Goal: Obtain resource: Download file/media

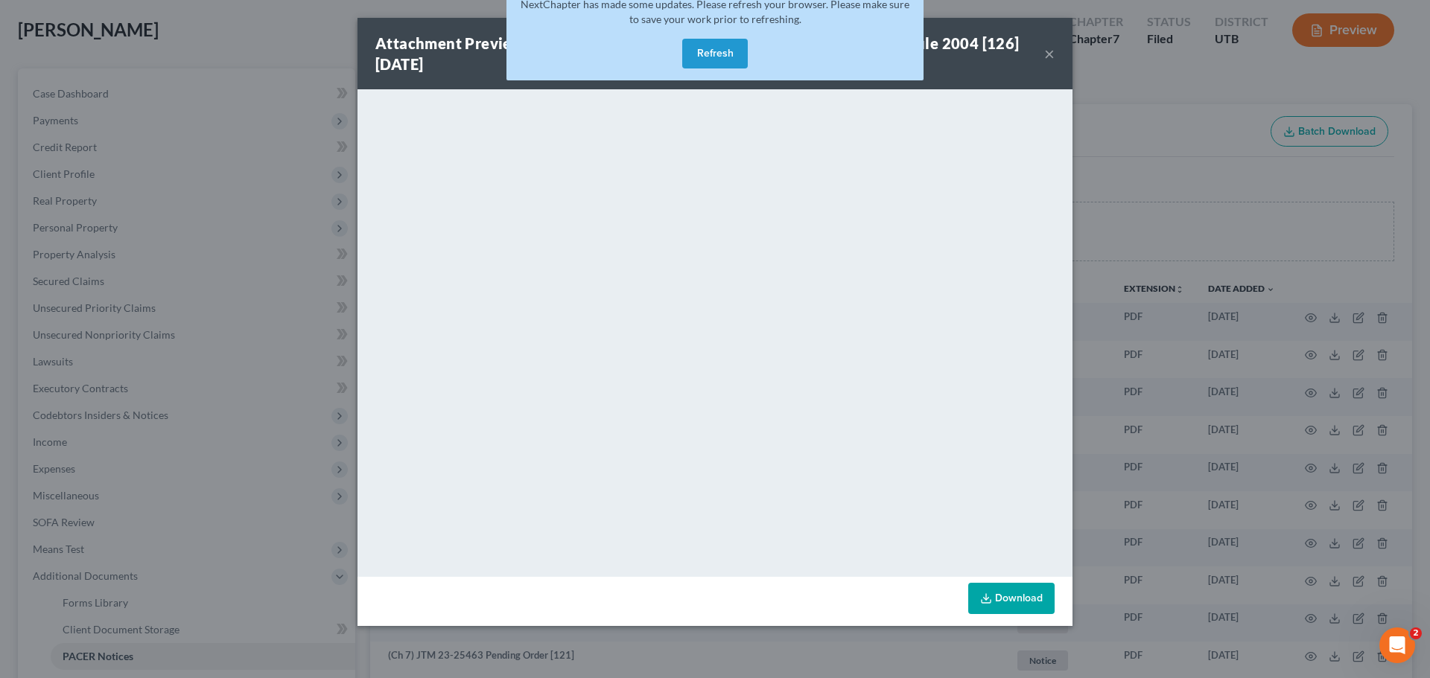
click at [713, 46] on button "Refresh" at bounding box center [715, 54] width 66 height 30
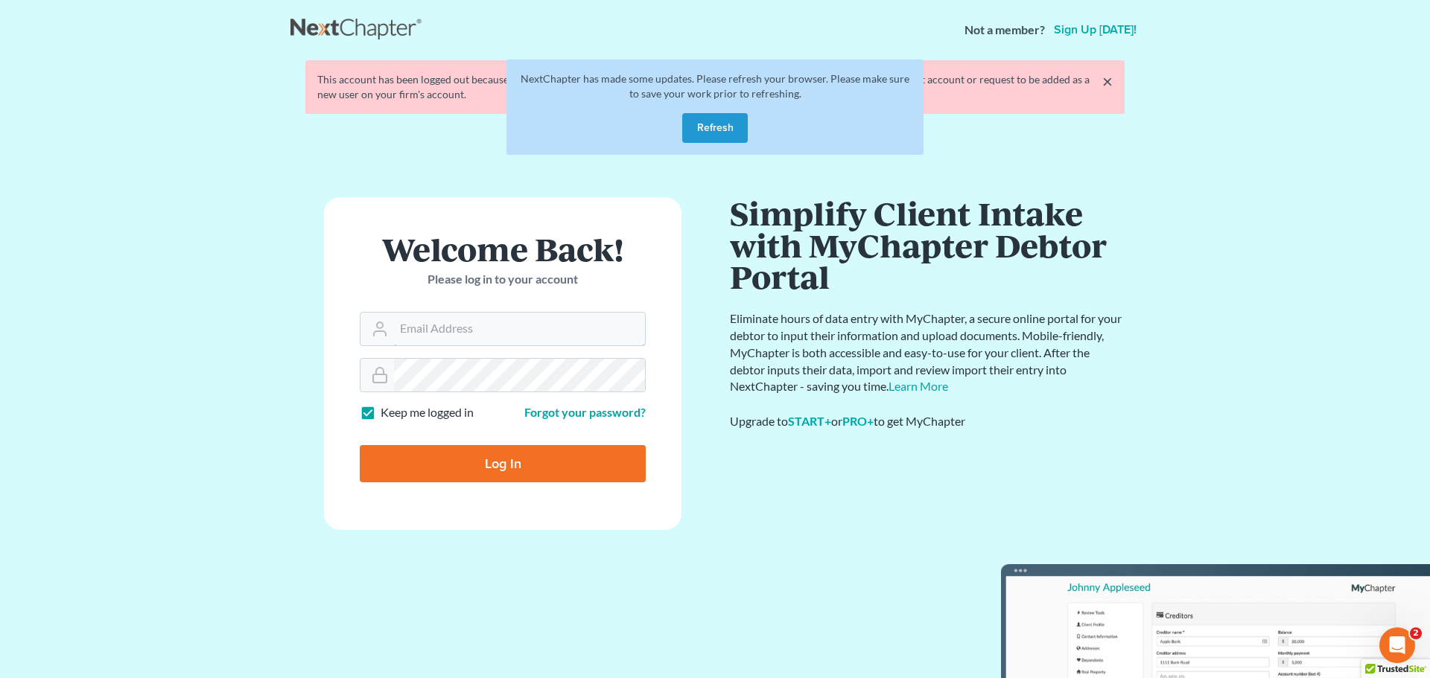
type input "[PERSON_NAME][EMAIL_ADDRESS][DOMAIN_NAME]"
click at [719, 124] on button "Refresh" at bounding box center [715, 128] width 66 height 30
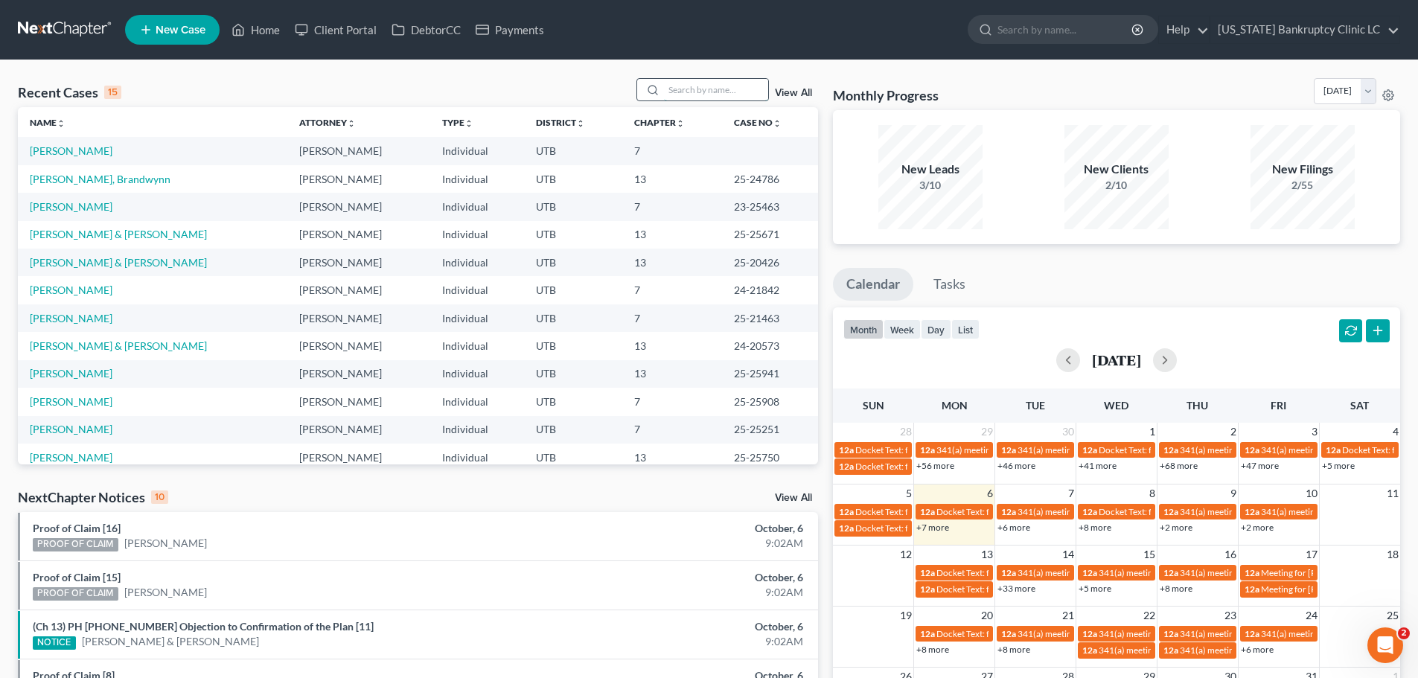
click at [715, 92] on input "search" at bounding box center [716, 90] width 104 height 22
type input "[PERSON_NAME]"
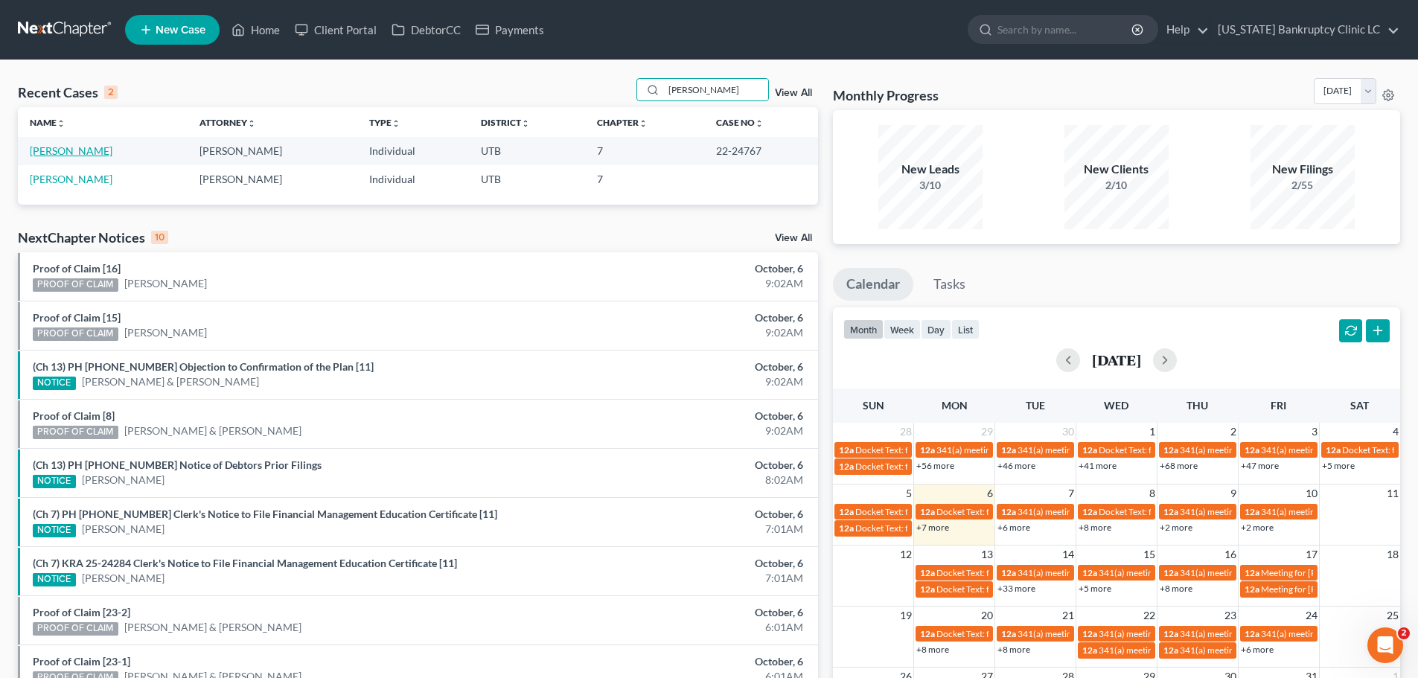
click at [95, 153] on link "[PERSON_NAME]" at bounding box center [71, 150] width 83 height 13
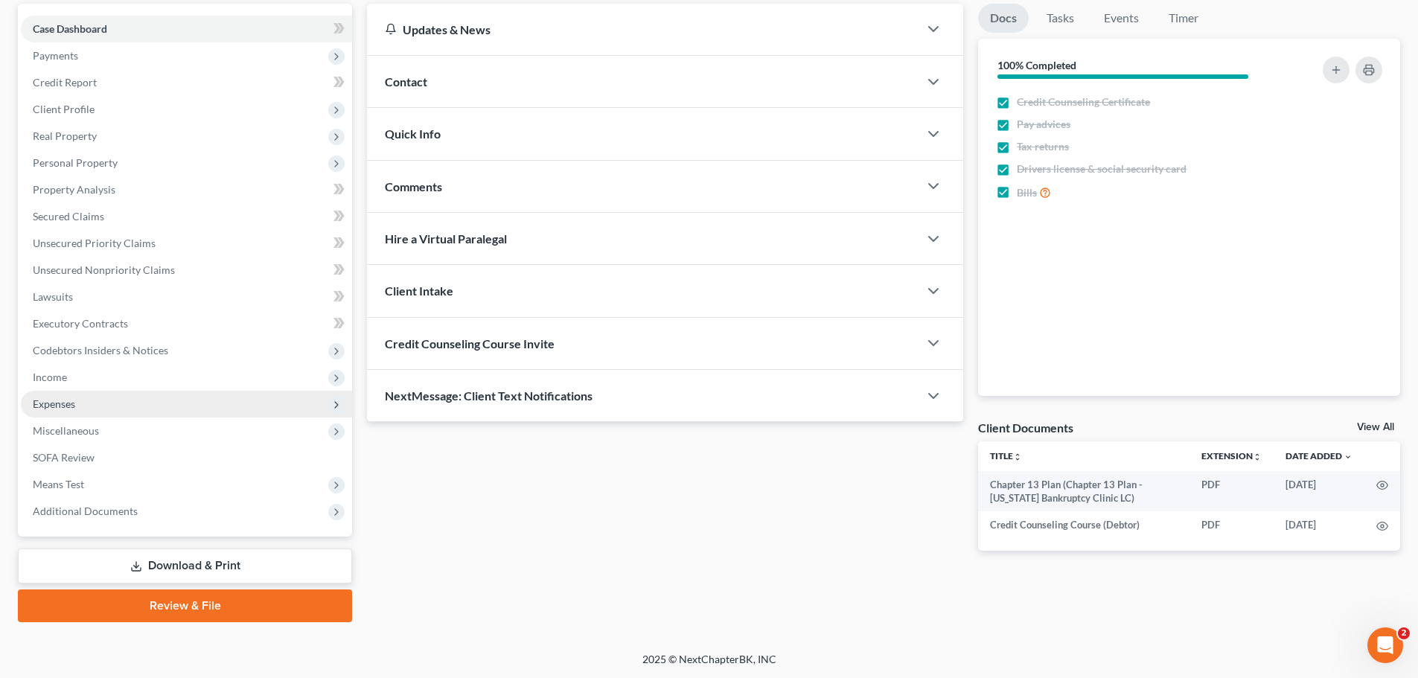
scroll to position [140, 0]
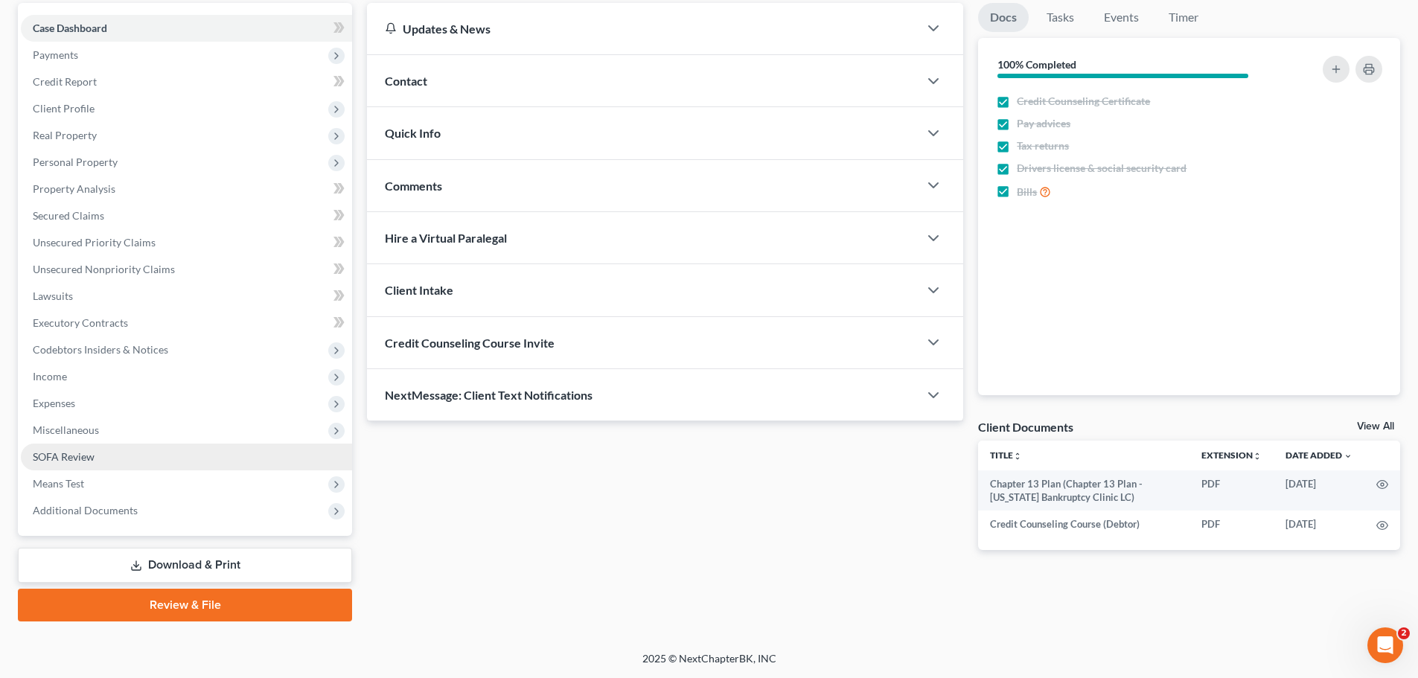
click at [124, 462] on link "SOFA Review" at bounding box center [186, 457] width 331 height 27
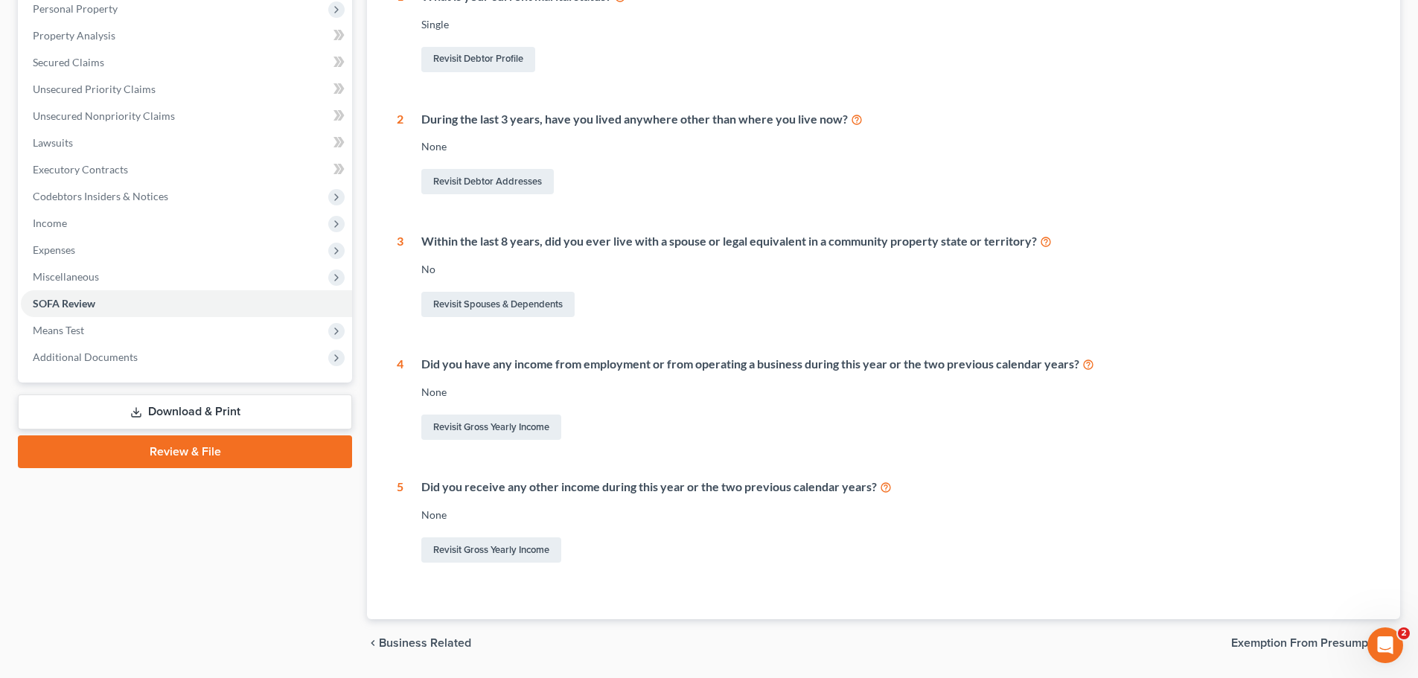
scroll to position [339, 0]
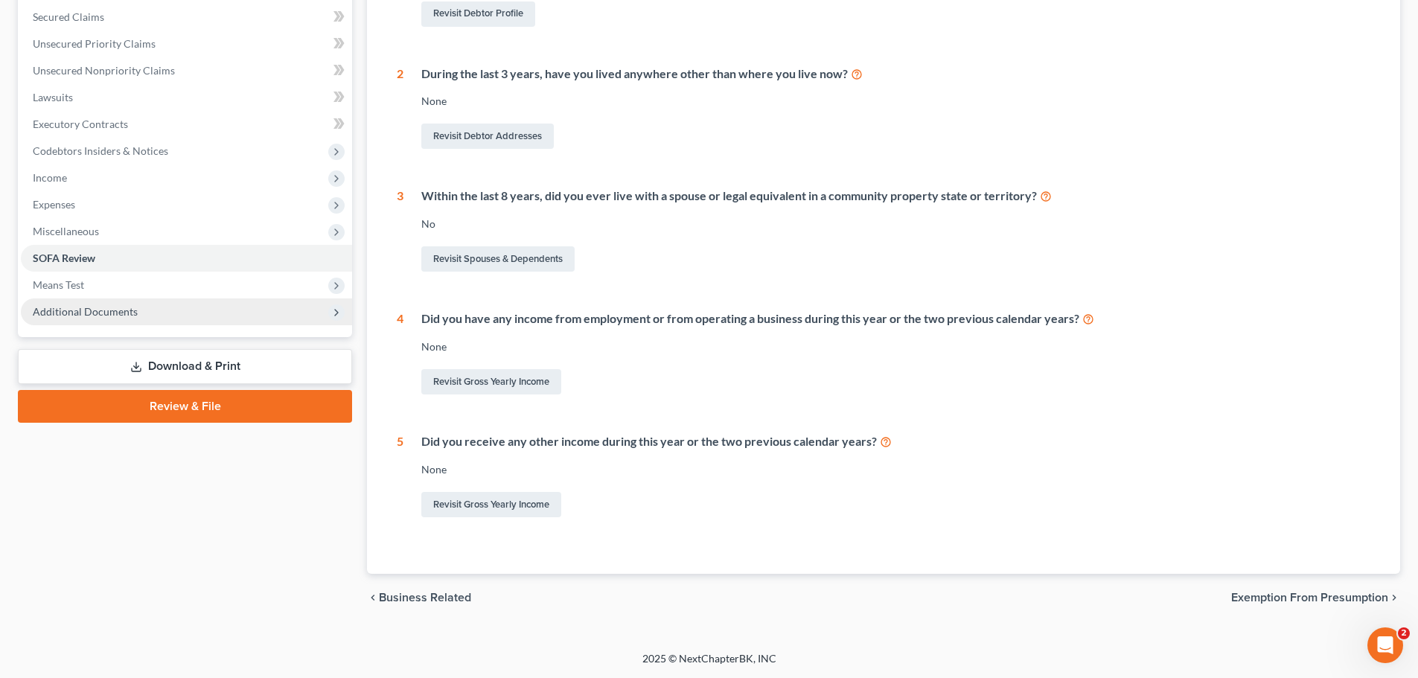
click at [95, 312] on span "Additional Documents" at bounding box center [85, 311] width 105 height 13
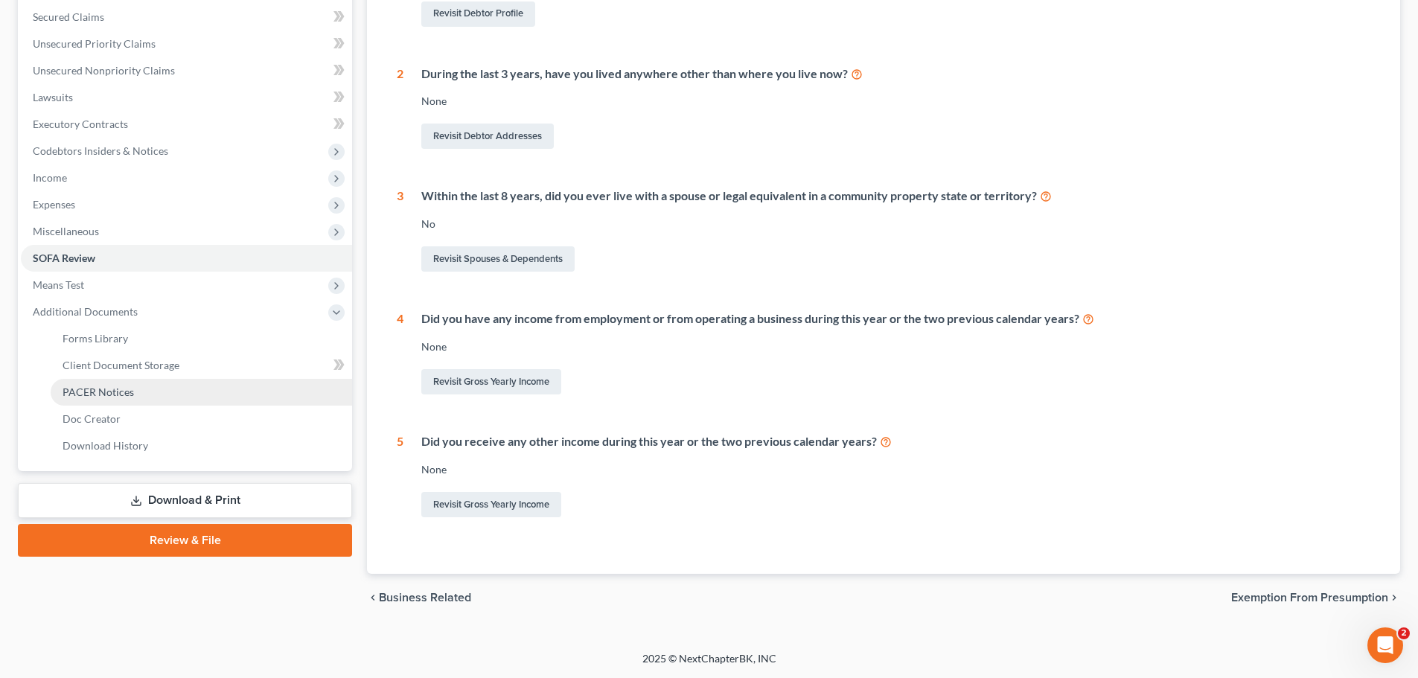
click at [86, 393] on span "PACER Notices" at bounding box center [98, 392] width 71 height 13
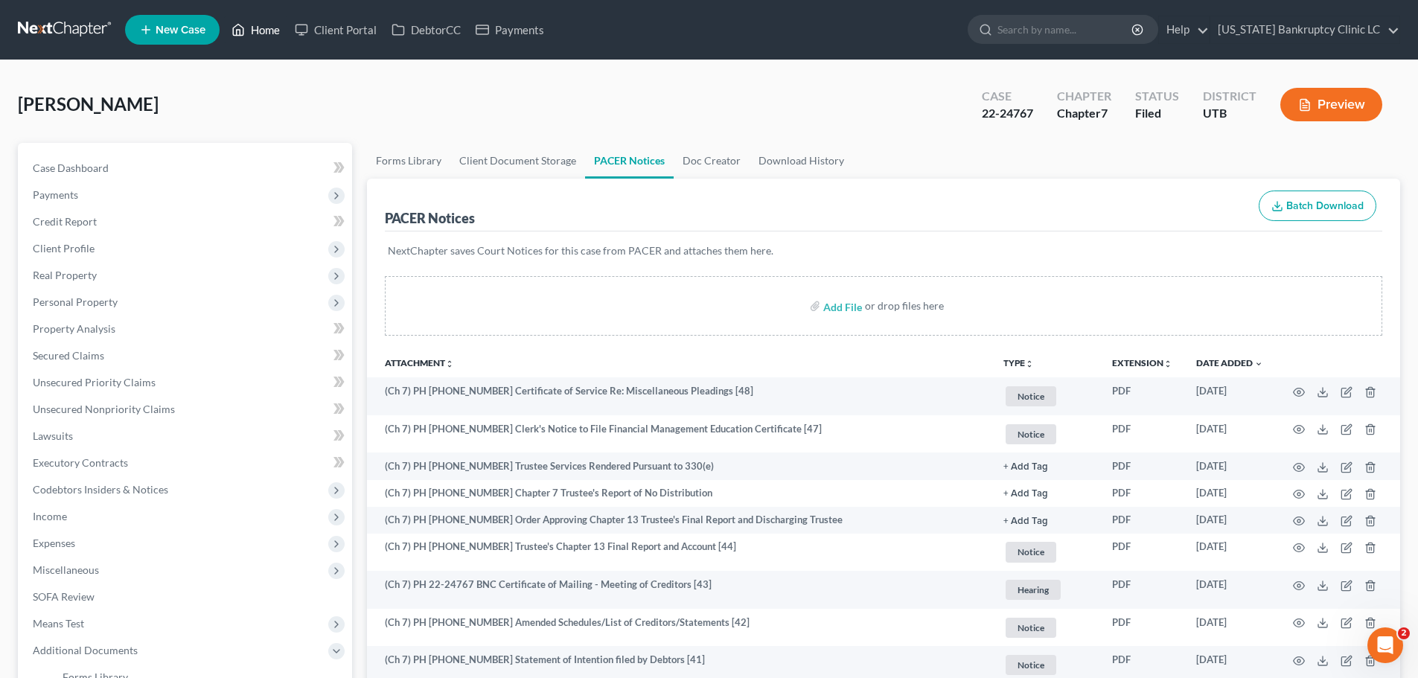
click at [267, 31] on link "Home" at bounding box center [255, 29] width 63 height 27
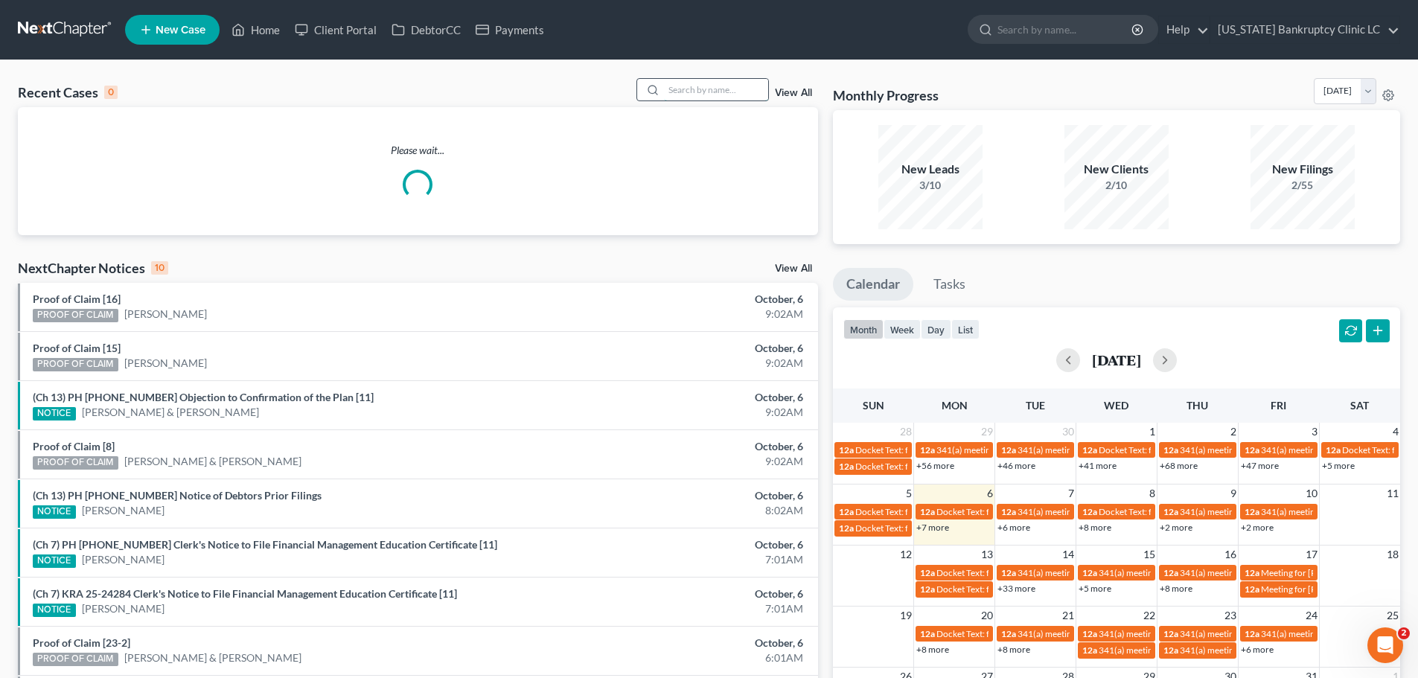
click at [686, 86] on input "search" at bounding box center [716, 90] width 104 height 22
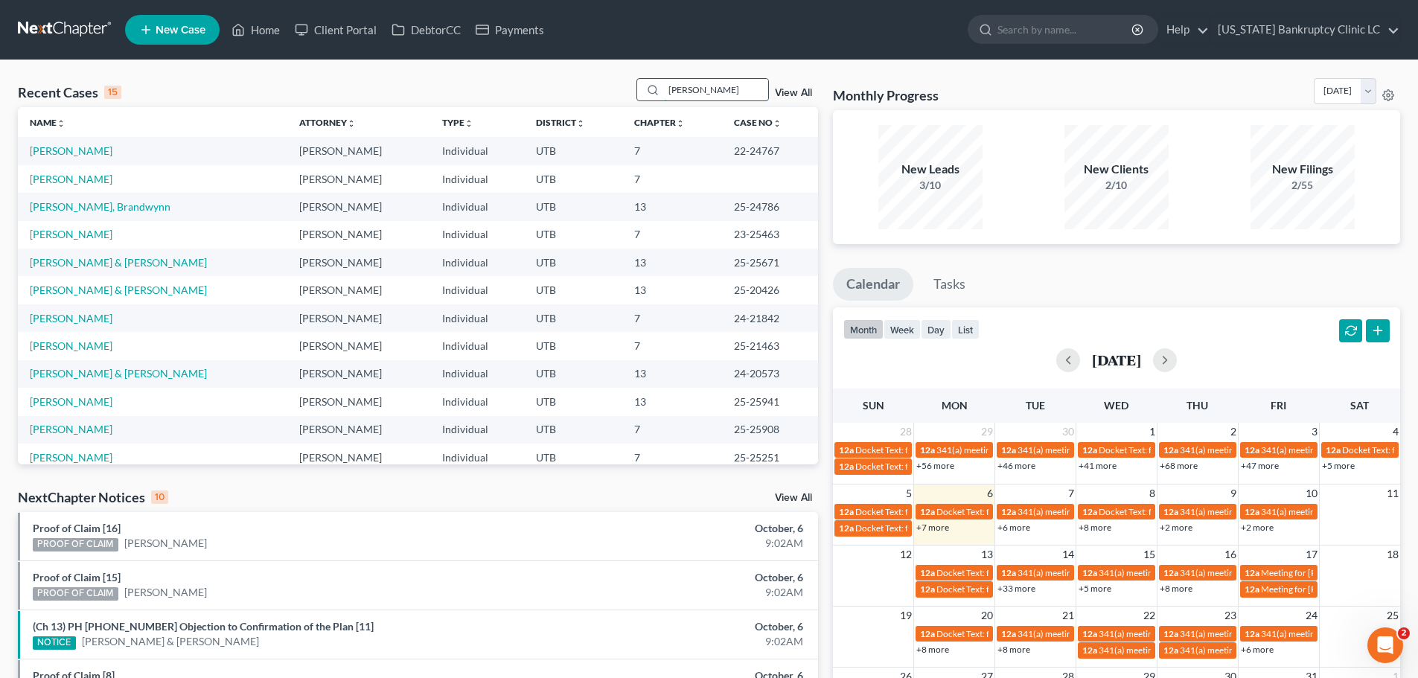
type input "nugent"
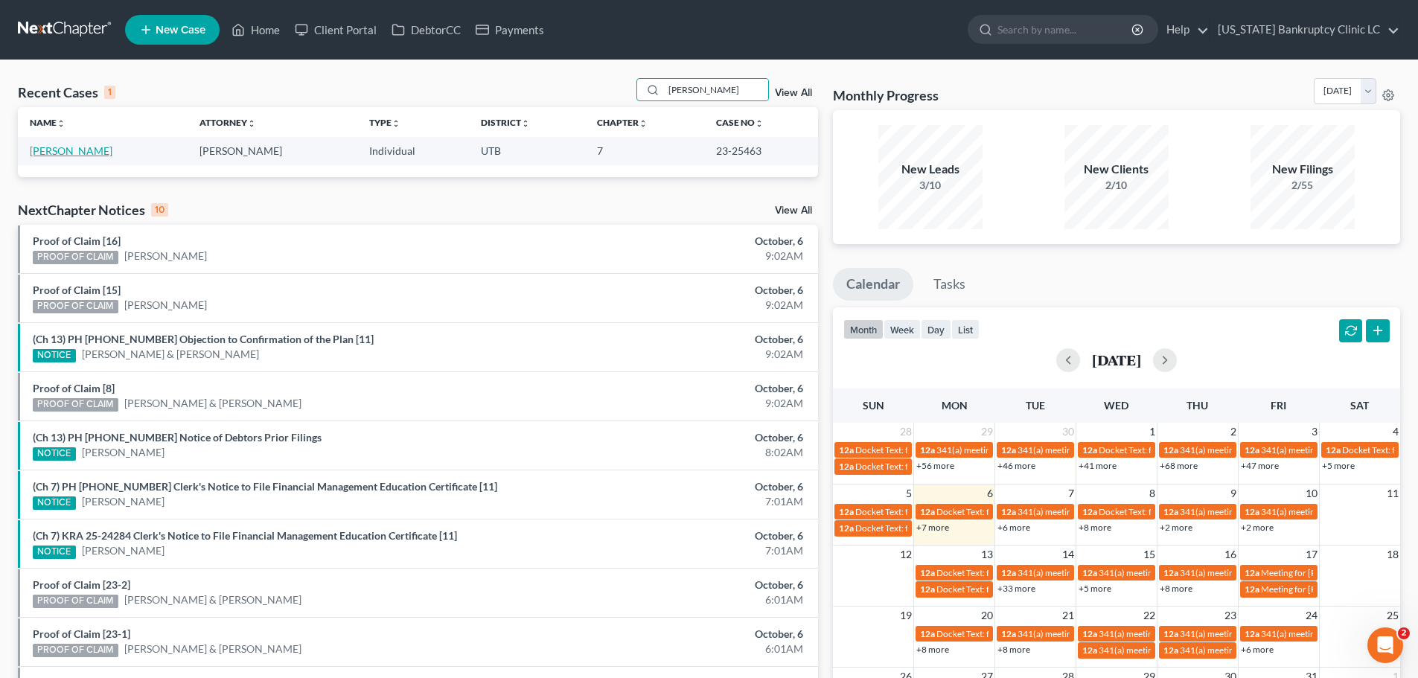
click at [57, 154] on link "[PERSON_NAME]" at bounding box center [71, 150] width 83 height 13
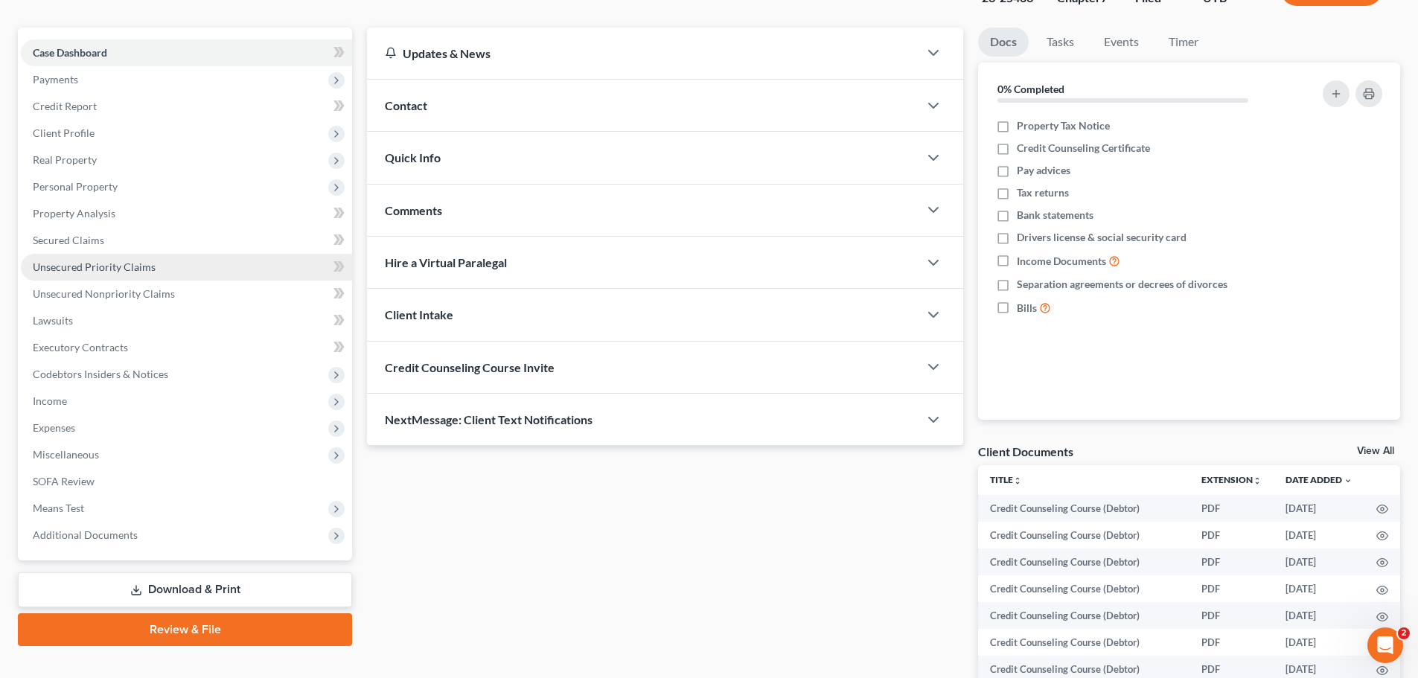
scroll to position [149, 0]
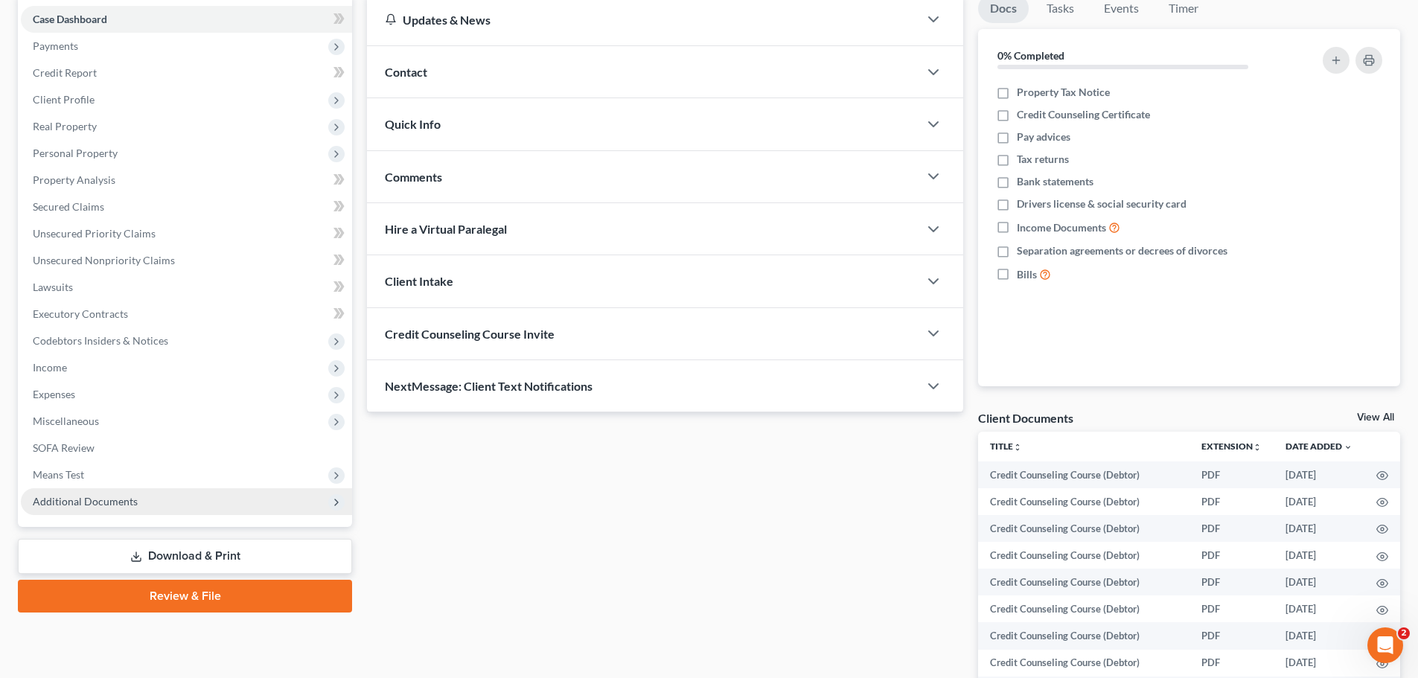
click at [115, 506] on span "Additional Documents" at bounding box center [85, 501] width 105 height 13
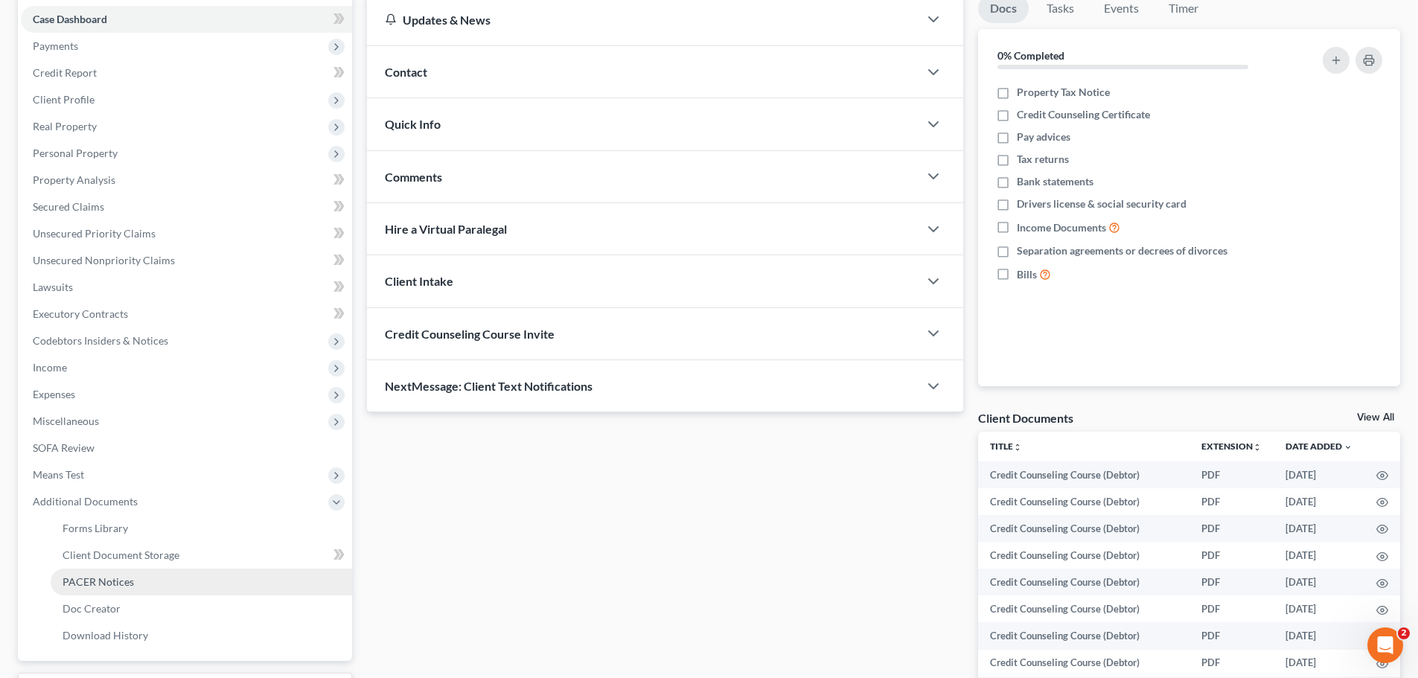
click at [97, 584] on span "PACER Notices" at bounding box center [98, 582] width 71 height 13
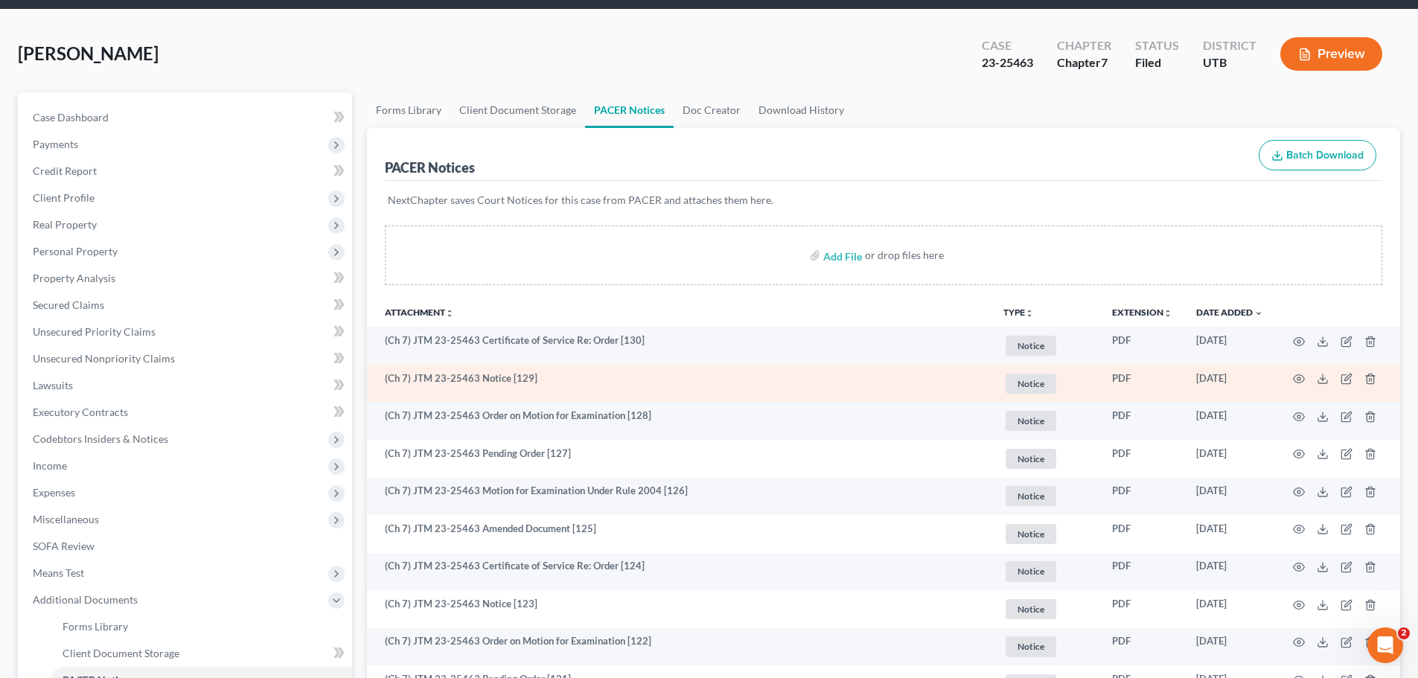
scroll to position [74, 0]
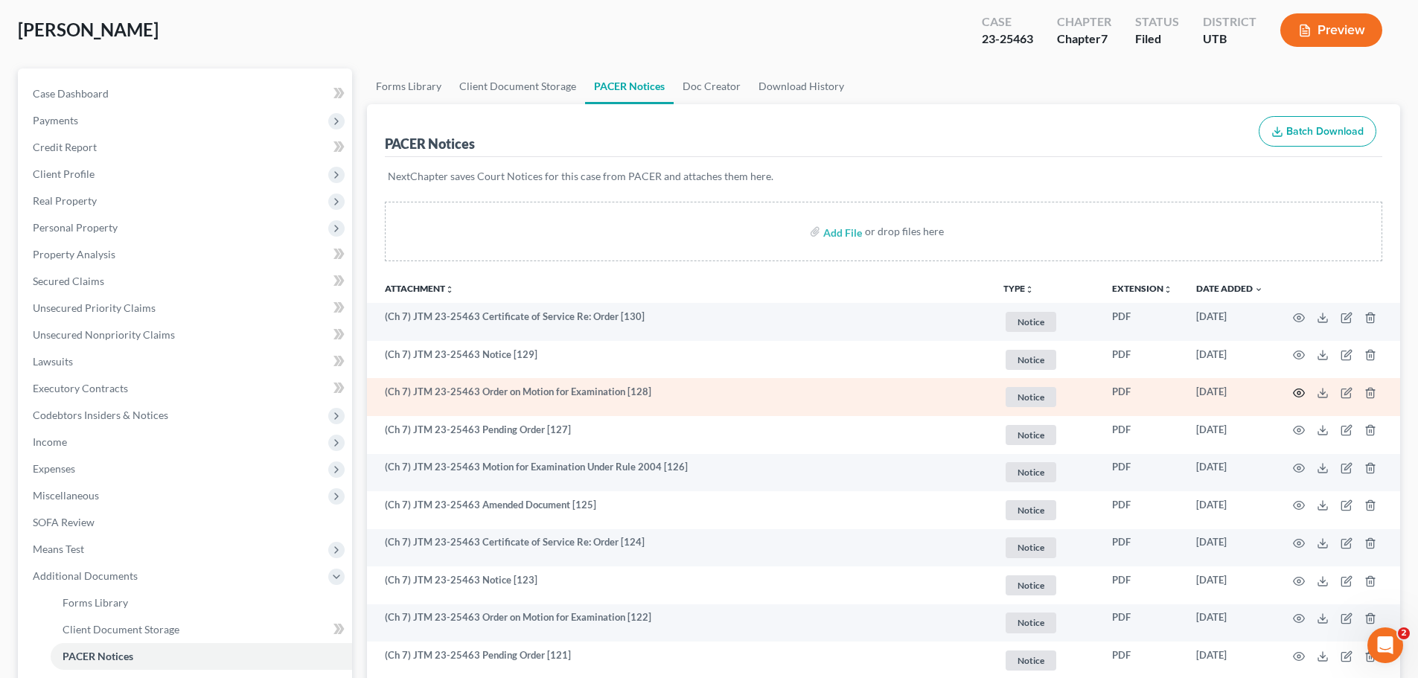
click at [1299, 389] on icon "button" at bounding box center [1299, 393] width 11 height 8
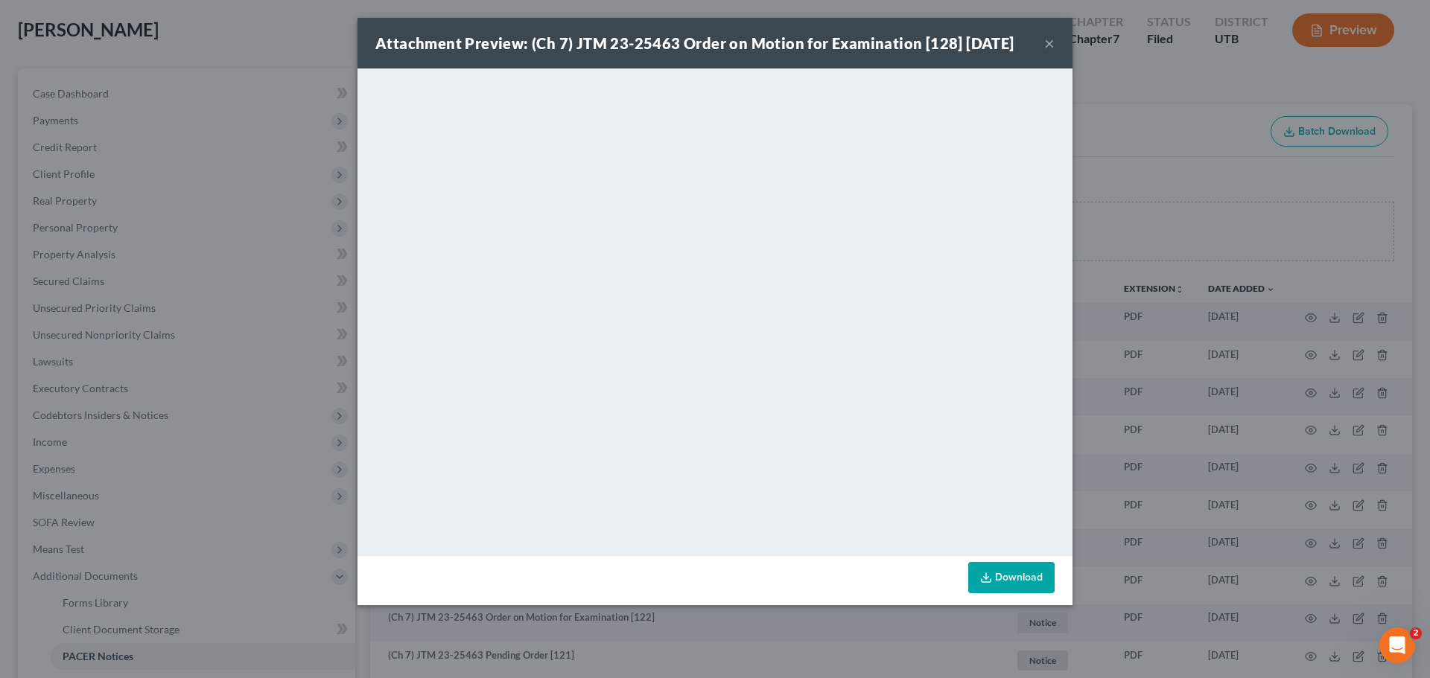
click at [1048, 41] on button "×" at bounding box center [1049, 43] width 10 height 18
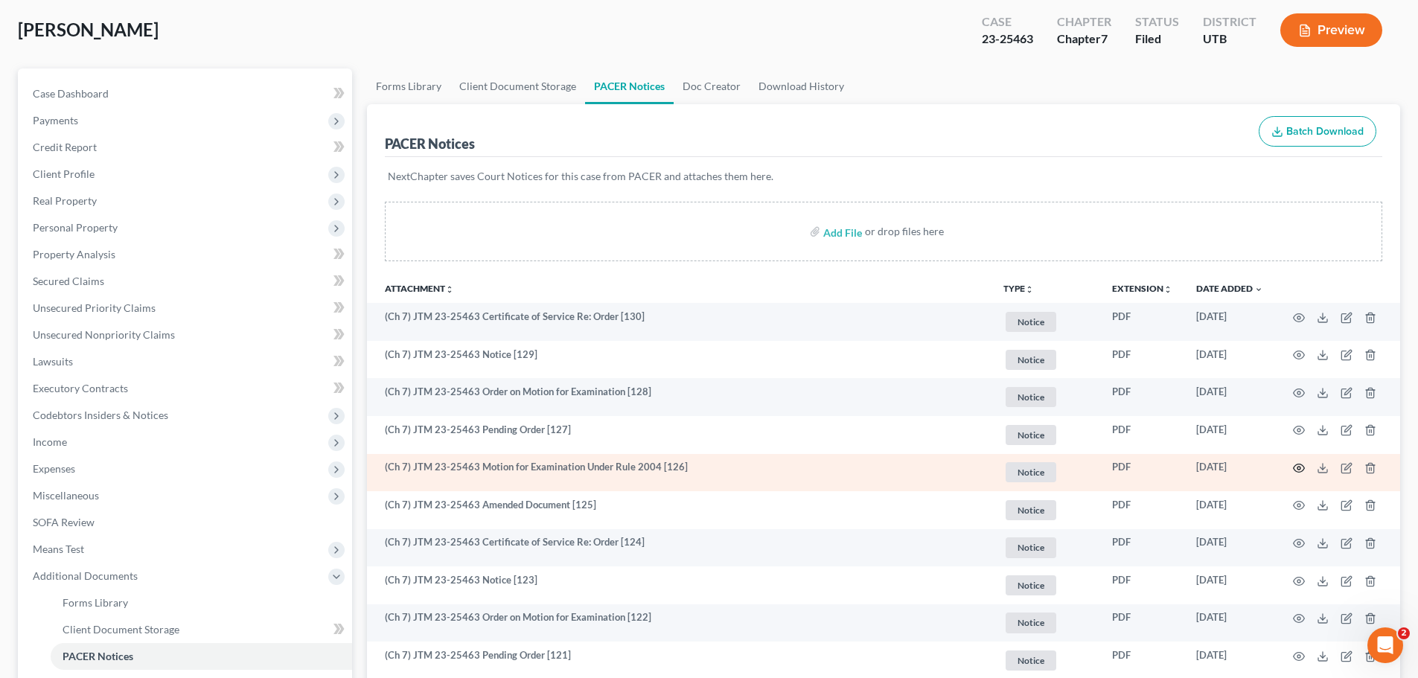
click at [1295, 467] on icon "button" at bounding box center [1299, 469] width 11 height 8
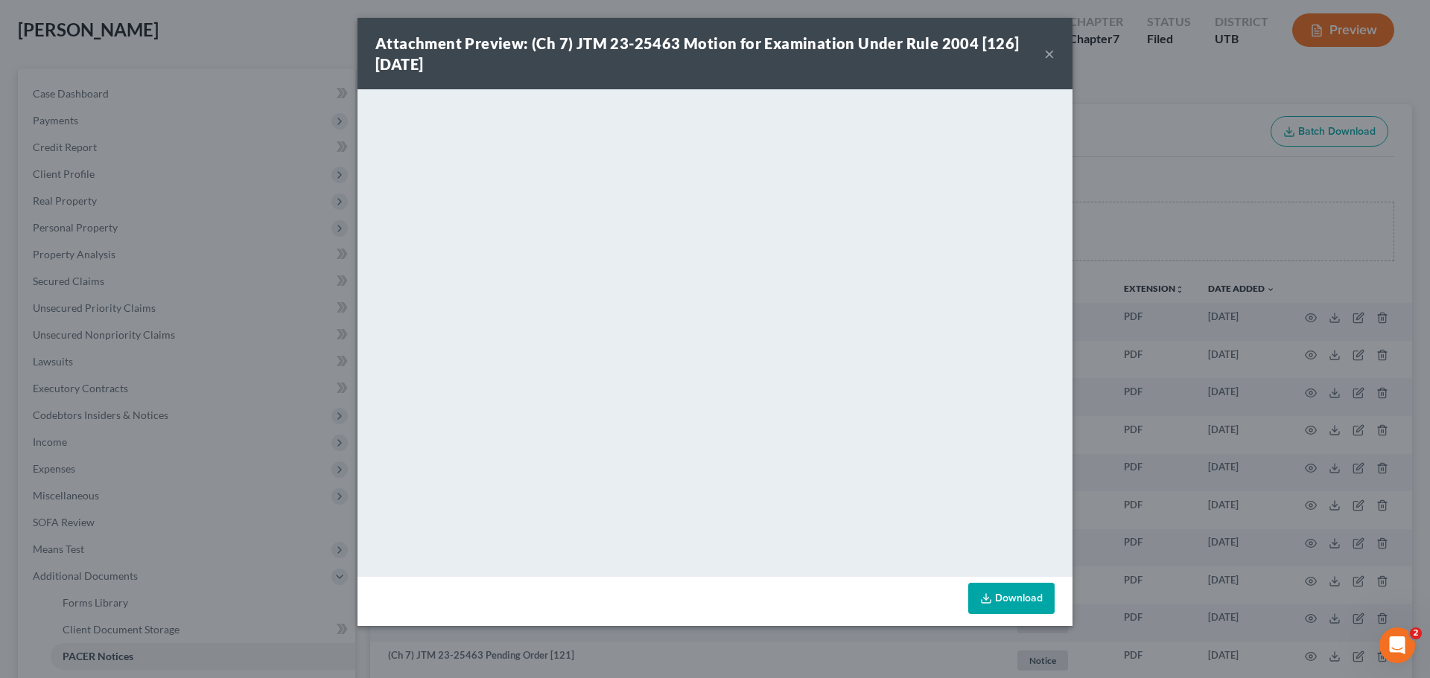
click at [1049, 55] on button "×" at bounding box center [1049, 54] width 10 height 18
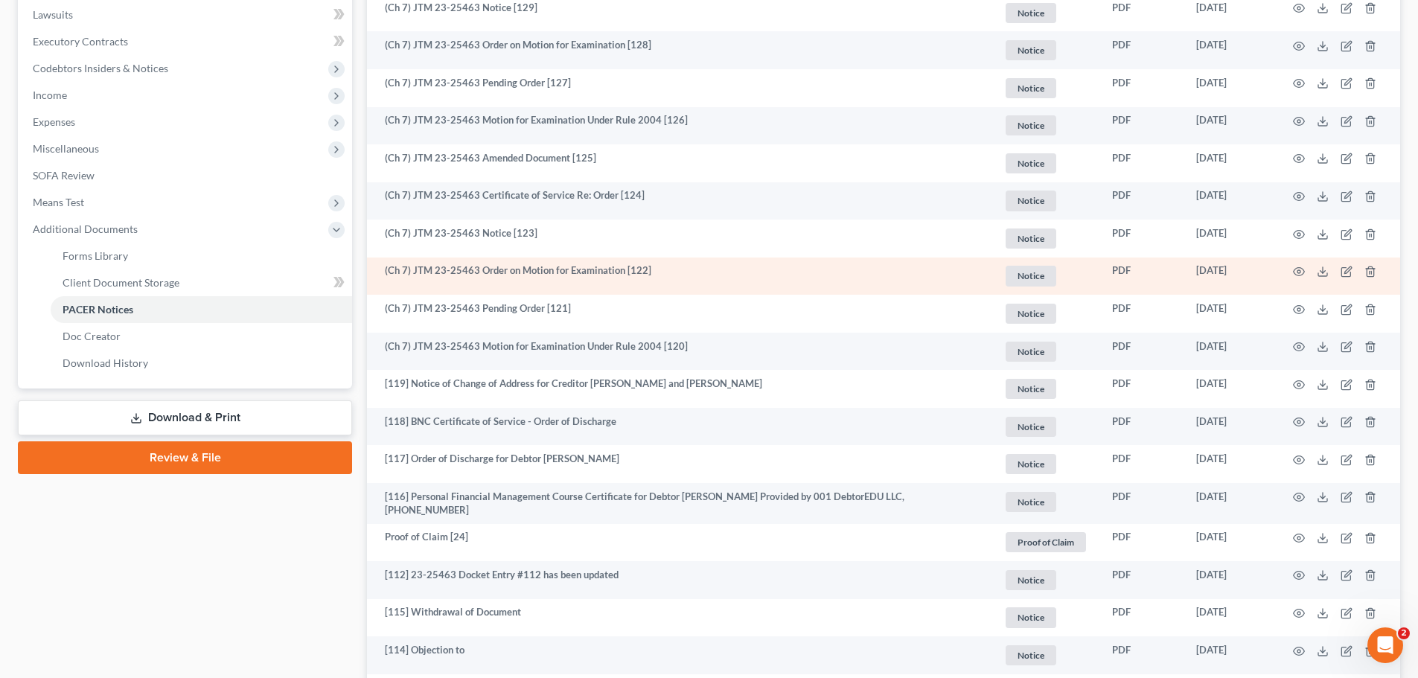
scroll to position [447, 0]
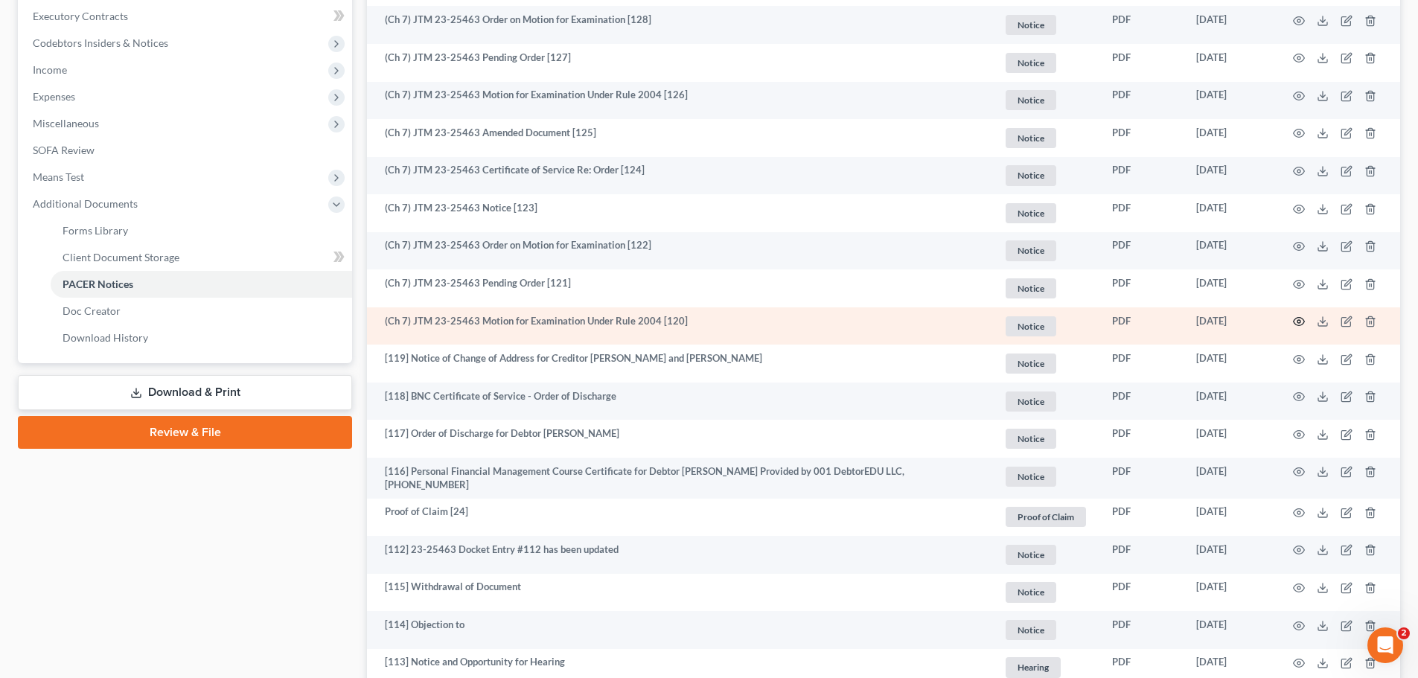
click at [1302, 319] on icon "button" at bounding box center [1299, 322] width 12 height 12
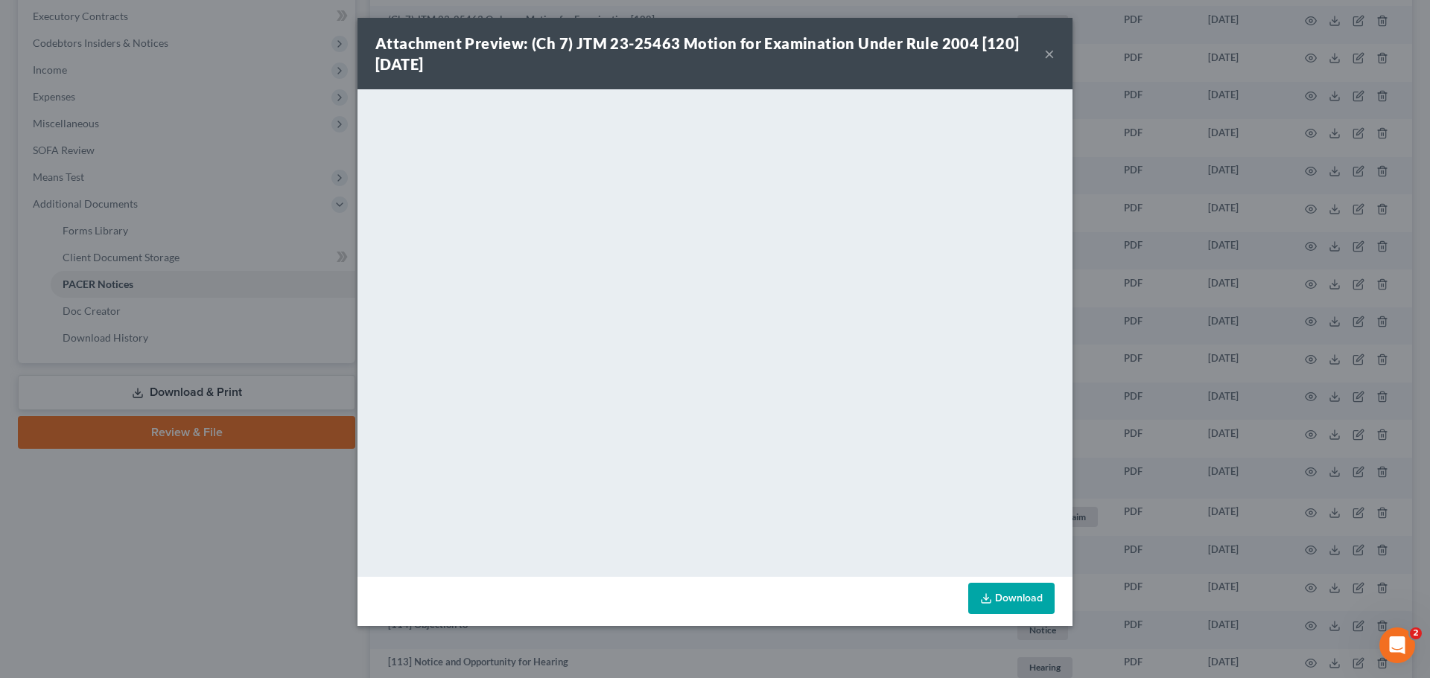
click at [1049, 54] on button "×" at bounding box center [1049, 54] width 10 height 18
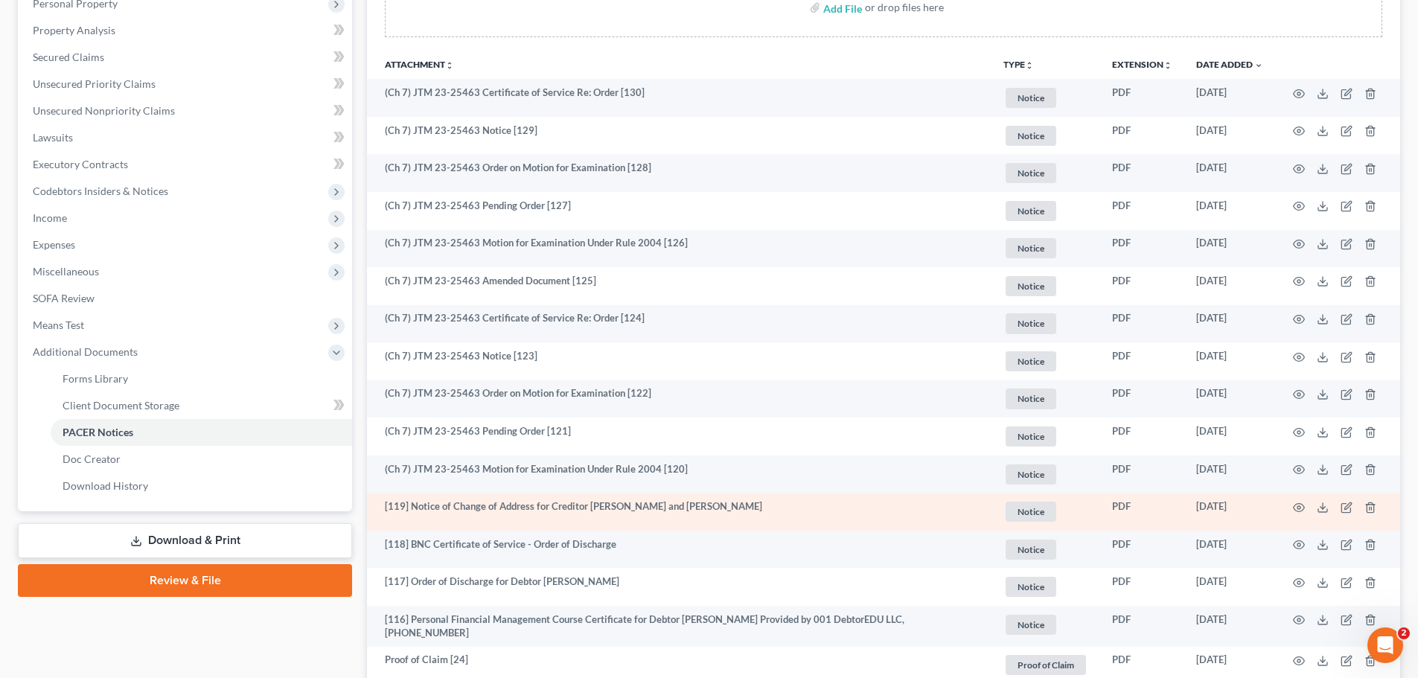
scroll to position [298, 0]
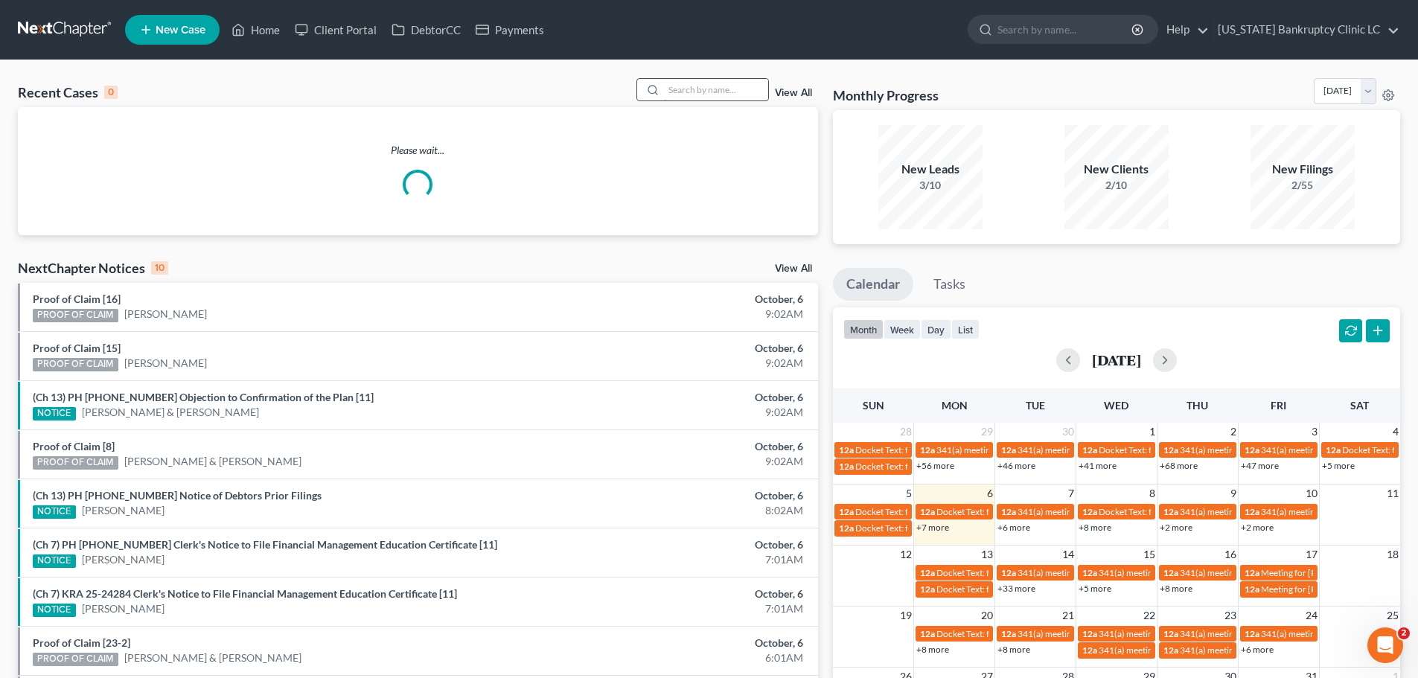
click at [697, 89] on input "search" at bounding box center [716, 90] width 104 height 22
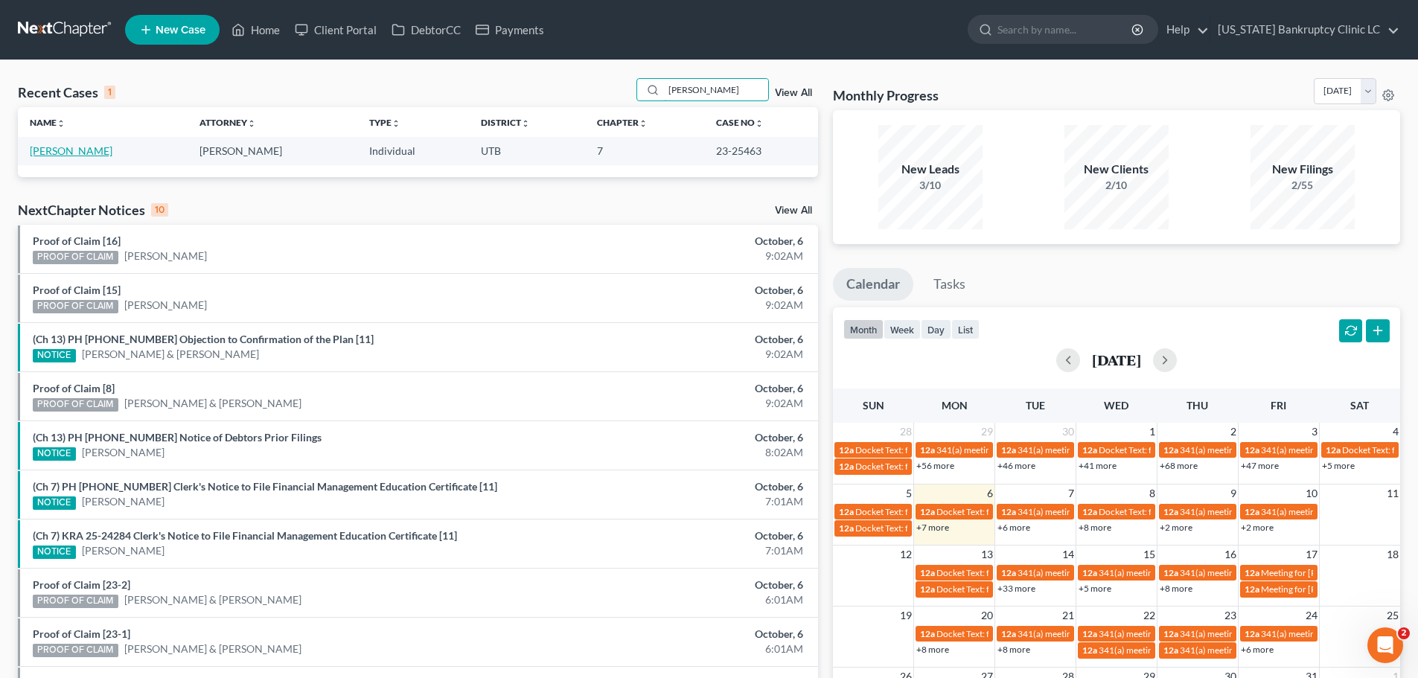
type input "nugent"
click at [77, 147] on link "[PERSON_NAME]" at bounding box center [71, 150] width 83 height 13
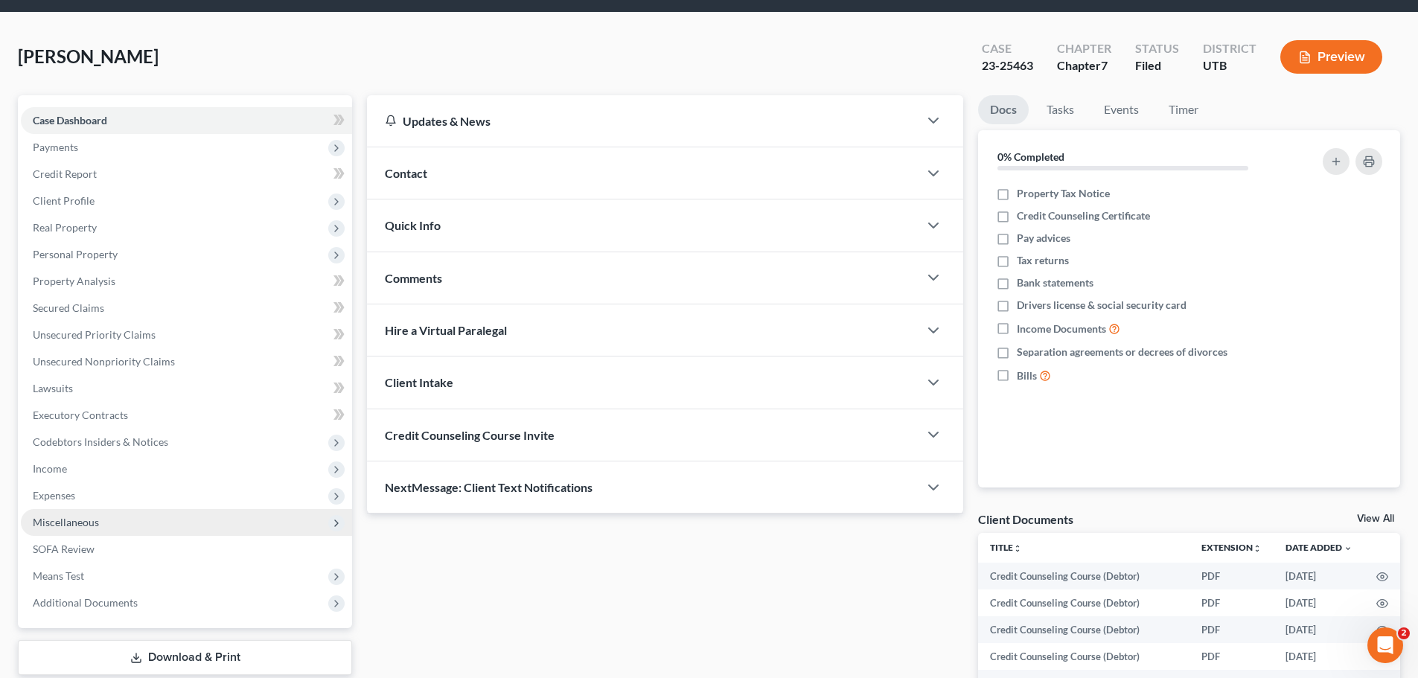
scroll to position [74, 0]
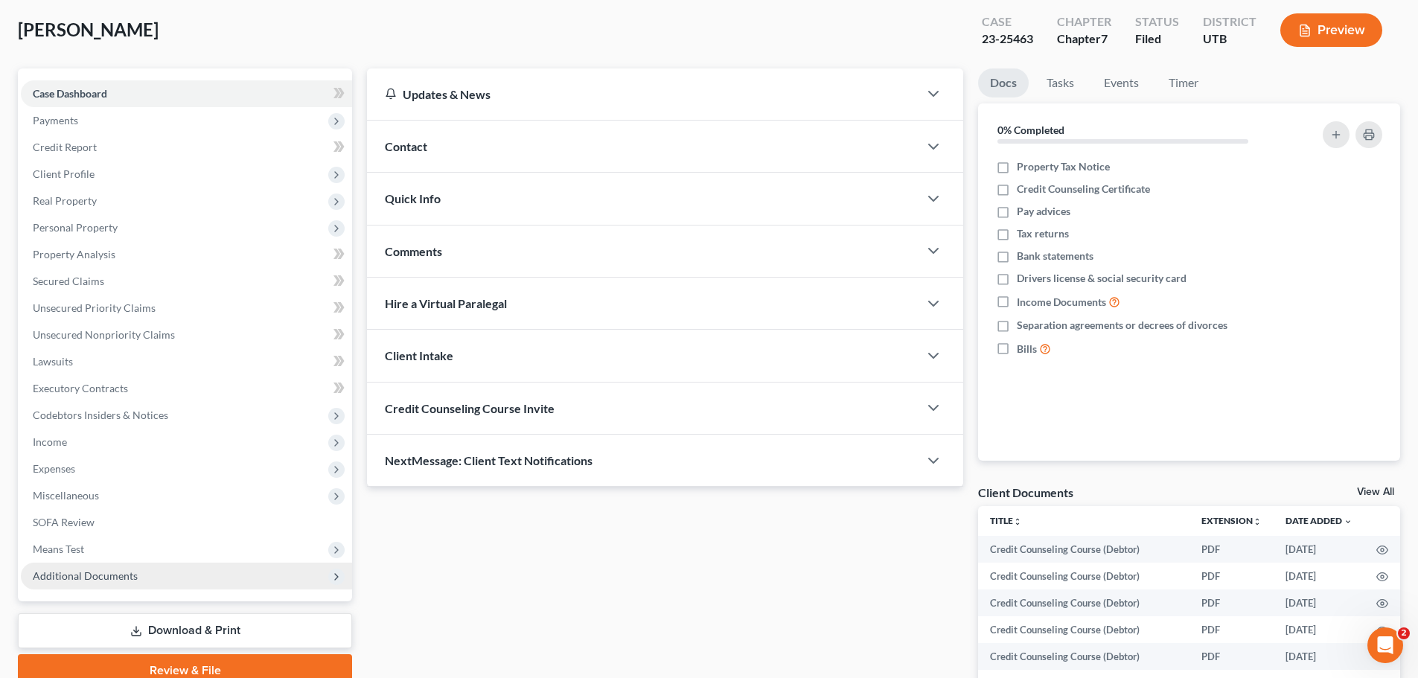
click at [97, 574] on span "Additional Documents" at bounding box center [85, 576] width 105 height 13
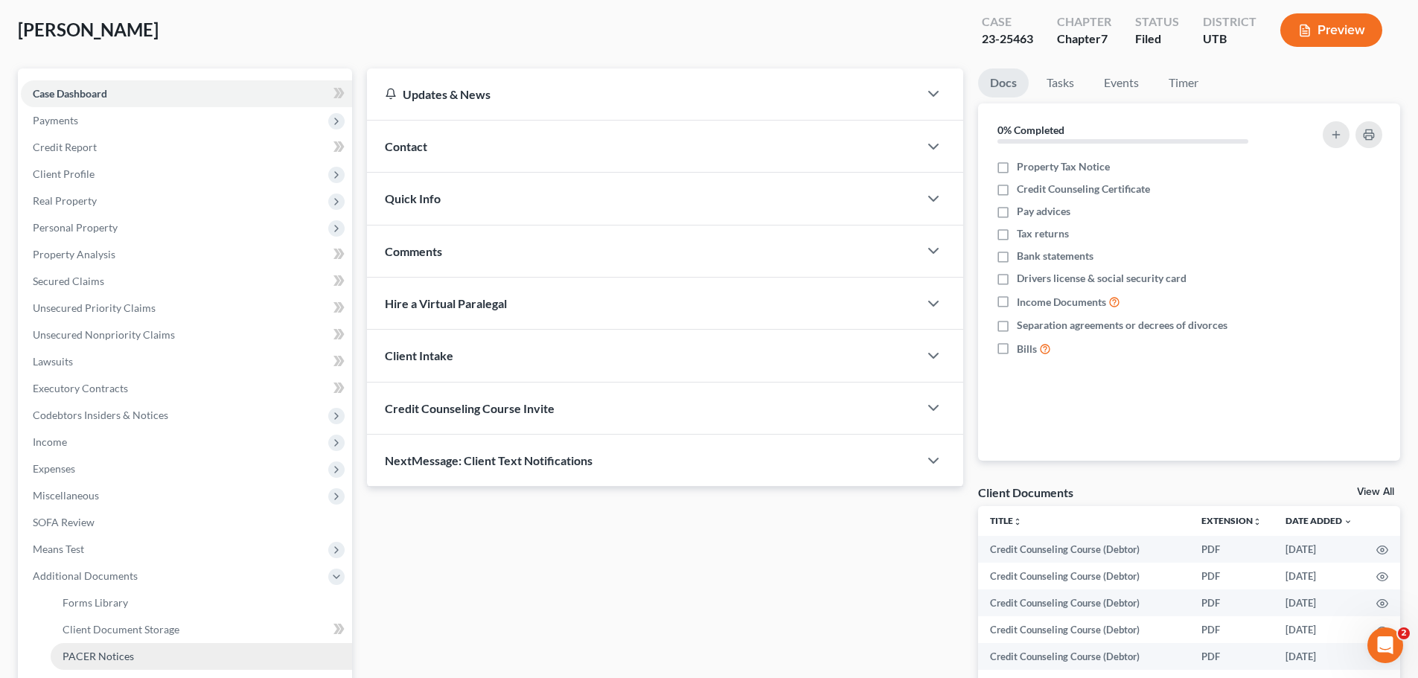
click at [102, 657] on span "PACER Notices" at bounding box center [98, 656] width 71 height 13
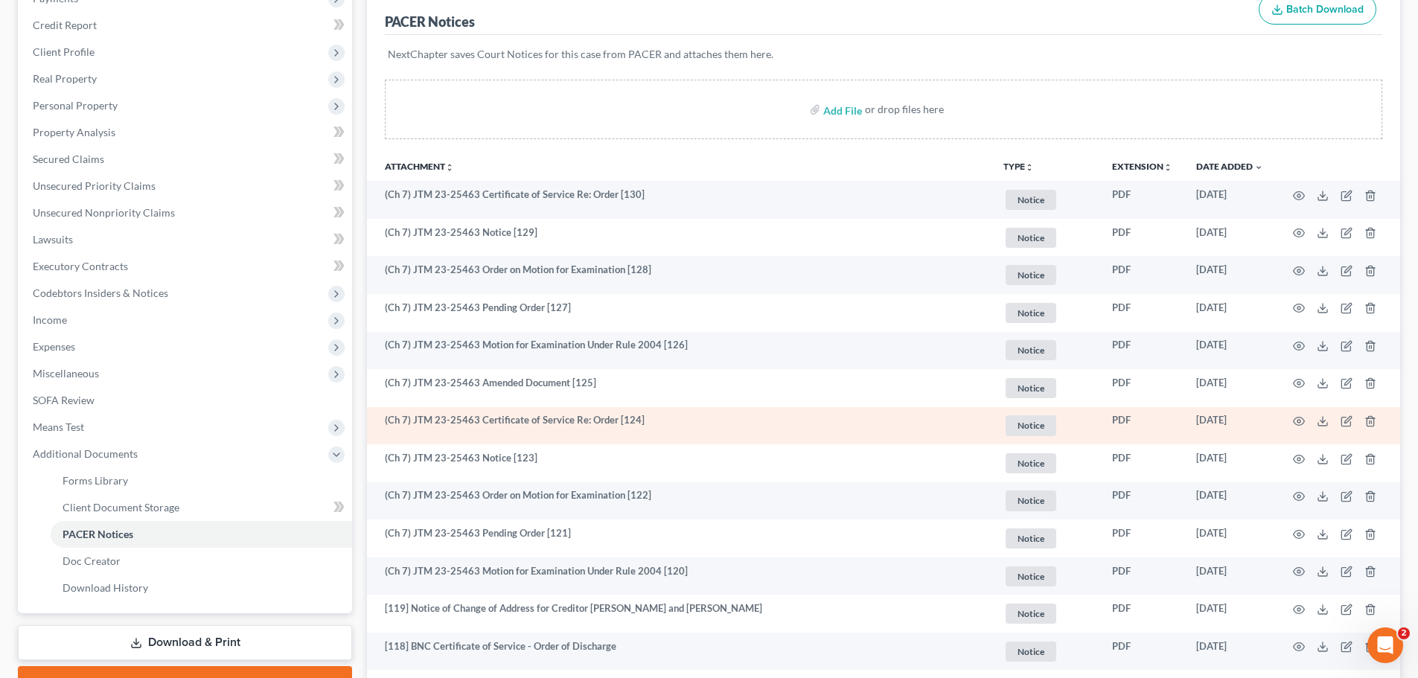
scroll to position [223, 0]
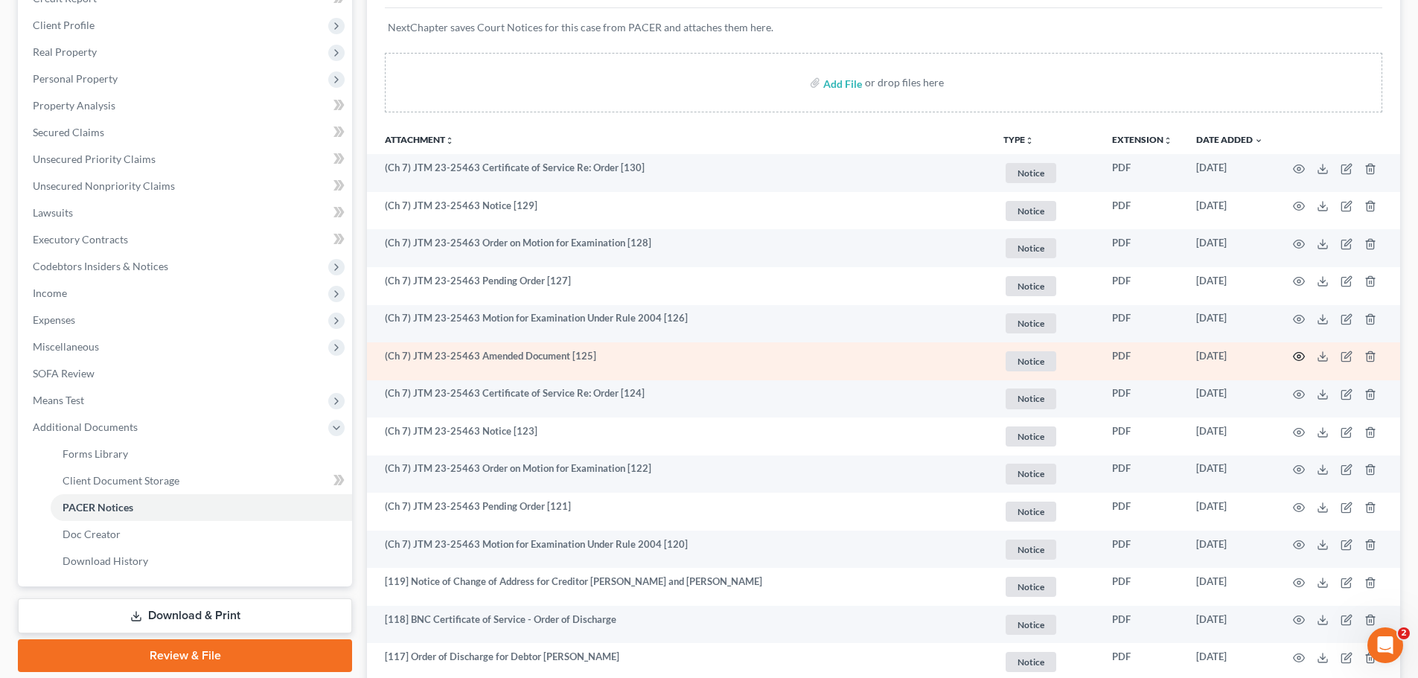
click at [1297, 358] on icon "button" at bounding box center [1299, 357] width 12 height 12
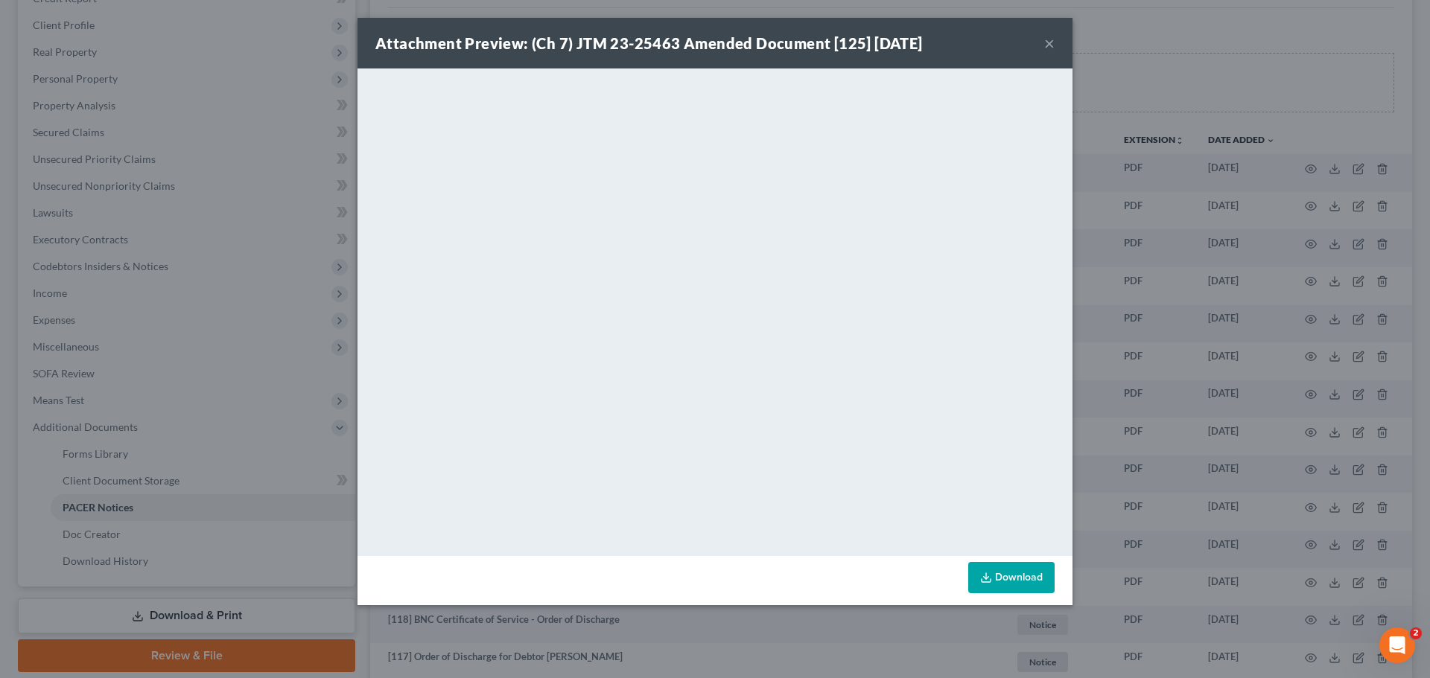
click at [1042, 45] on div "Attachment Preview: (Ch 7) JTM 23-25463 Amended Document [125] 04/08/2025 ×" at bounding box center [714, 43] width 715 height 51
click at [1052, 48] on button "×" at bounding box center [1049, 43] width 10 height 18
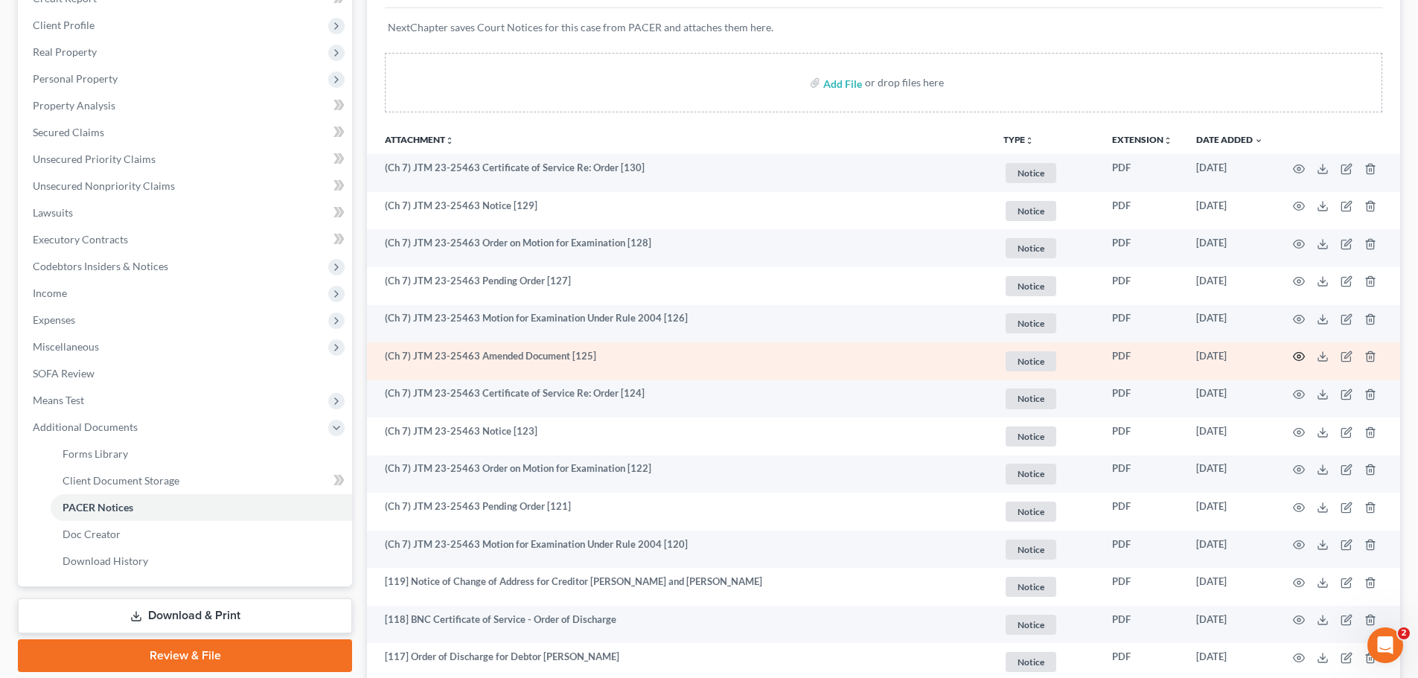
click at [1297, 354] on icon "button" at bounding box center [1299, 357] width 11 height 8
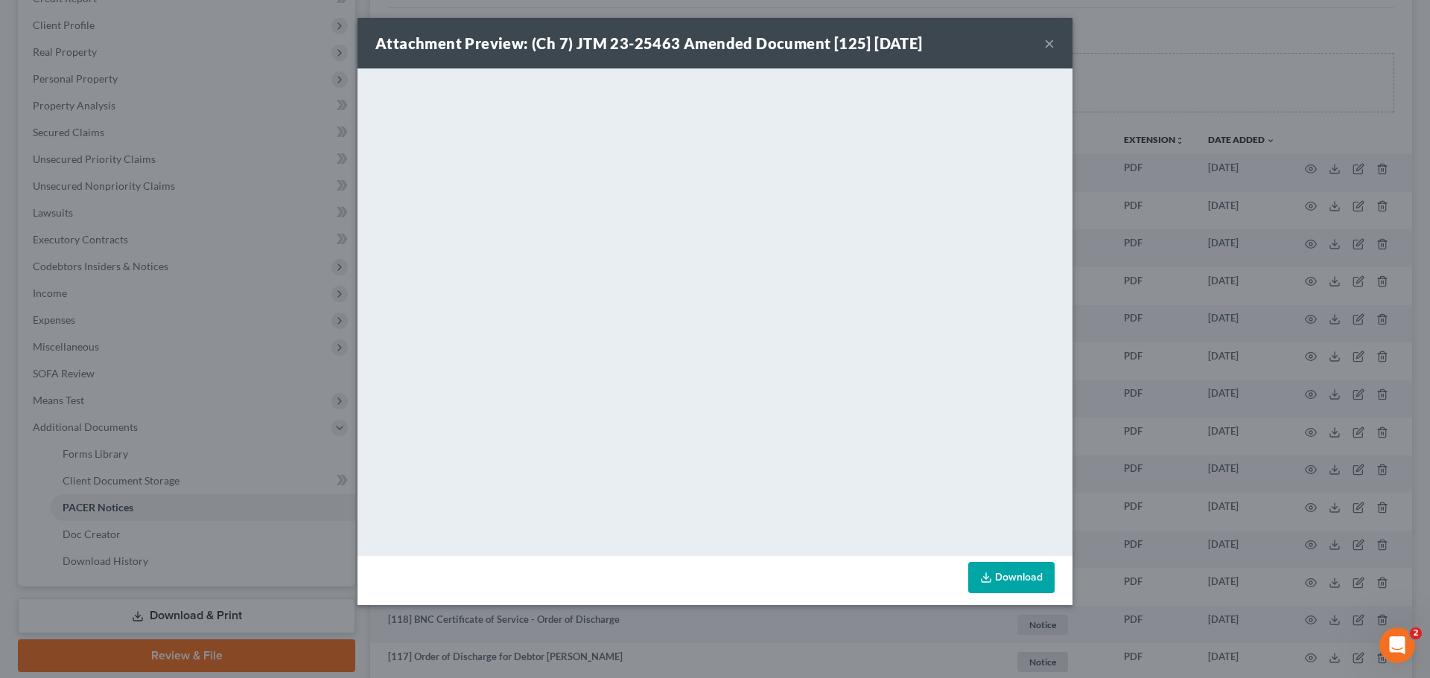
click at [1054, 36] on div "Attachment Preview: (Ch 7) JTM 23-25463 Amended Document [125] 04/08/2025 ×" at bounding box center [714, 43] width 715 height 51
click at [1052, 39] on button "×" at bounding box center [1049, 43] width 10 height 18
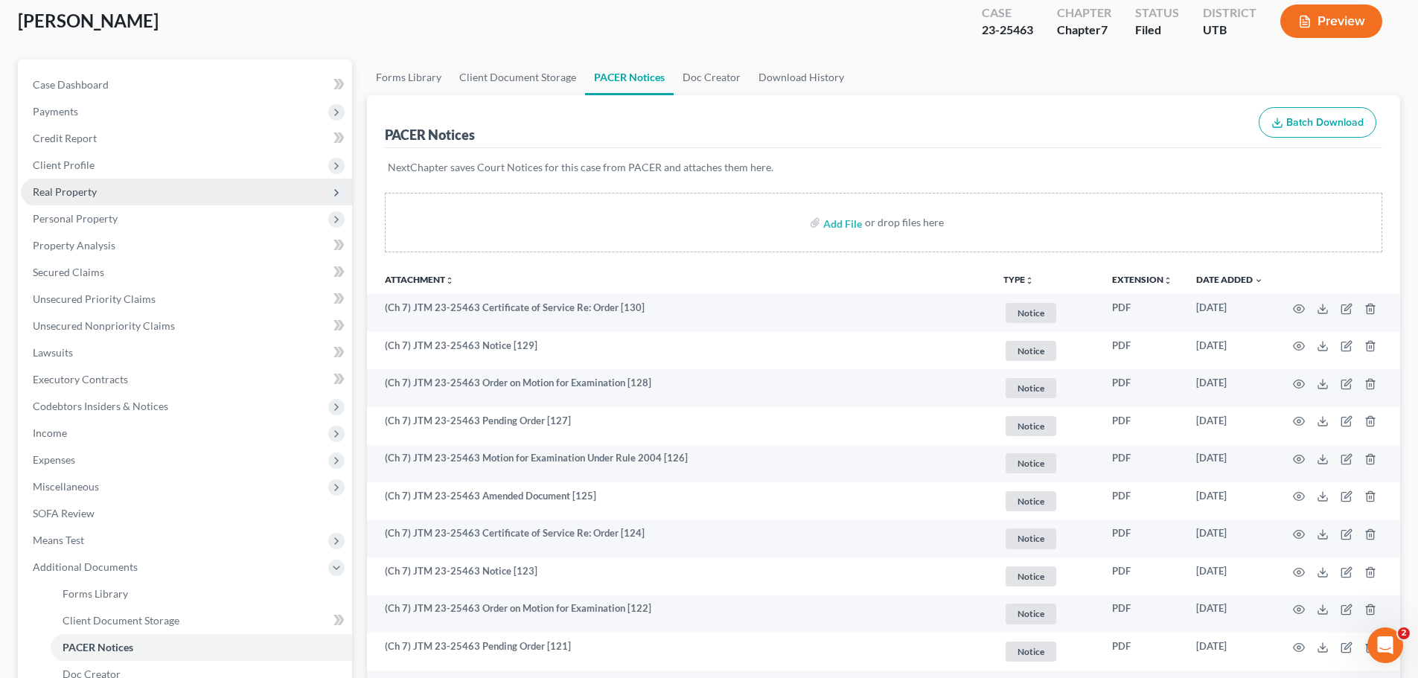
scroll to position [0, 0]
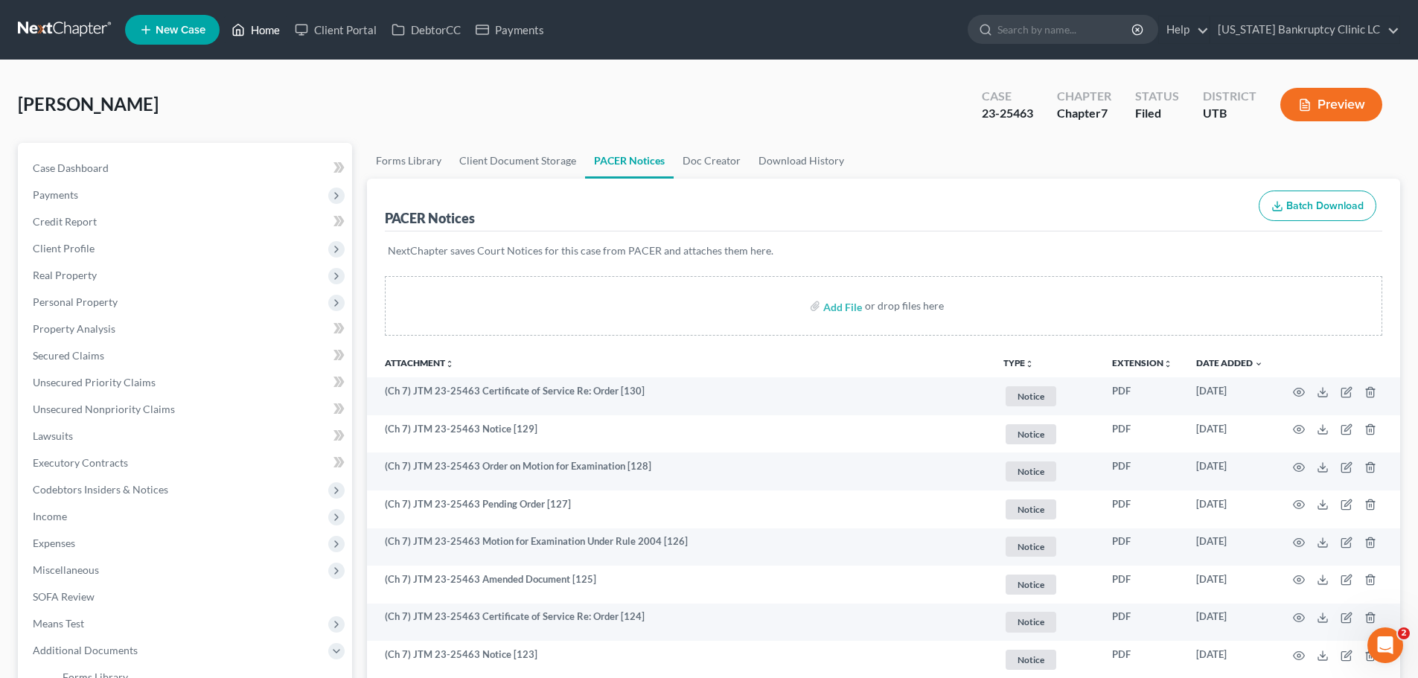
click at [255, 34] on link "Home" at bounding box center [255, 29] width 63 height 27
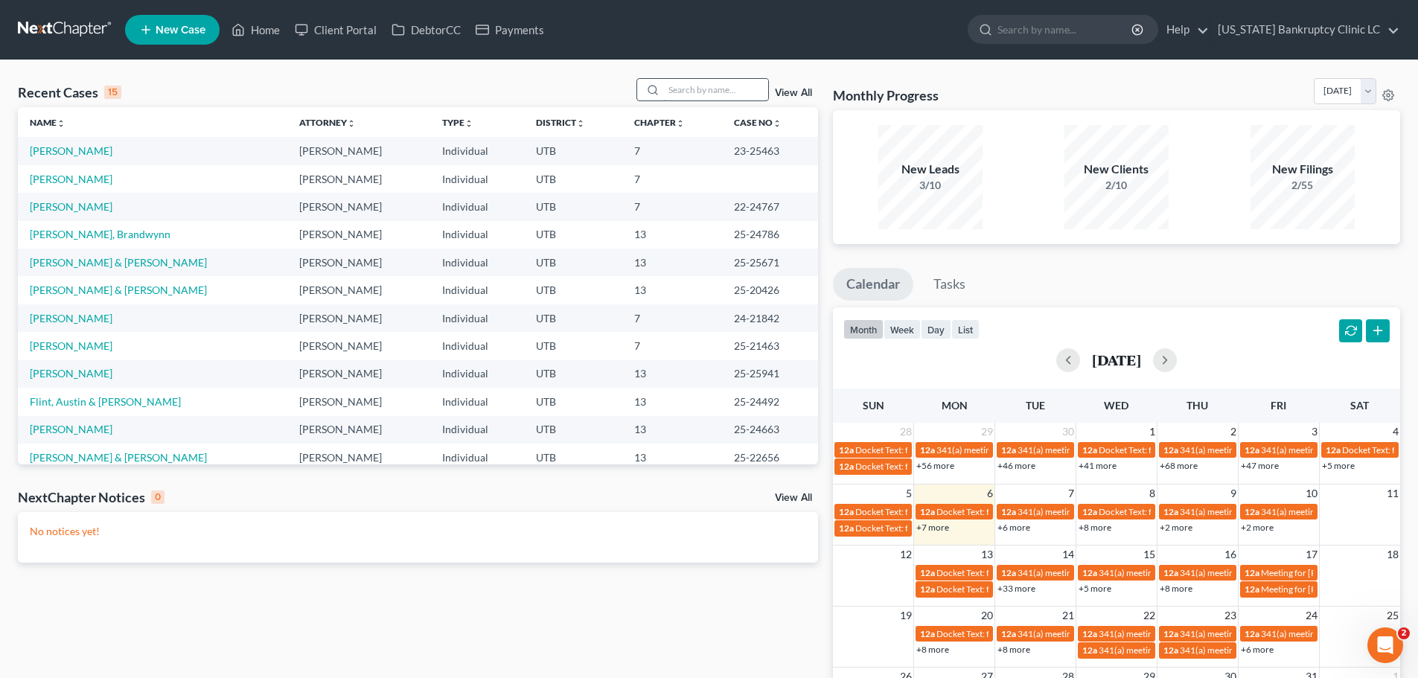
click at [690, 91] on input "search" at bounding box center [716, 90] width 104 height 22
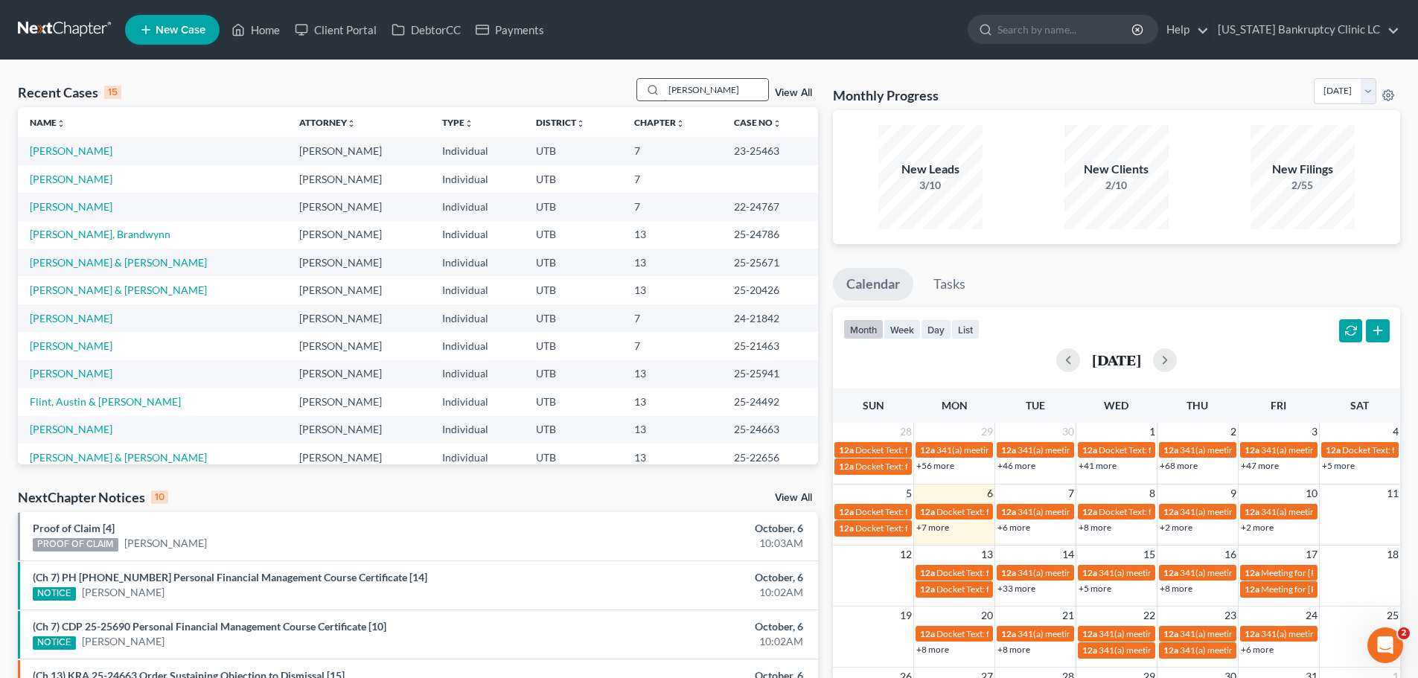
type input "hollenbeck"
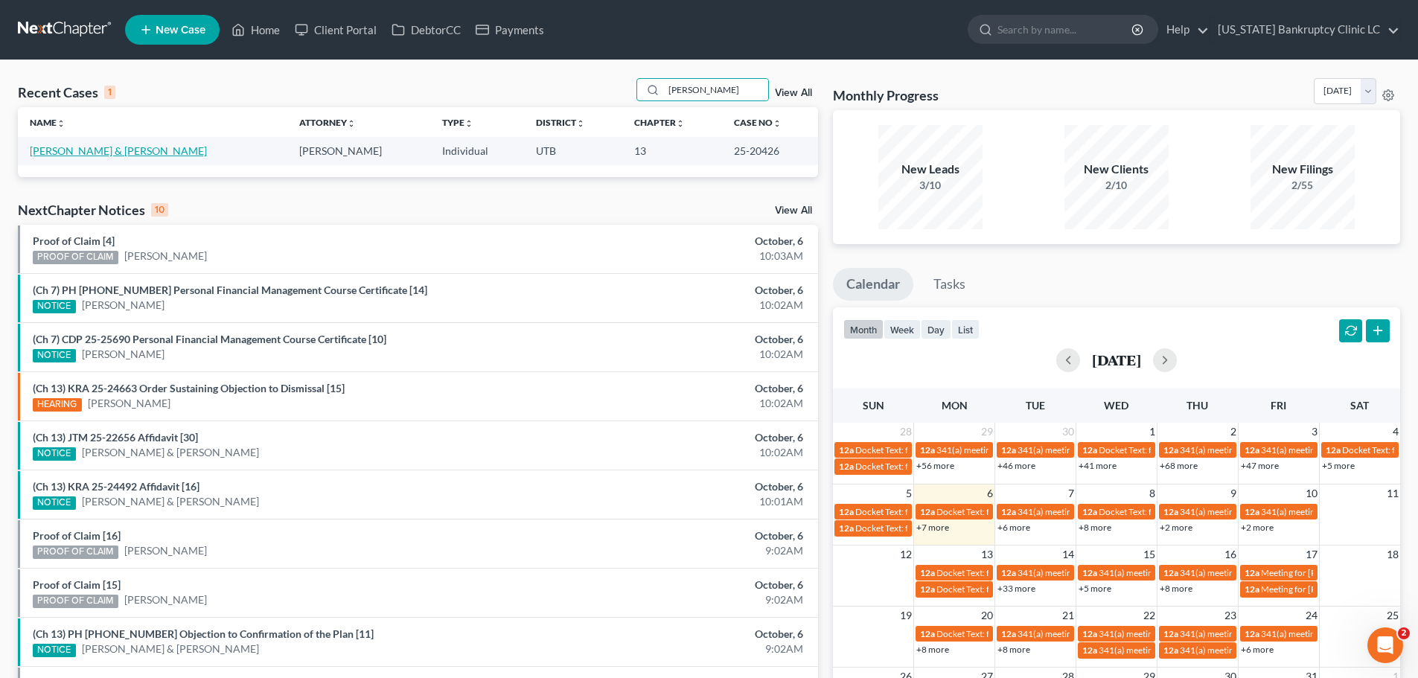
click at [93, 153] on link "[PERSON_NAME] & [PERSON_NAME]" at bounding box center [118, 150] width 177 height 13
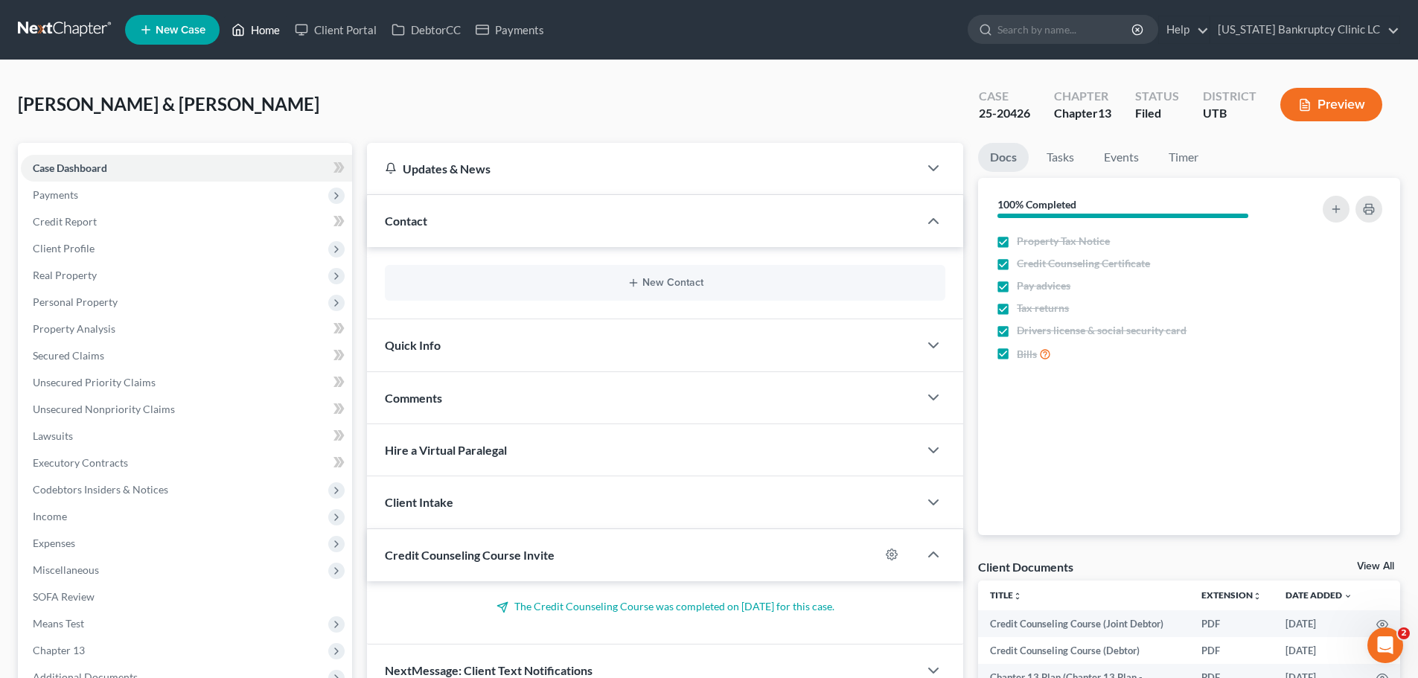
click at [254, 28] on link "Home" at bounding box center [255, 29] width 63 height 27
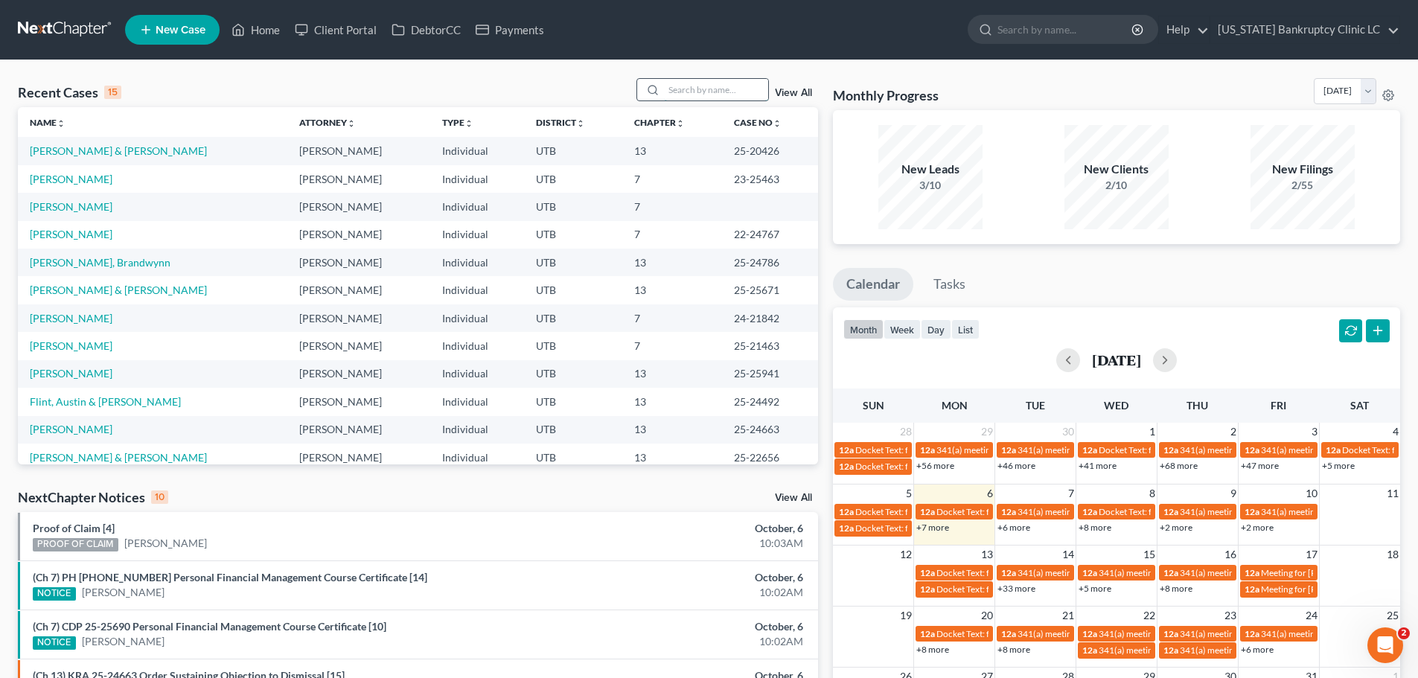
click at [736, 92] on input "search" at bounding box center [716, 90] width 104 height 22
click at [797, 92] on link "View All" at bounding box center [793, 93] width 37 height 10
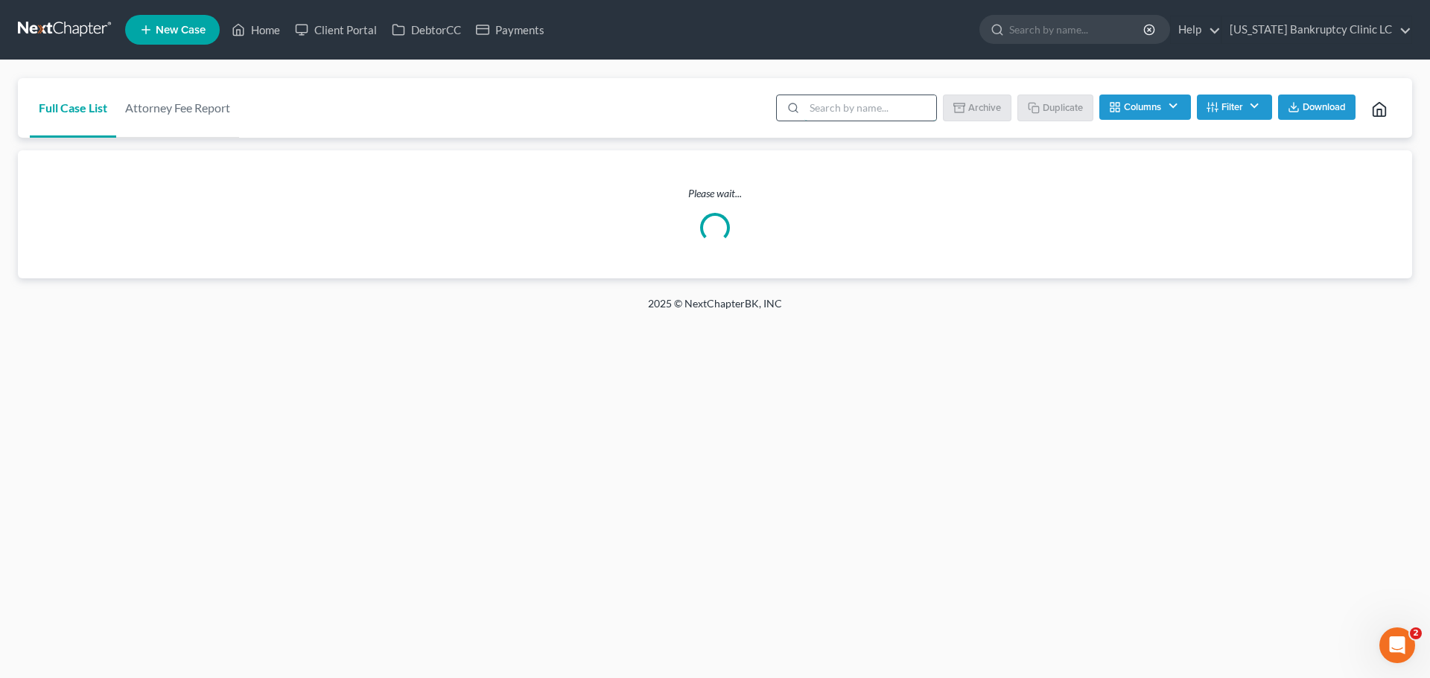
click at [838, 112] on input "search" at bounding box center [870, 107] width 132 height 25
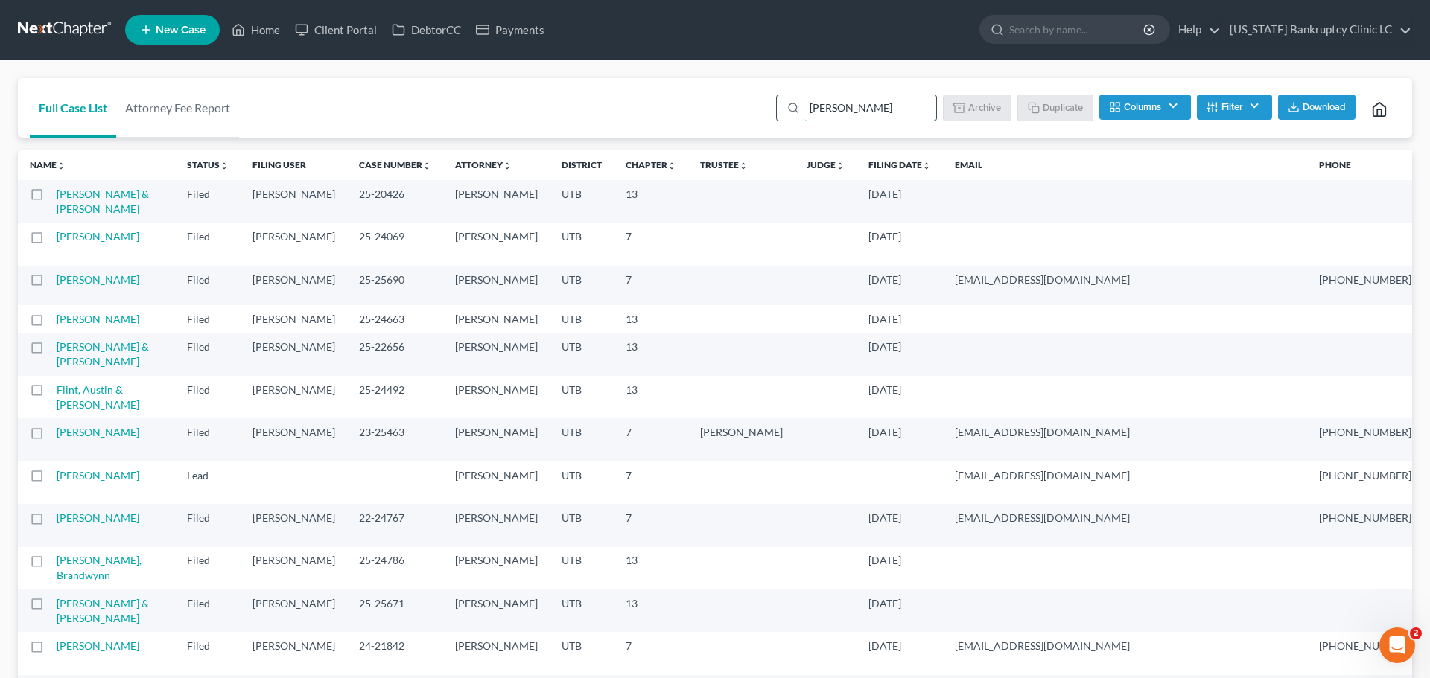
type input "hollenbeck"
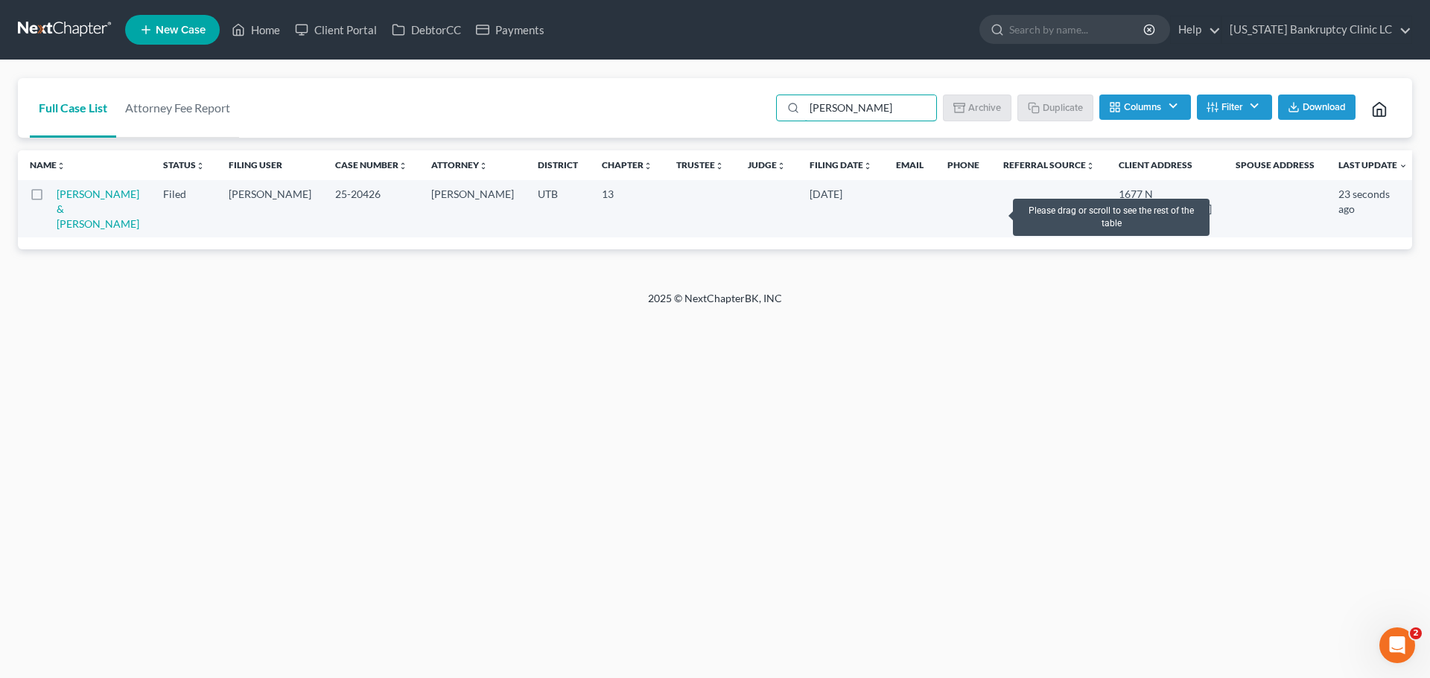
click at [994, 211] on td at bounding box center [1048, 208] width 115 height 57
click at [51, 198] on label at bounding box center [51, 198] width 0 height 0
click at [57, 197] on input "checkbox" at bounding box center [62, 192] width 10 height 10
checkbox input "true"
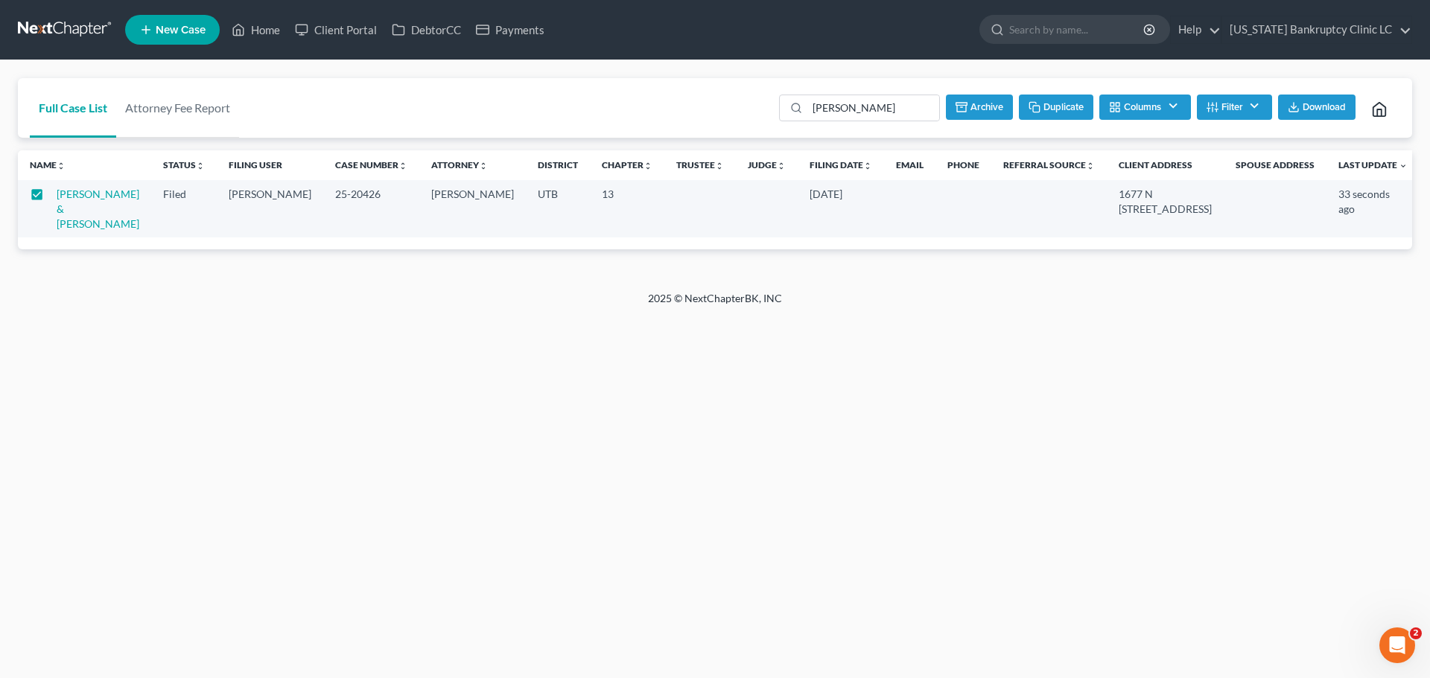
click at [1054, 106] on button "Duplicate" at bounding box center [1056, 107] width 74 height 25
click at [265, 31] on link "Home" at bounding box center [255, 29] width 63 height 27
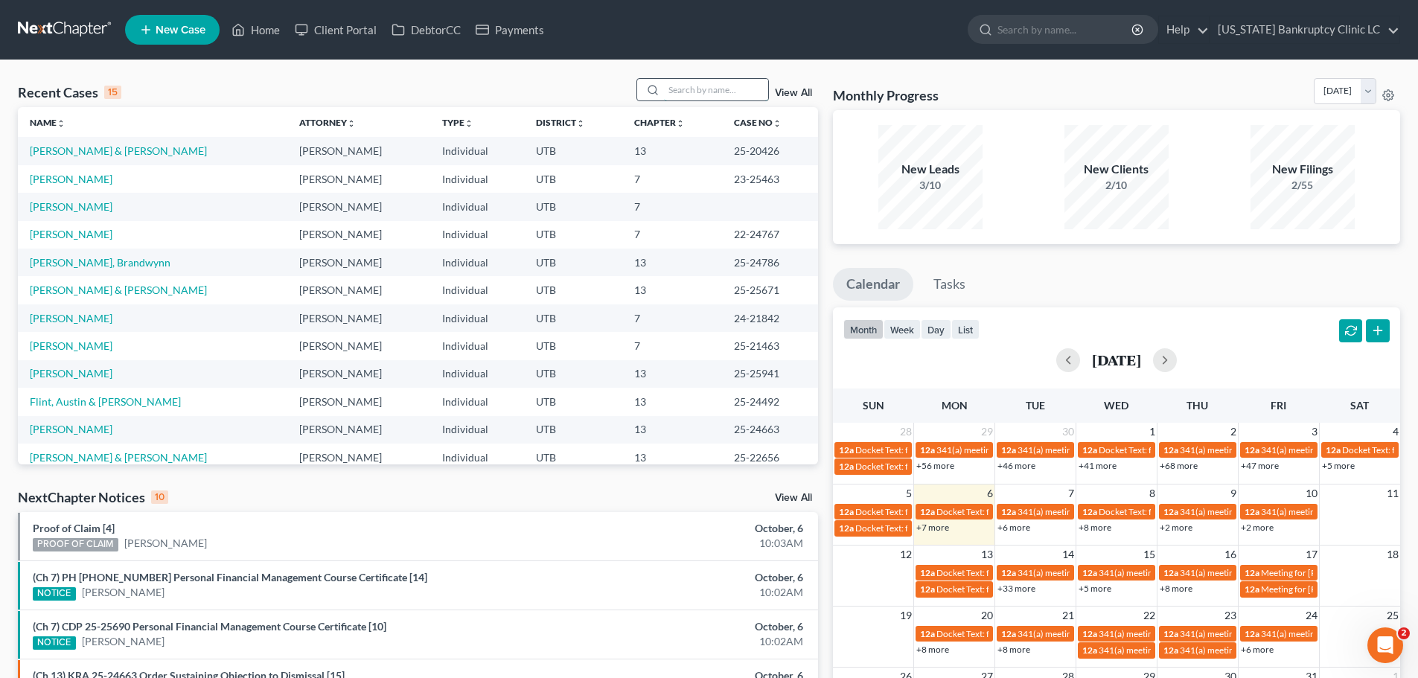
click at [694, 87] on input "search" at bounding box center [716, 90] width 104 height 22
type input "hollenbeck"
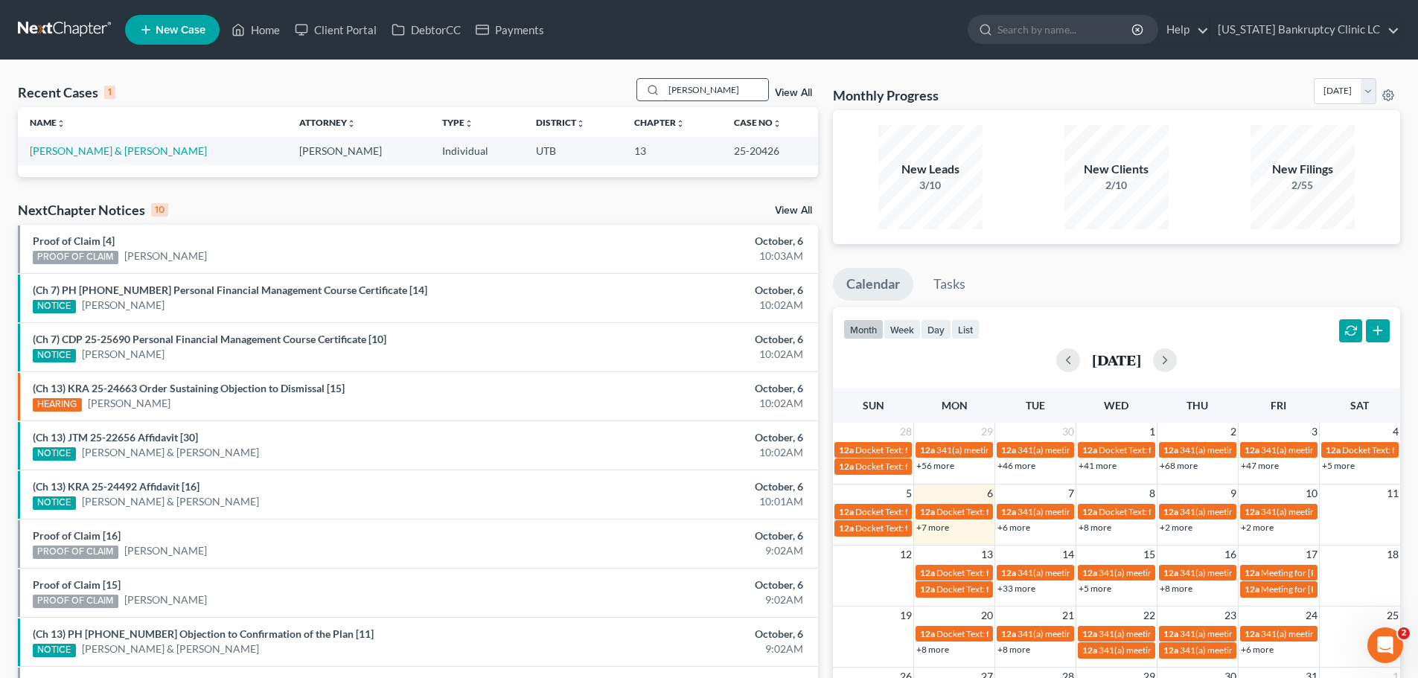
click at [733, 86] on input "hollenbeck" at bounding box center [716, 90] width 104 height 22
click at [802, 97] on link "View All" at bounding box center [793, 93] width 37 height 10
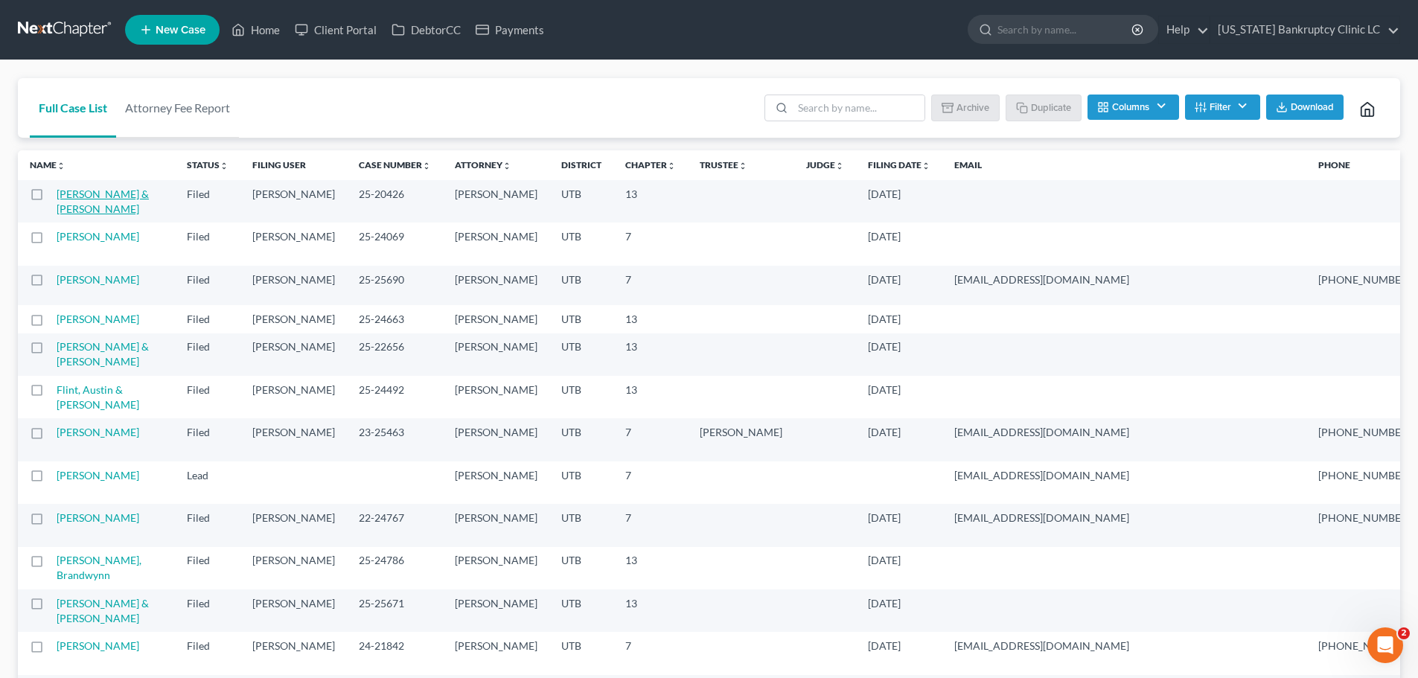
click at [81, 202] on link "[PERSON_NAME] & [PERSON_NAME]" at bounding box center [103, 202] width 92 height 28
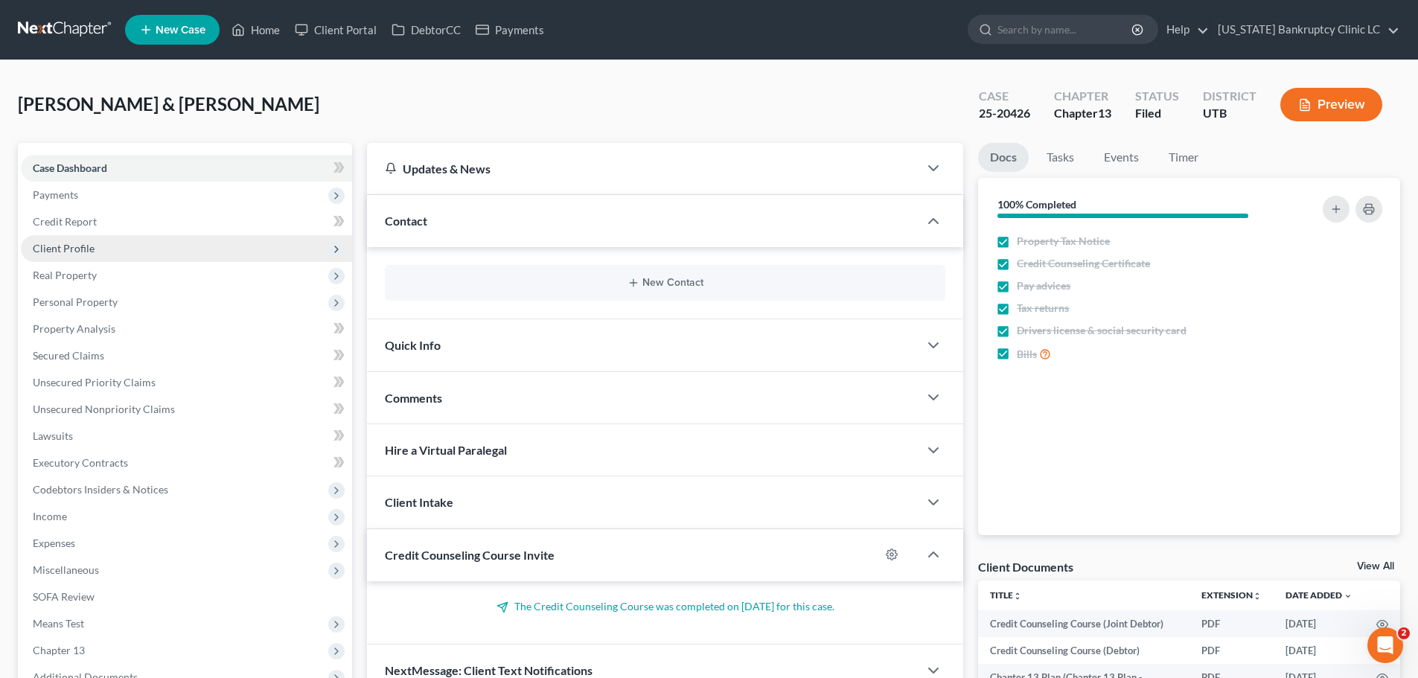
click at [119, 247] on span "Client Profile" at bounding box center [186, 248] width 331 height 27
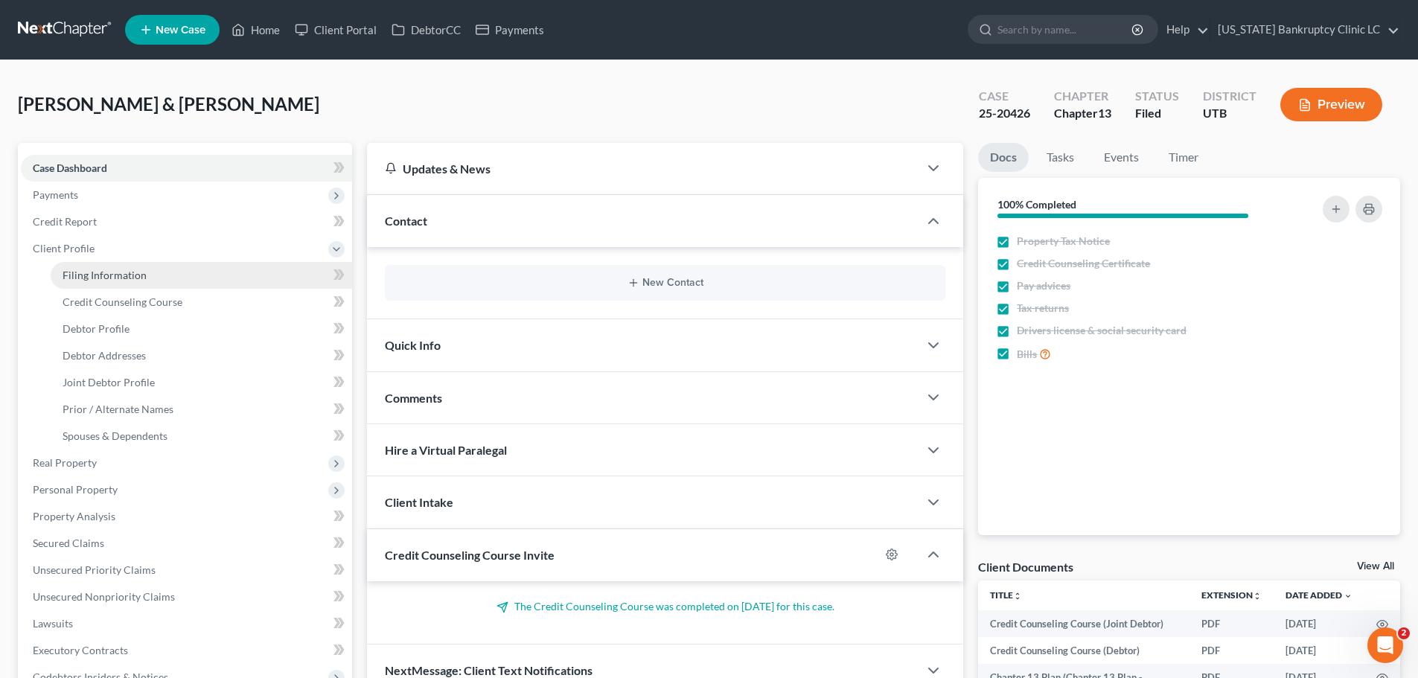
click at [119, 274] on span "Filing Information" at bounding box center [105, 275] width 84 height 13
select select "1"
select select "3"
select select "81"
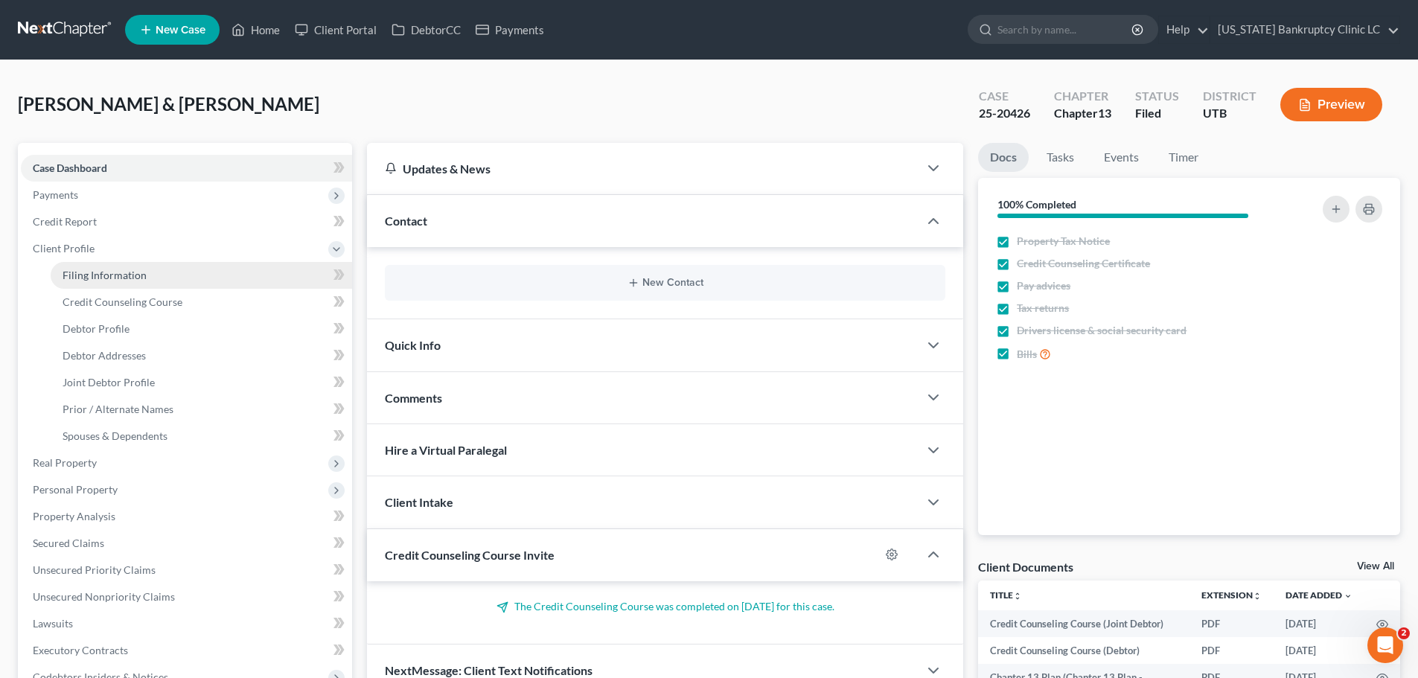
select select "0"
select select "46"
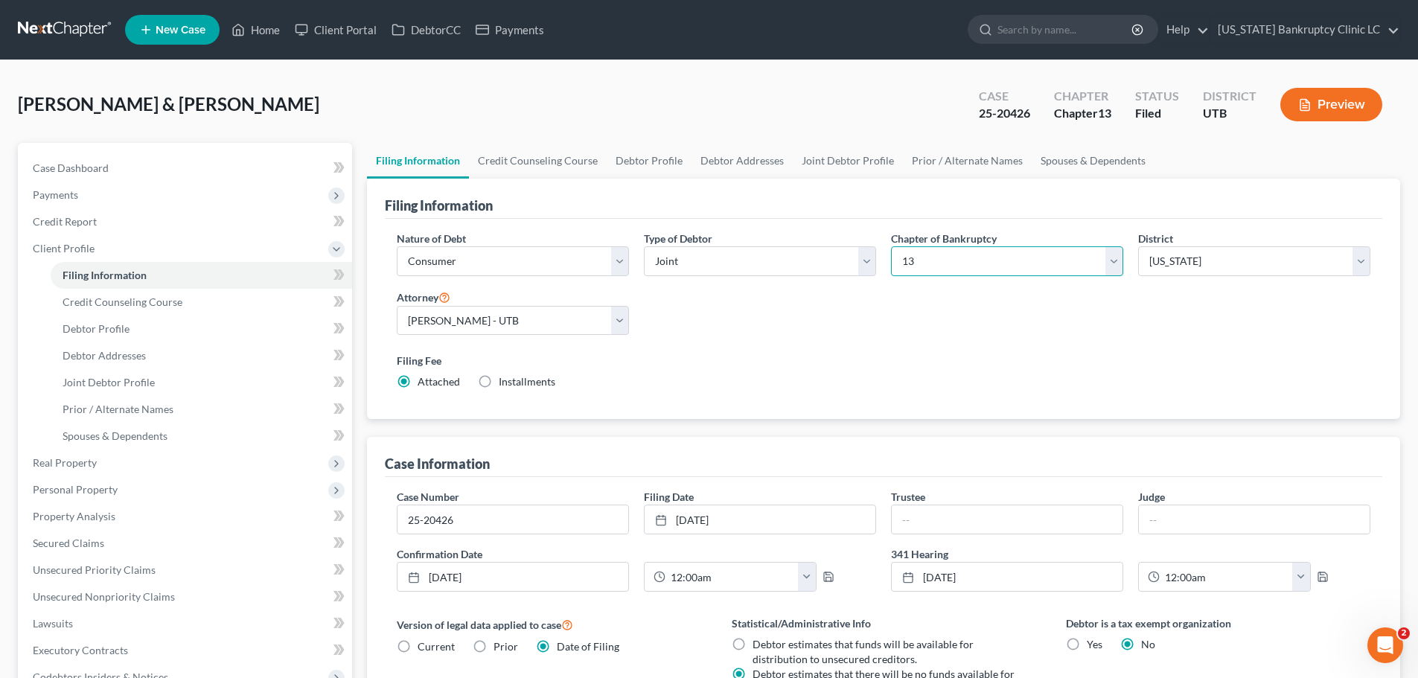
click at [1116, 264] on select "Select 7 11 12 13" at bounding box center [1007, 261] width 232 height 30
select select "0"
click at [891, 246] on select "Select 7 11 12 13" at bounding box center [1007, 261] width 232 height 30
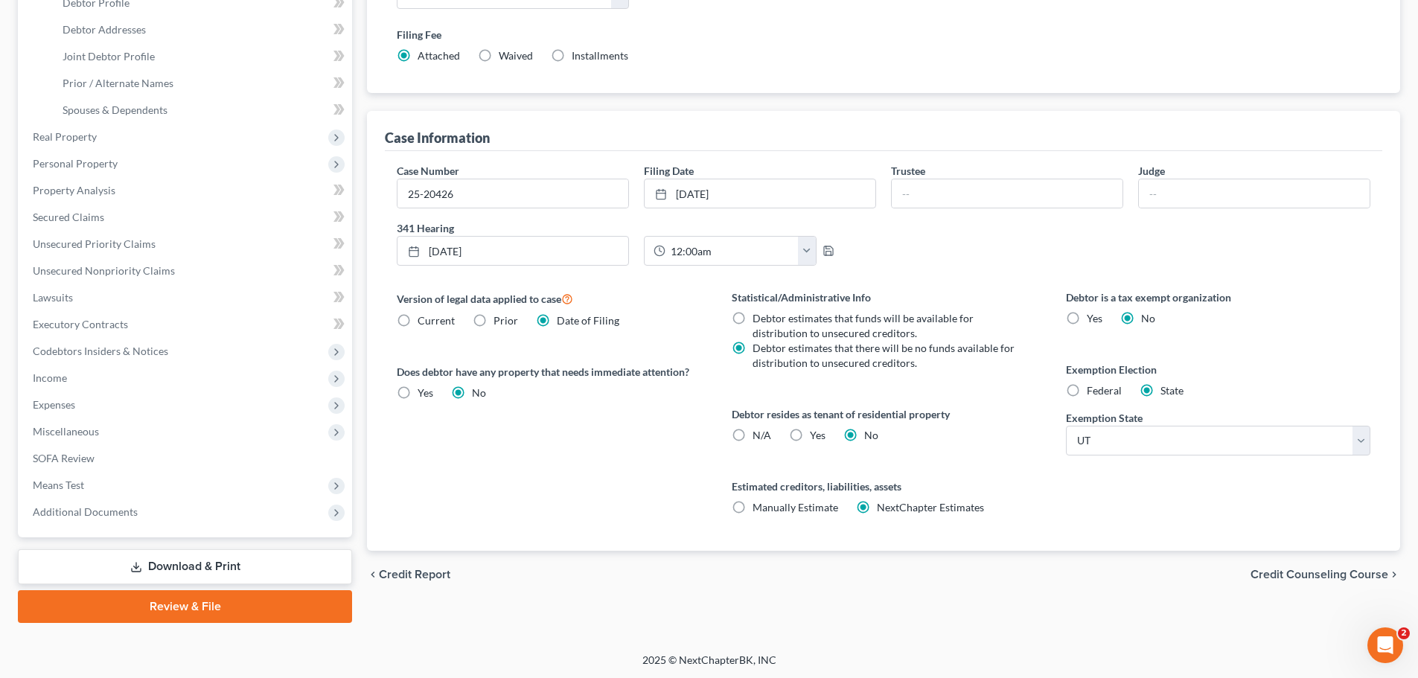
scroll to position [328, 0]
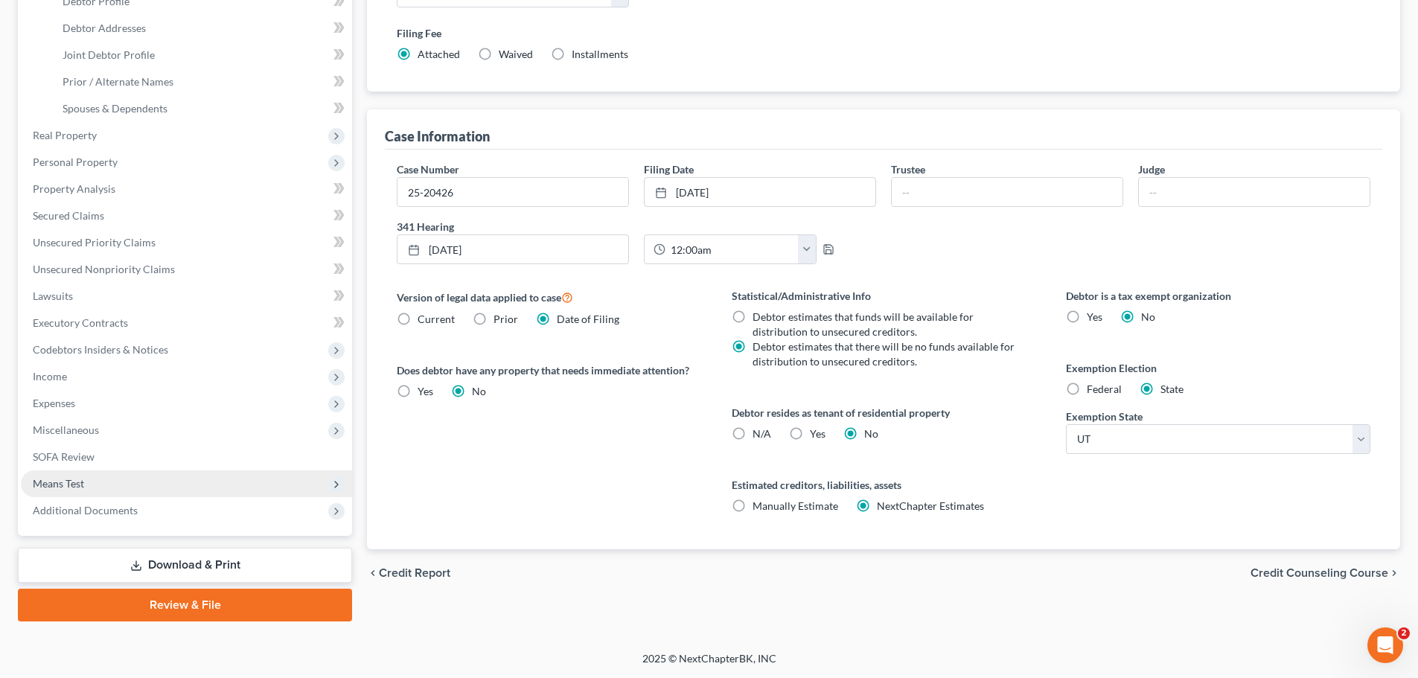
click at [78, 485] on span "Means Test" at bounding box center [58, 483] width 51 height 13
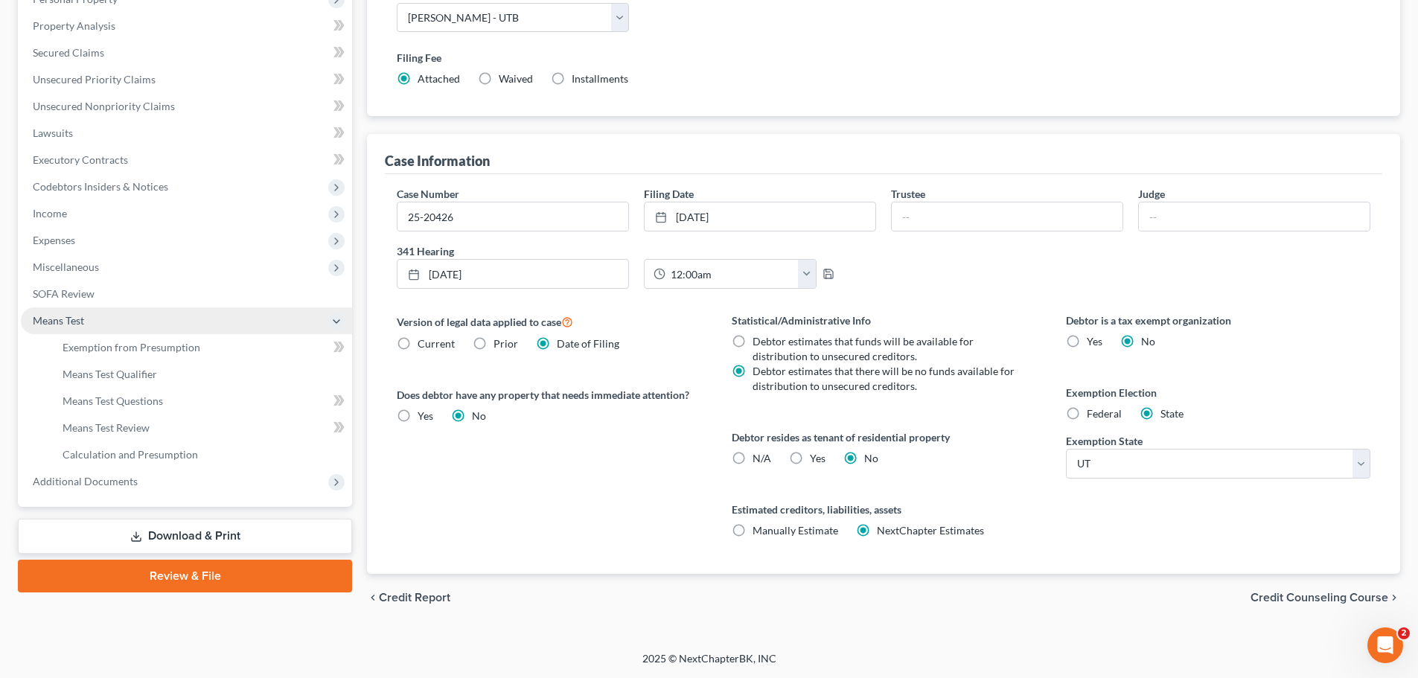
scroll to position [274, 0]
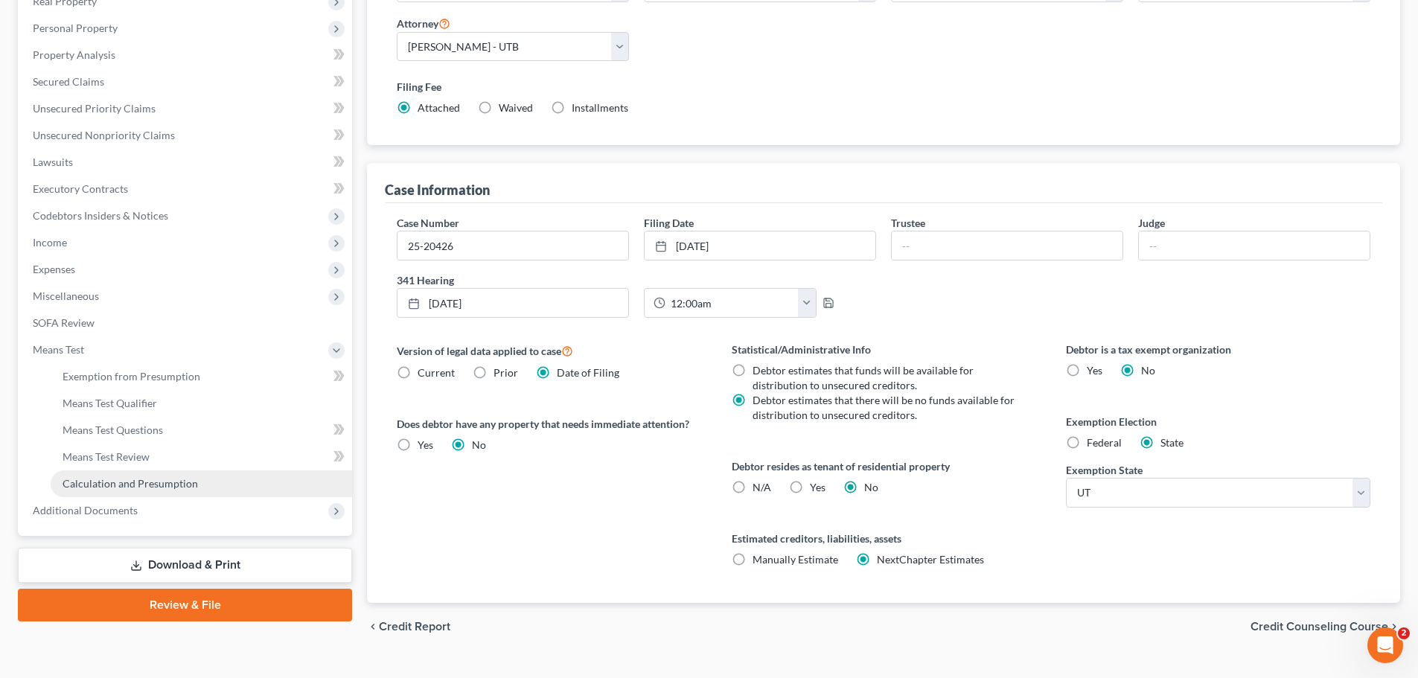
click at [107, 492] on link "Calculation and Presumption" at bounding box center [202, 484] width 302 height 27
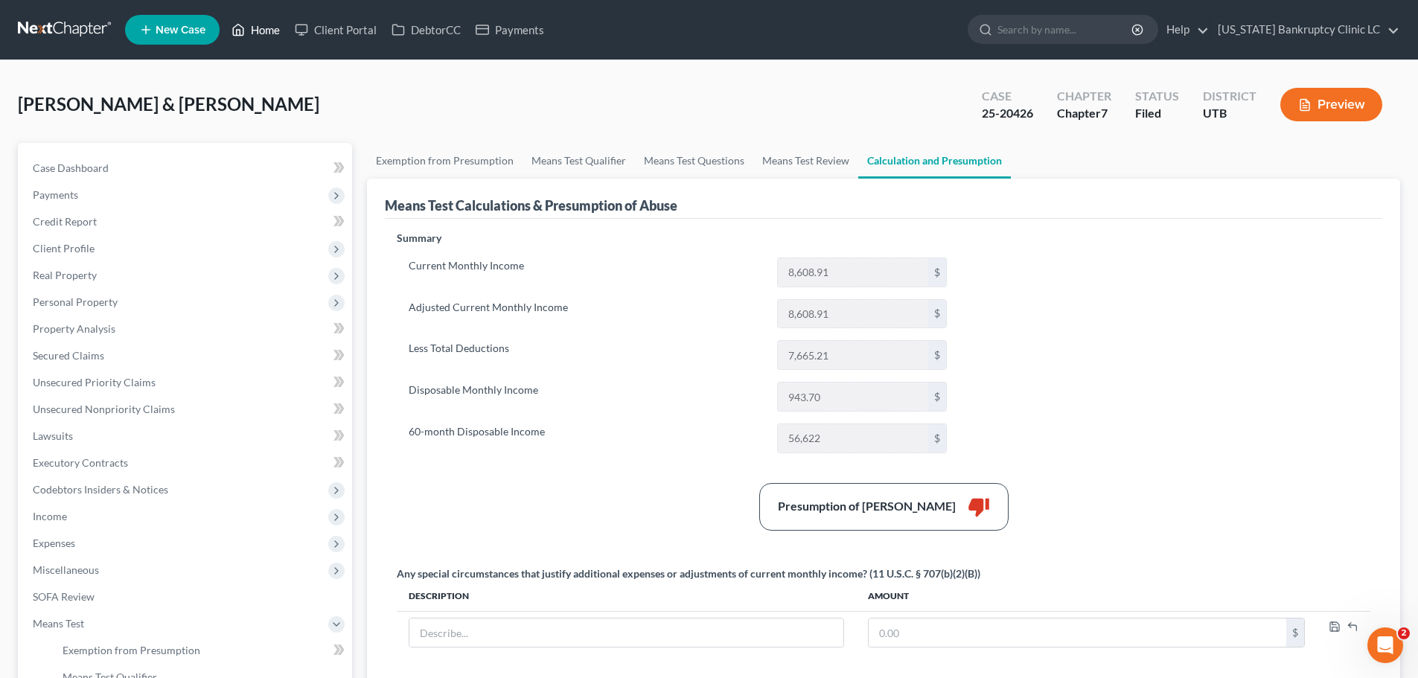
click at [254, 22] on link "Home" at bounding box center [255, 29] width 63 height 27
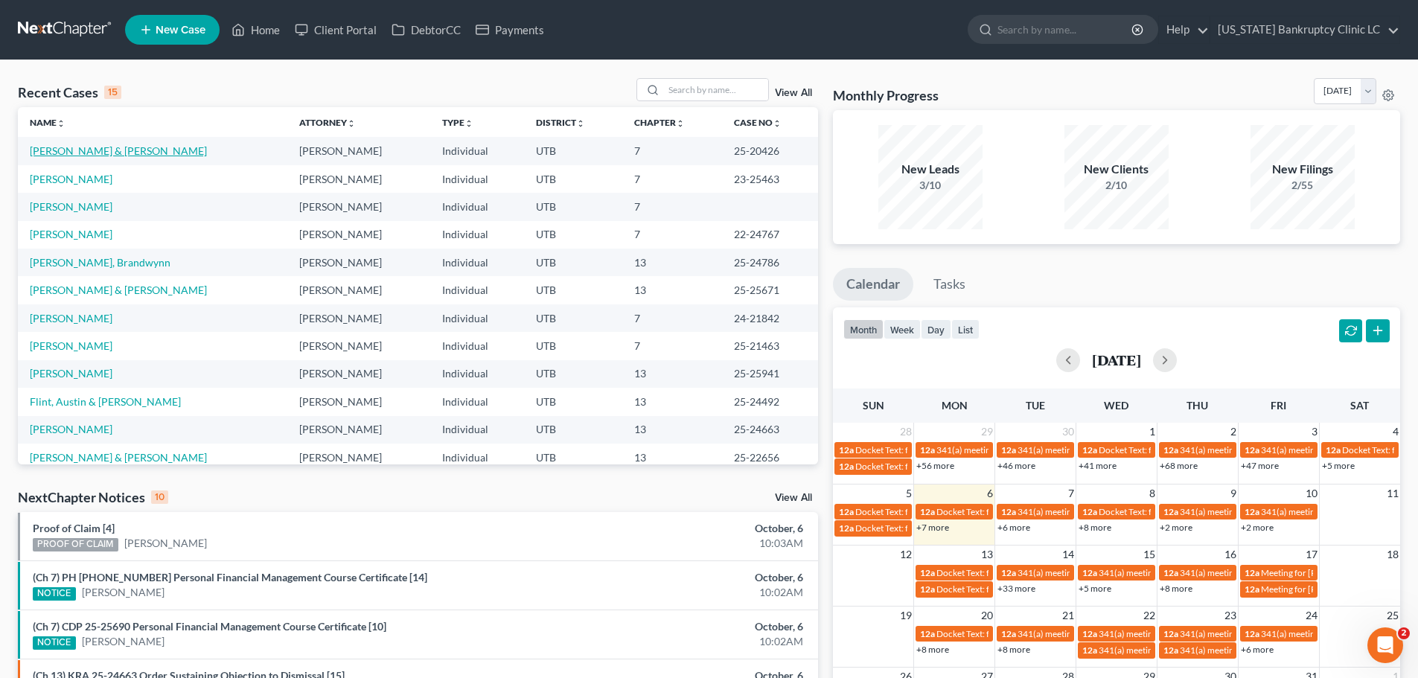
click at [100, 148] on link "[PERSON_NAME] & [PERSON_NAME]" at bounding box center [118, 150] width 177 height 13
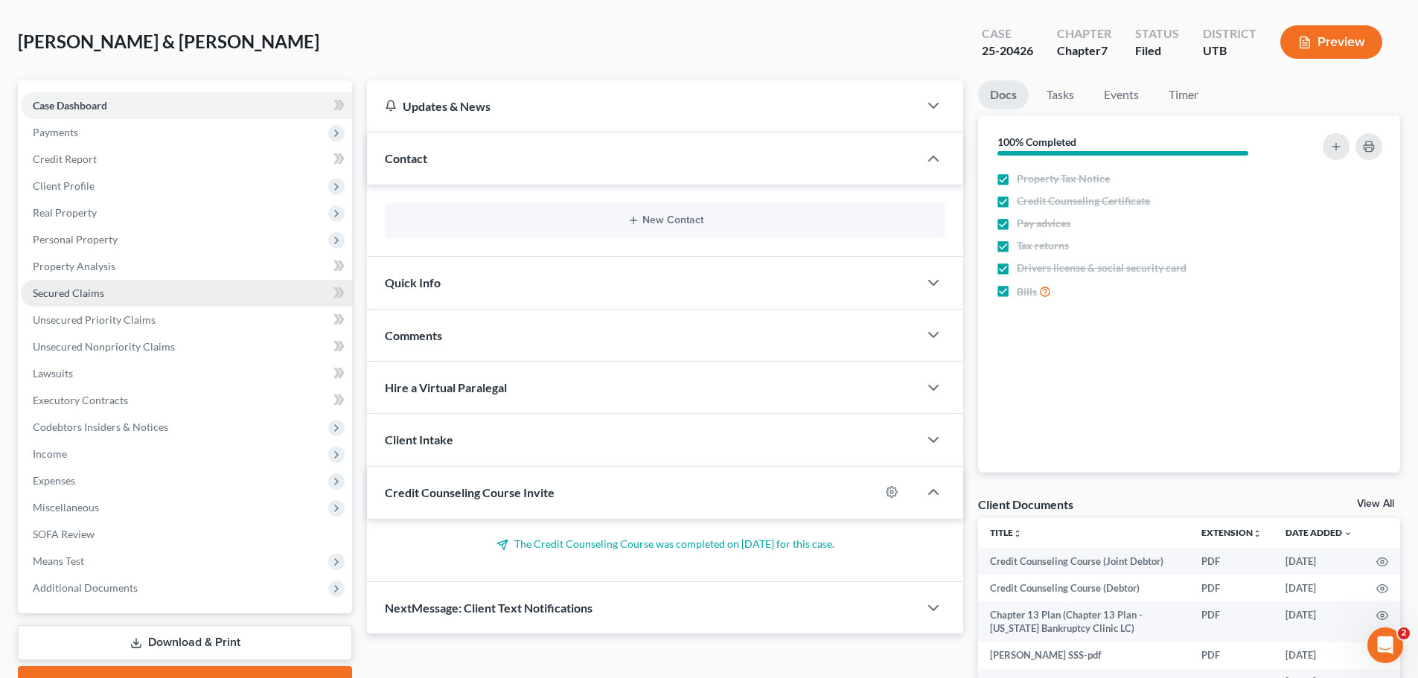
scroll to position [149, 0]
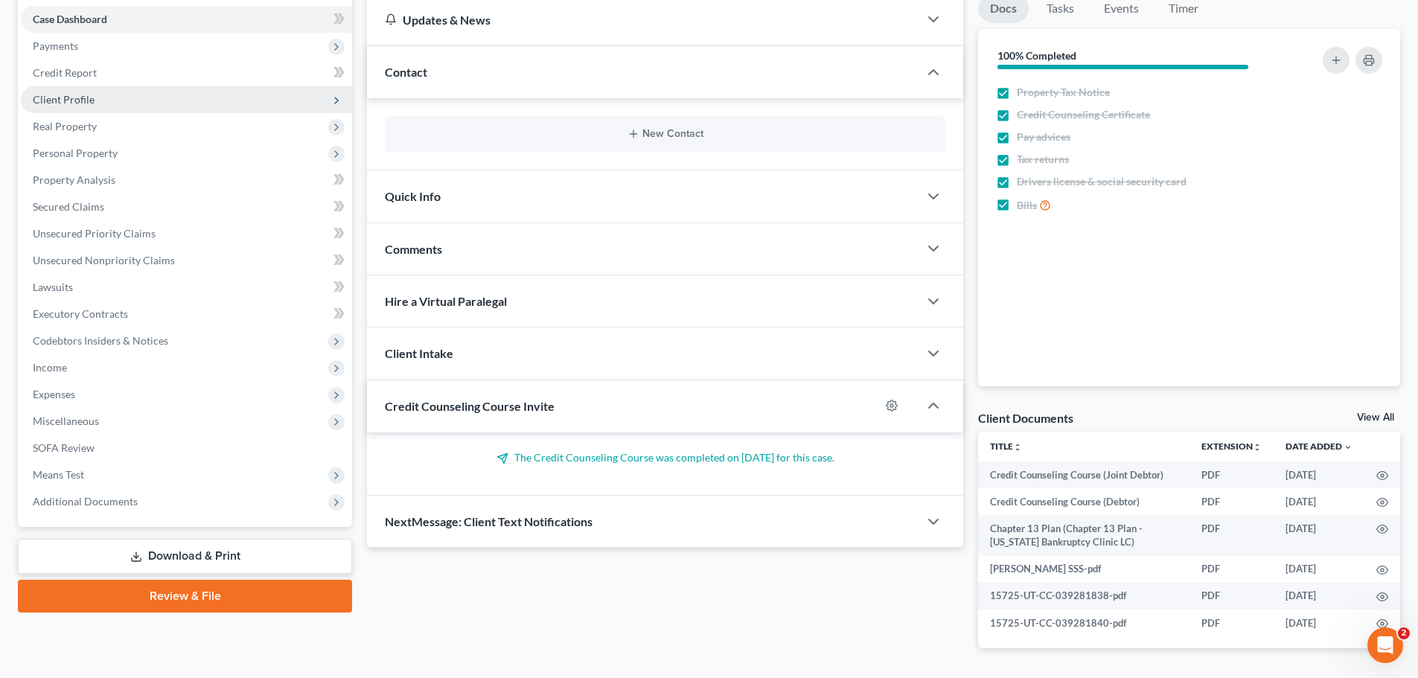
click at [132, 92] on span "Client Profile" at bounding box center [186, 99] width 331 height 27
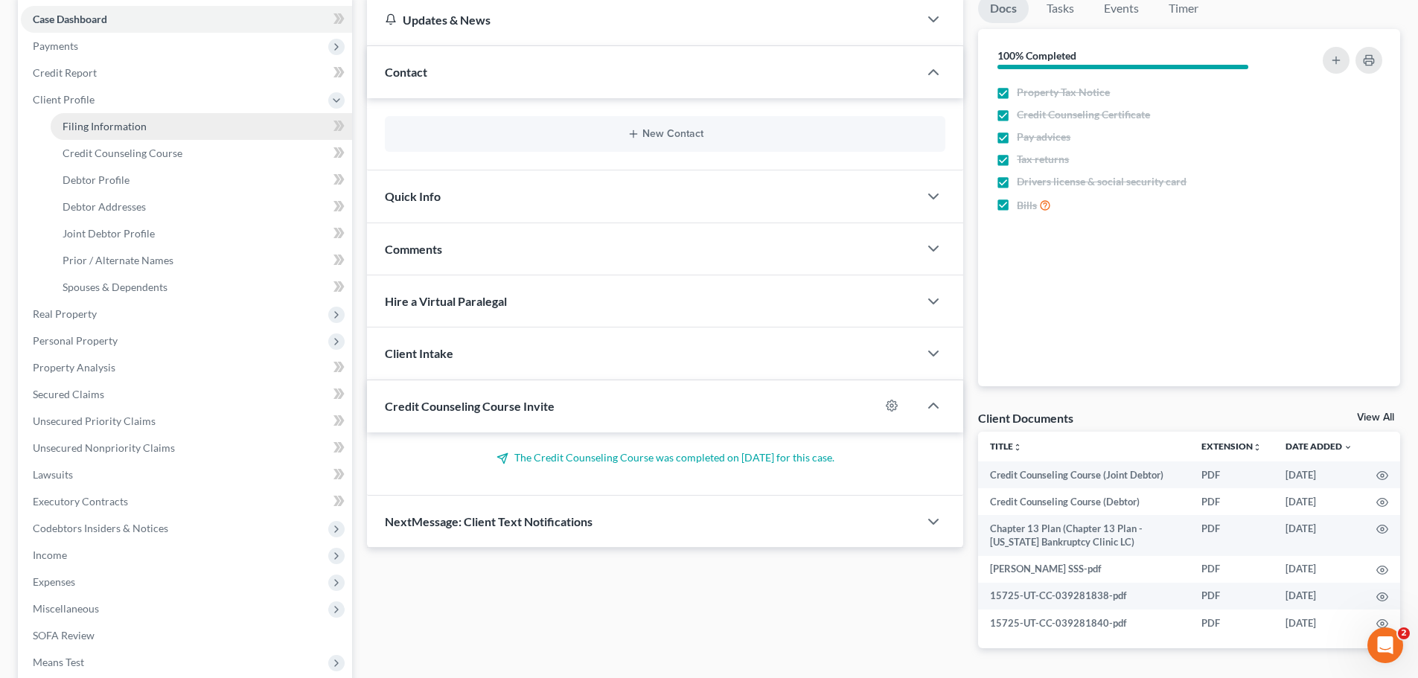
click at [132, 120] on span "Filing Information" at bounding box center [105, 126] width 84 height 13
select select "1"
select select "0"
select select "81"
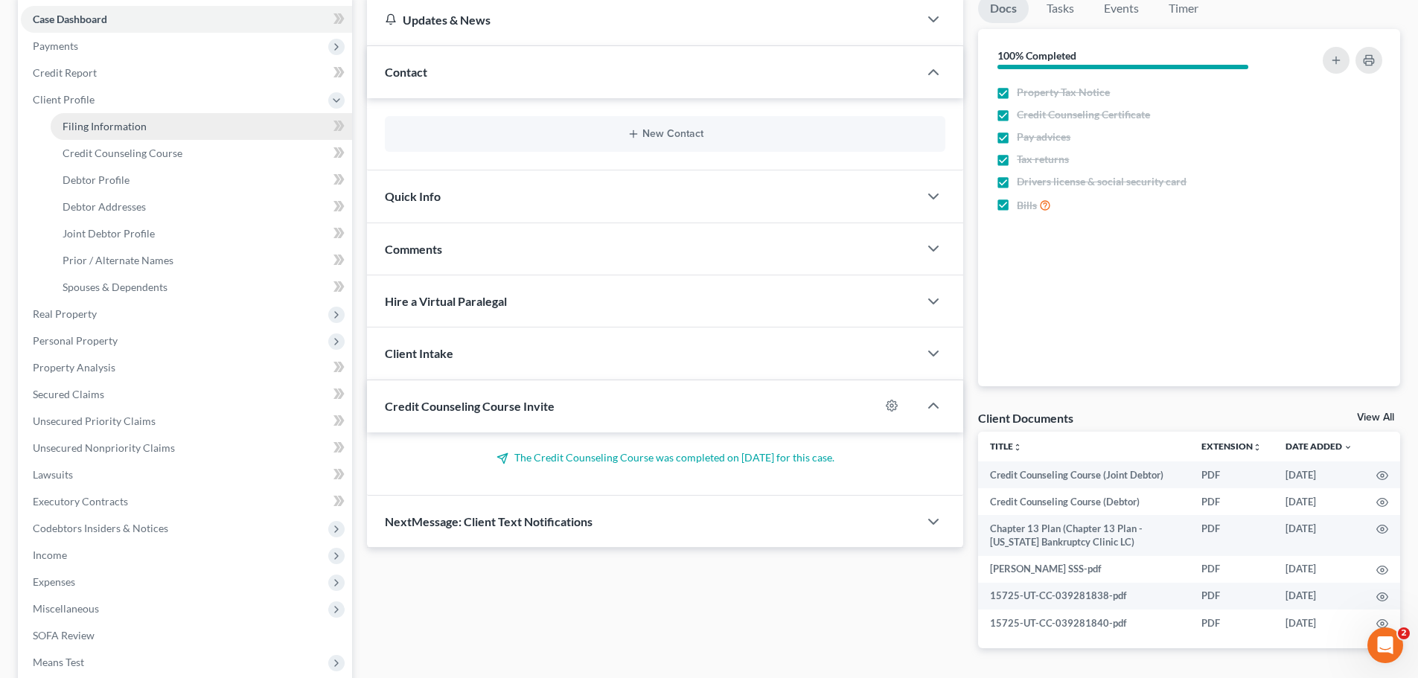
select select "0"
select select "46"
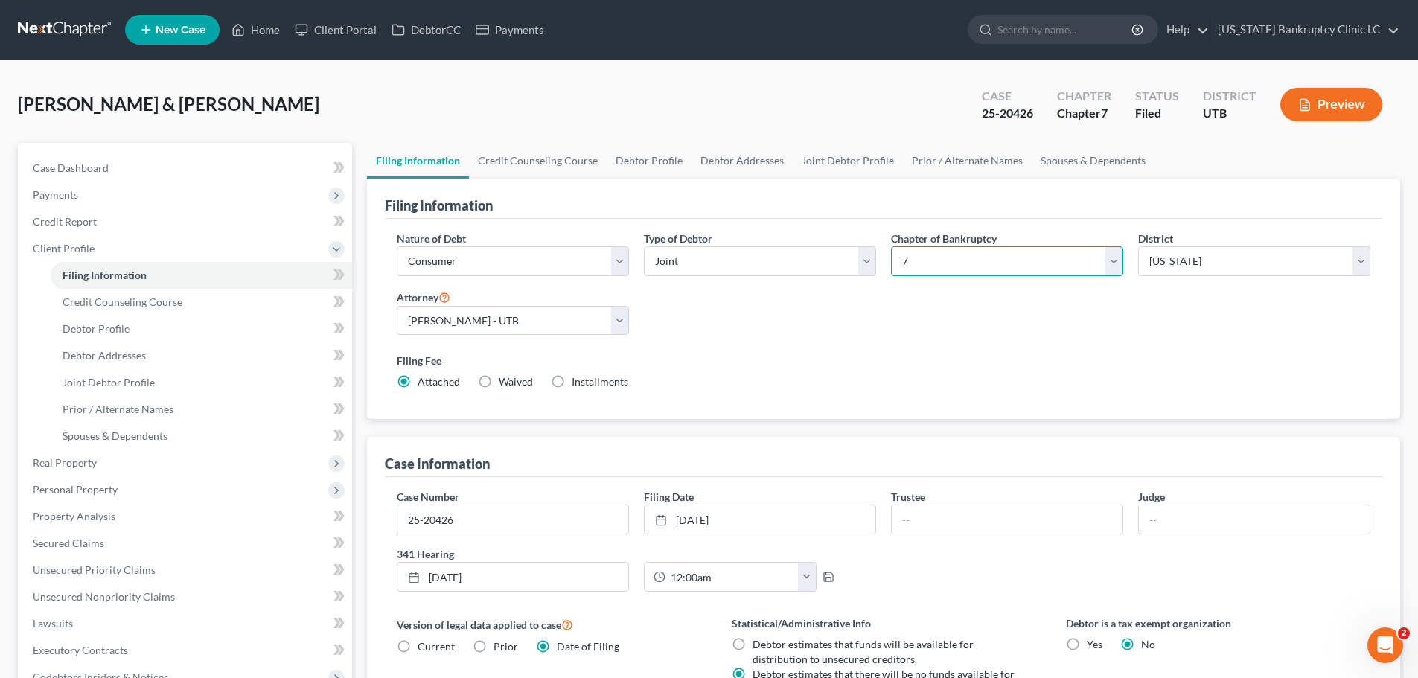
click at [1025, 261] on select "Select 7 11 12 13" at bounding box center [1007, 261] width 232 height 30
select select "3"
click at [891, 246] on select "Select 7 11 12 13" at bounding box center [1007, 261] width 232 height 30
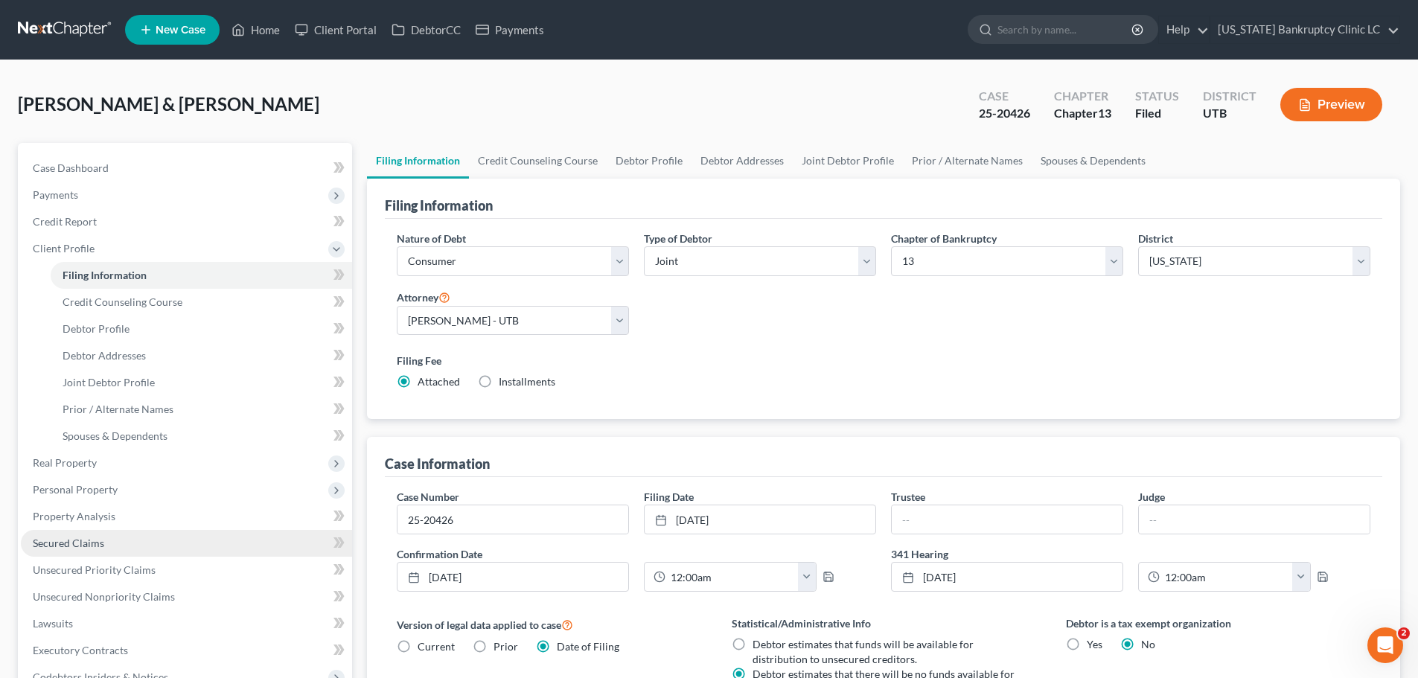
click at [122, 535] on link "Secured Claims" at bounding box center [186, 543] width 331 height 27
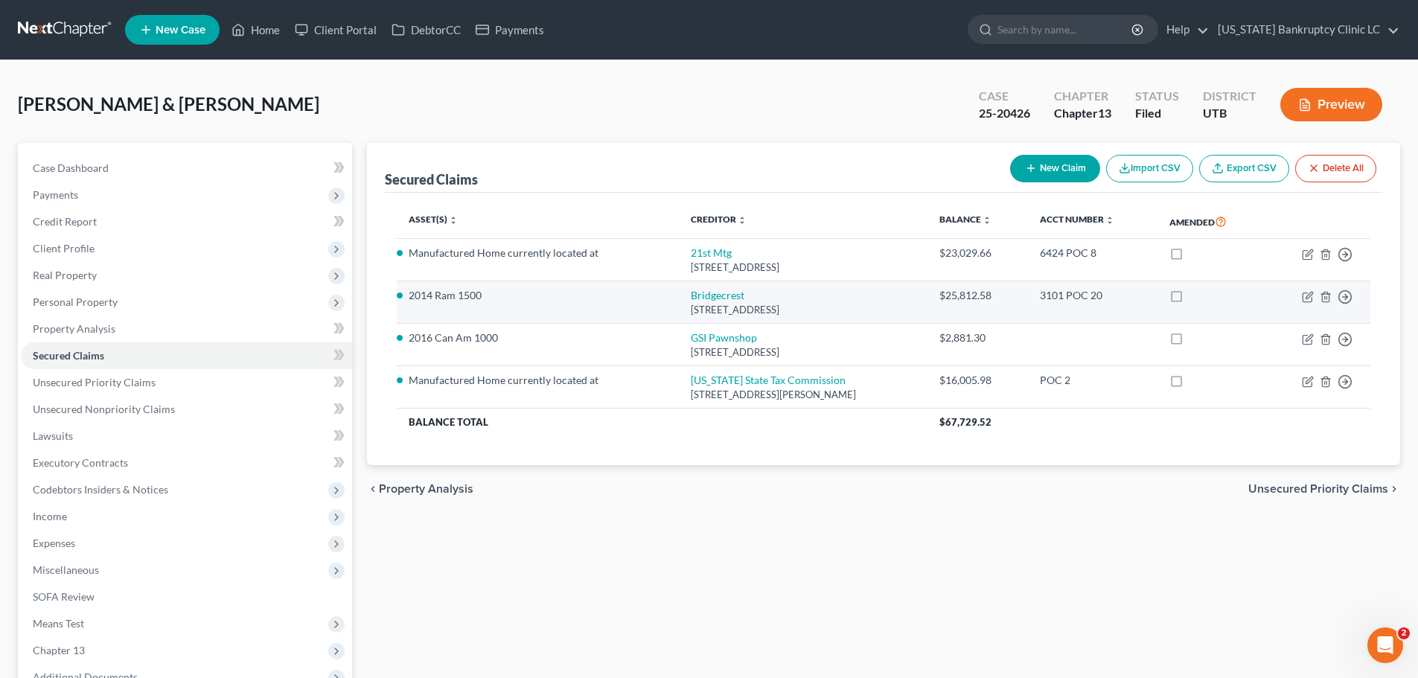
click at [545, 290] on li "2014 Ram 1500" at bounding box center [538, 295] width 258 height 15
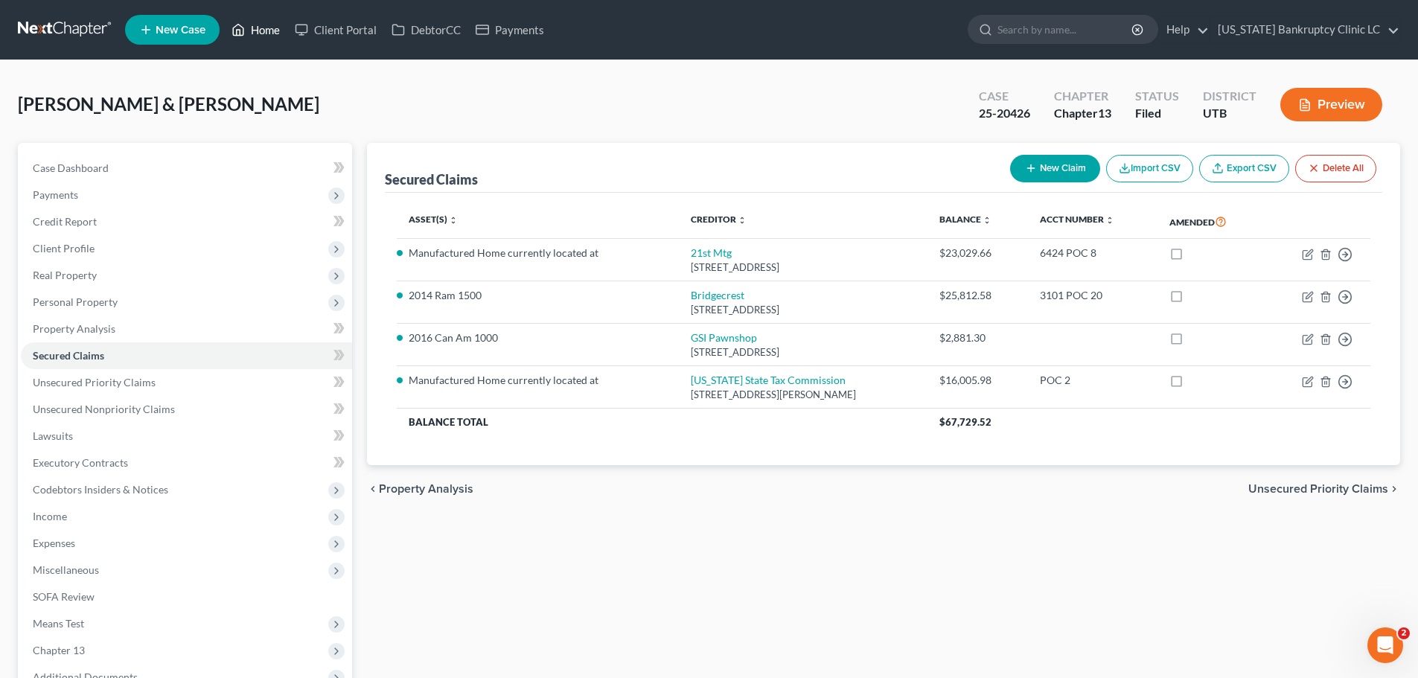
click at [258, 27] on link "Home" at bounding box center [255, 29] width 63 height 27
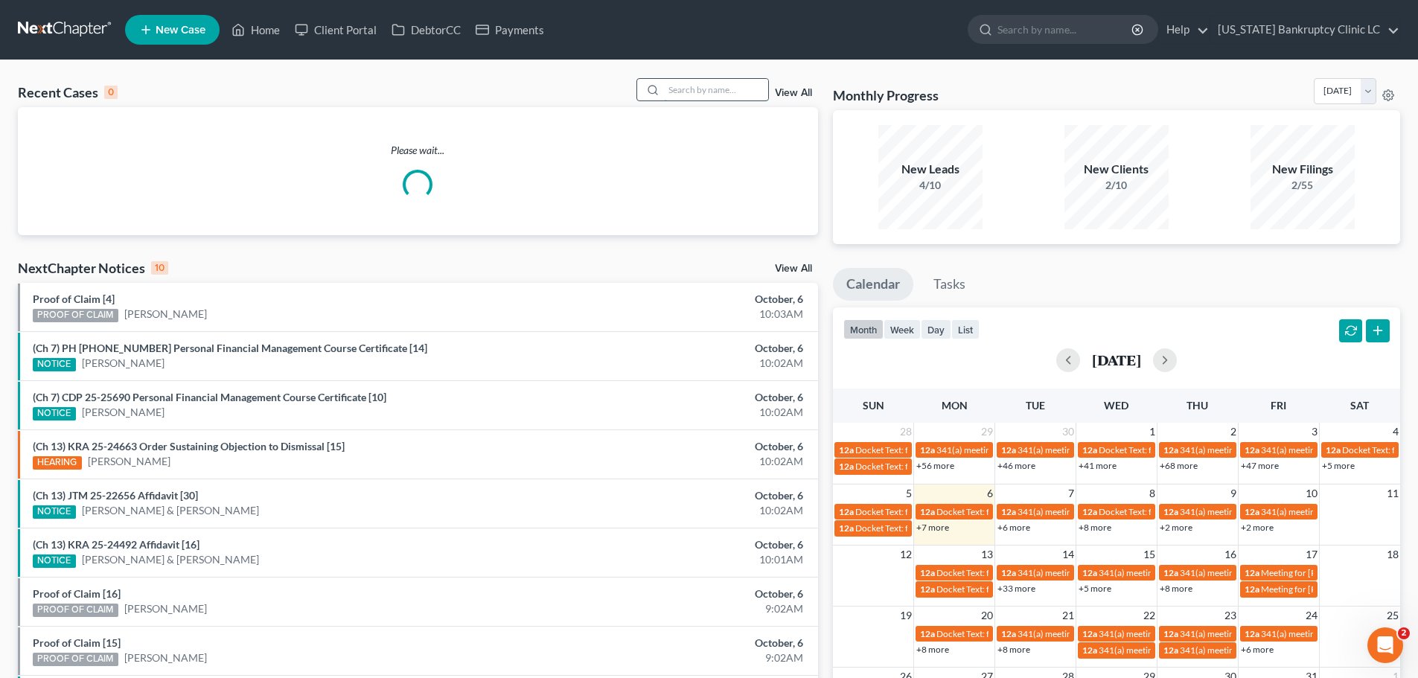
click at [720, 95] on input "search" at bounding box center [716, 90] width 104 height 22
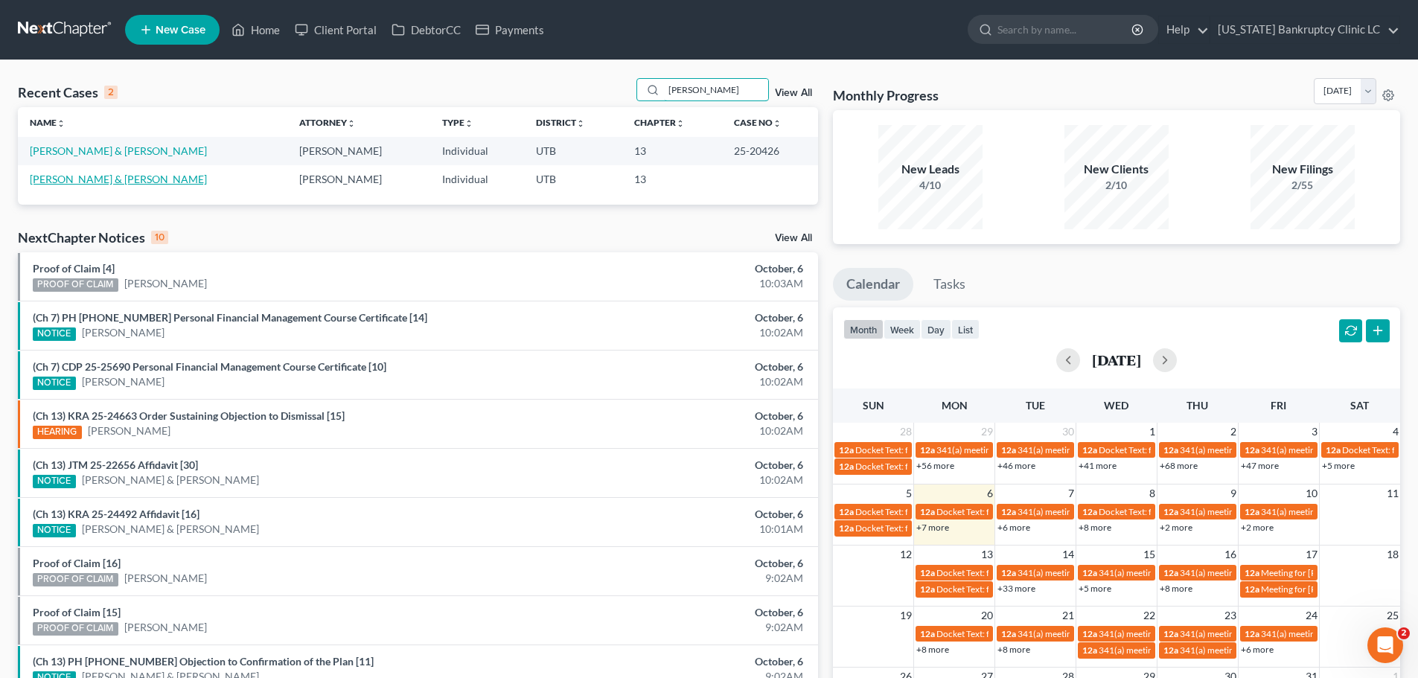
type input "hollenbeck"
click at [59, 183] on link "[PERSON_NAME] & [PERSON_NAME]" at bounding box center [118, 179] width 177 height 13
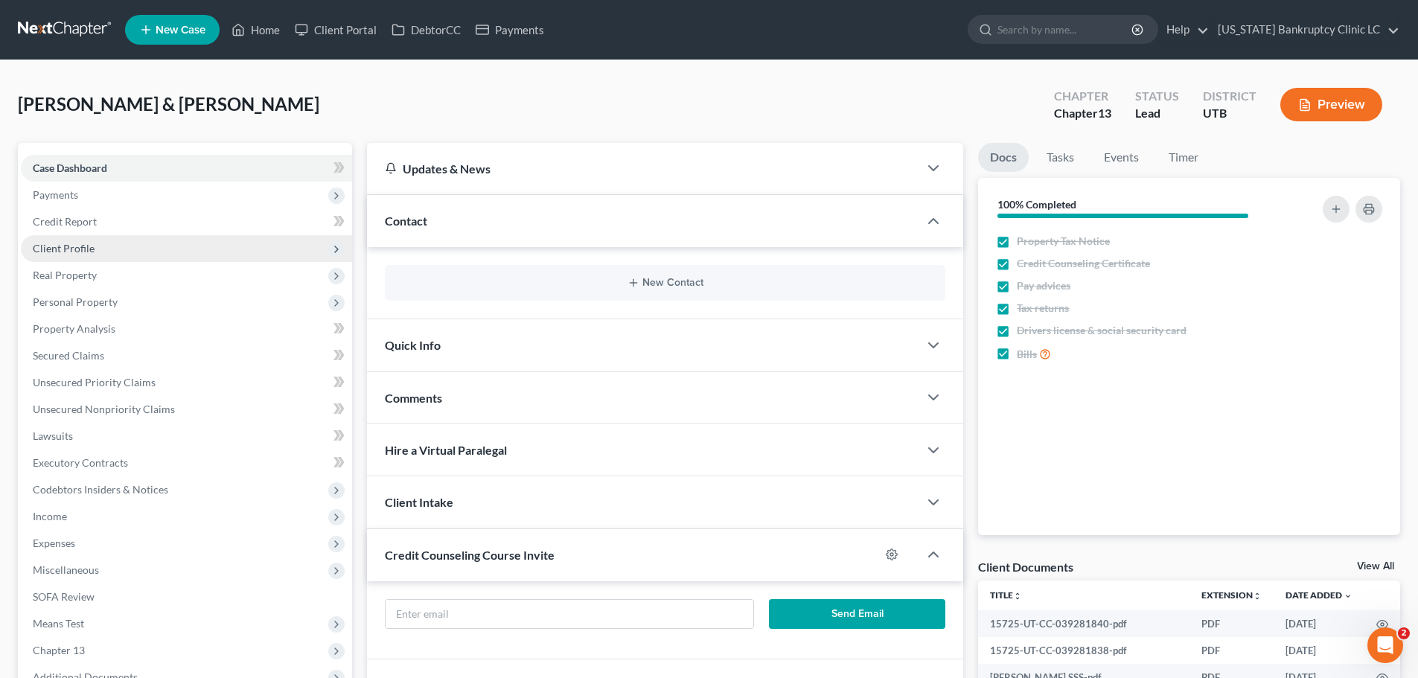
click at [171, 255] on span "Client Profile" at bounding box center [186, 248] width 331 height 27
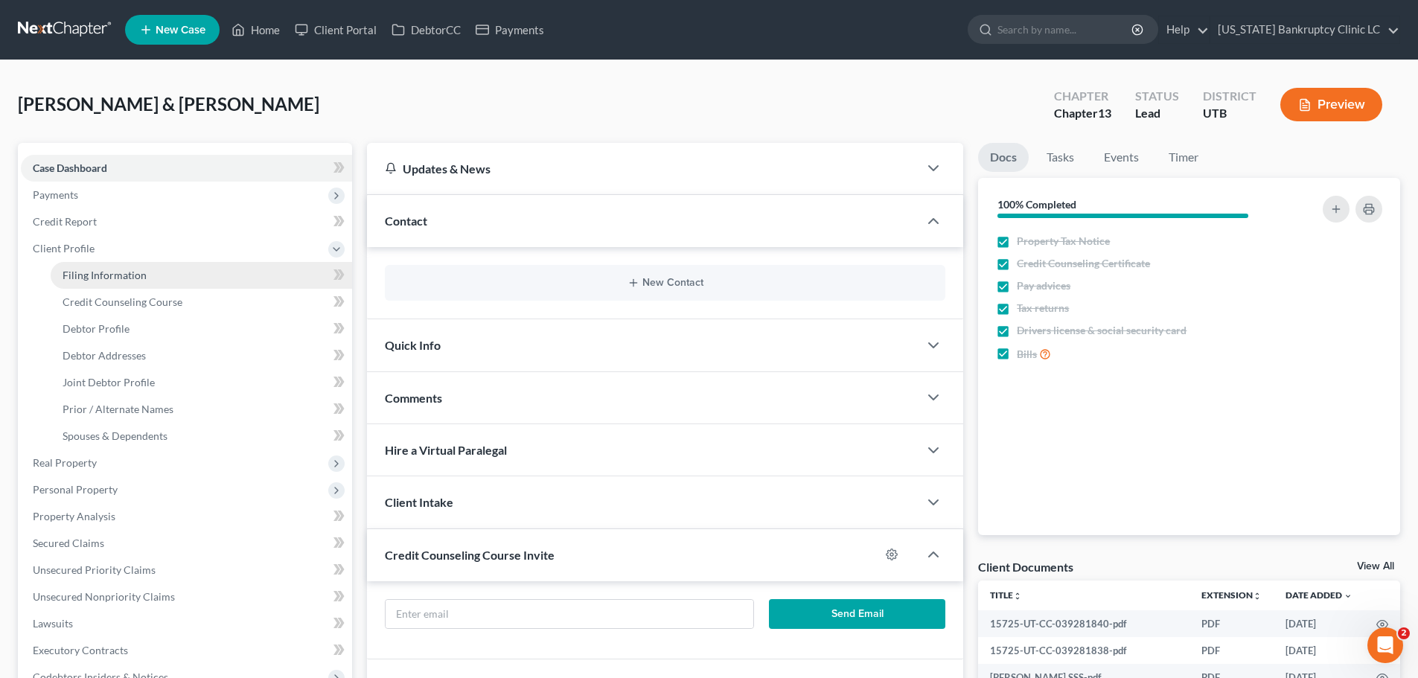
click at [159, 284] on link "Filing Information" at bounding box center [202, 275] width 302 height 27
select select "1"
select select "3"
select select "81"
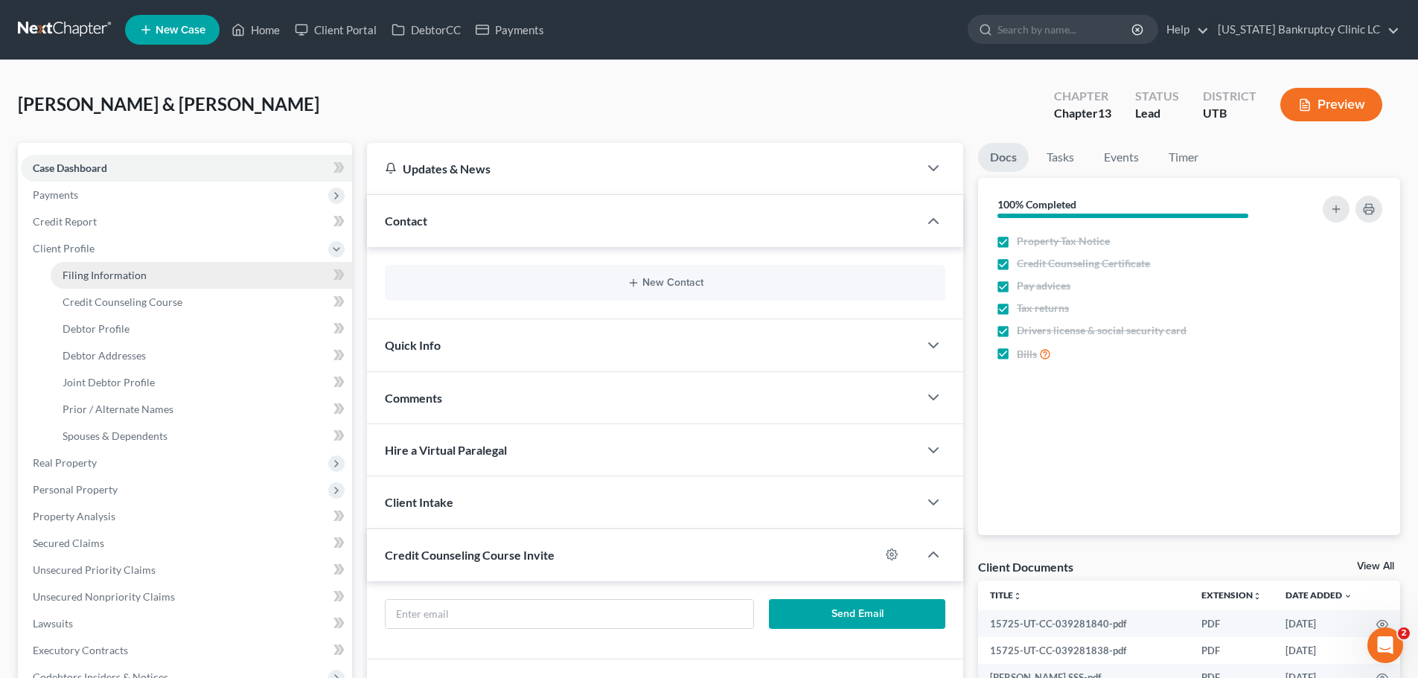
select select "0"
select select "46"
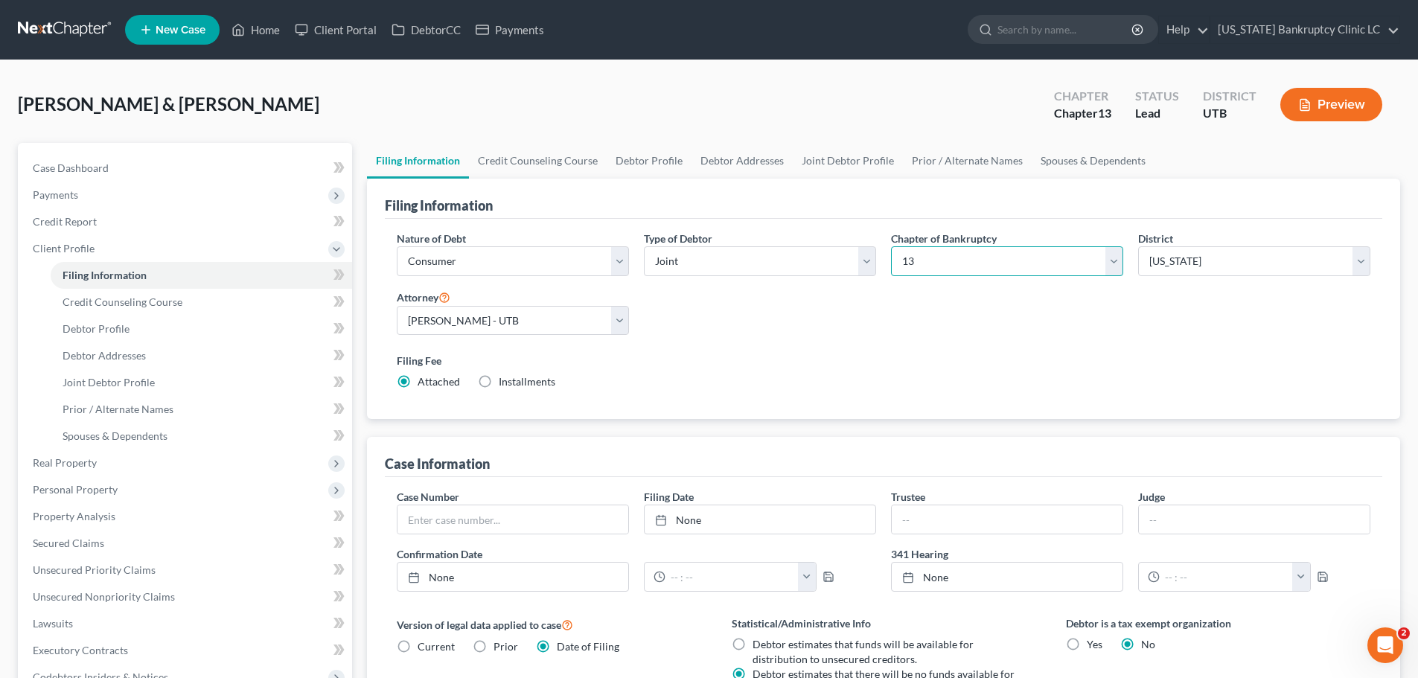
click at [1032, 255] on select "Select 7 11 12 13" at bounding box center [1007, 261] width 232 height 30
select select "0"
click at [891, 246] on select "Select 7 11 12 13" at bounding box center [1007, 261] width 232 height 30
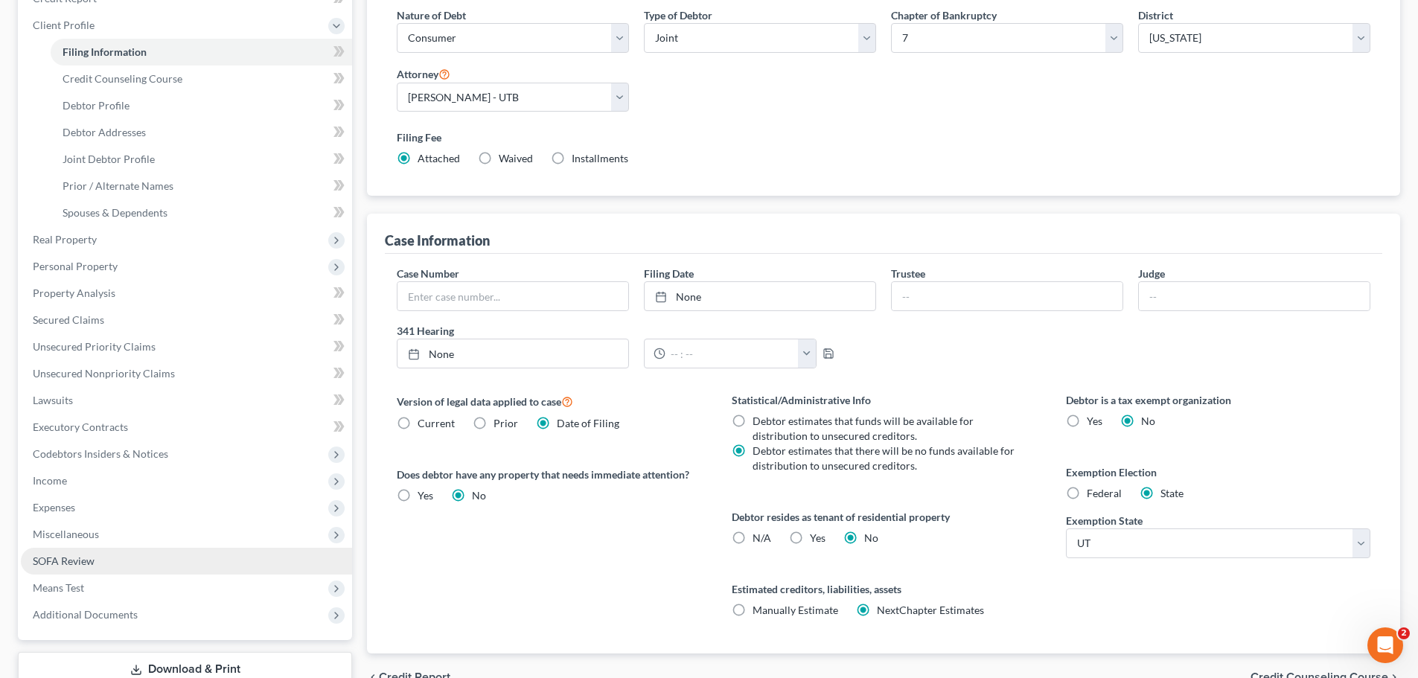
click at [94, 568] on link "SOFA Review" at bounding box center [186, 561] width 331 height 27
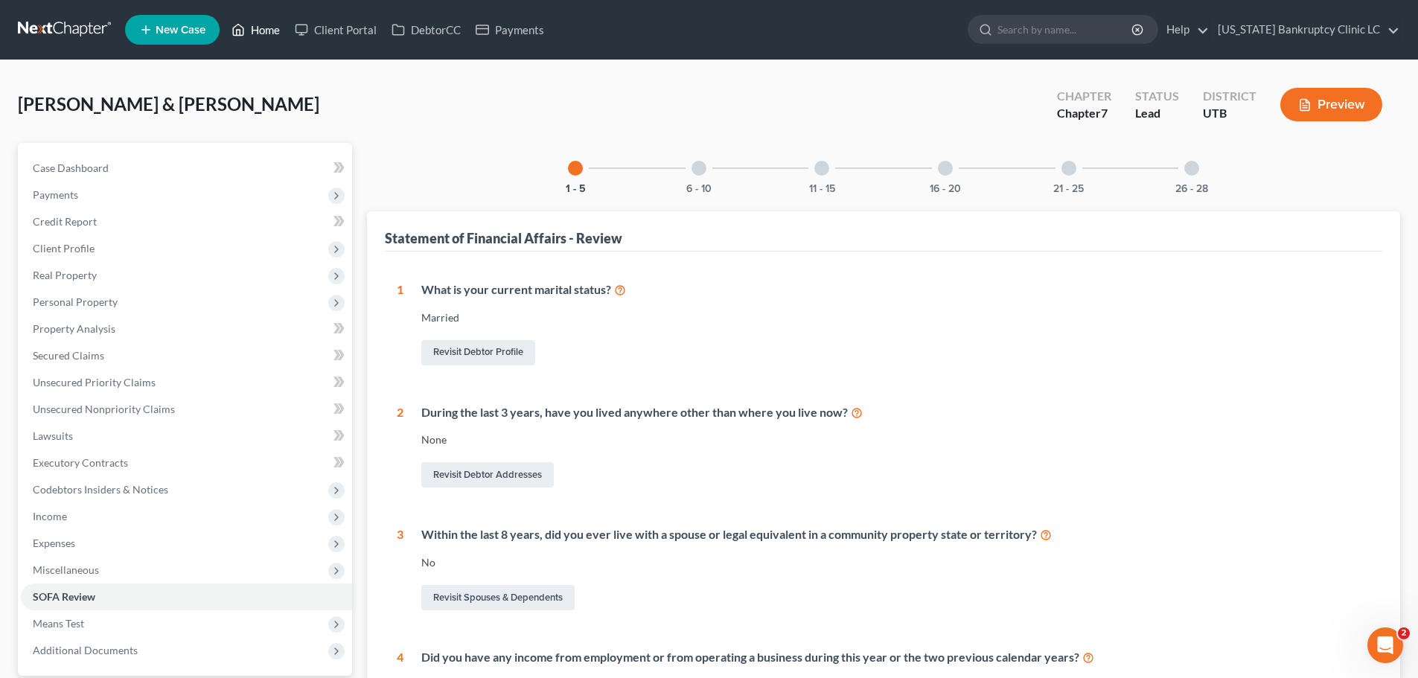
click at [253, 31] on link "Home" at bounding box center [255, 29] width 63 height 27
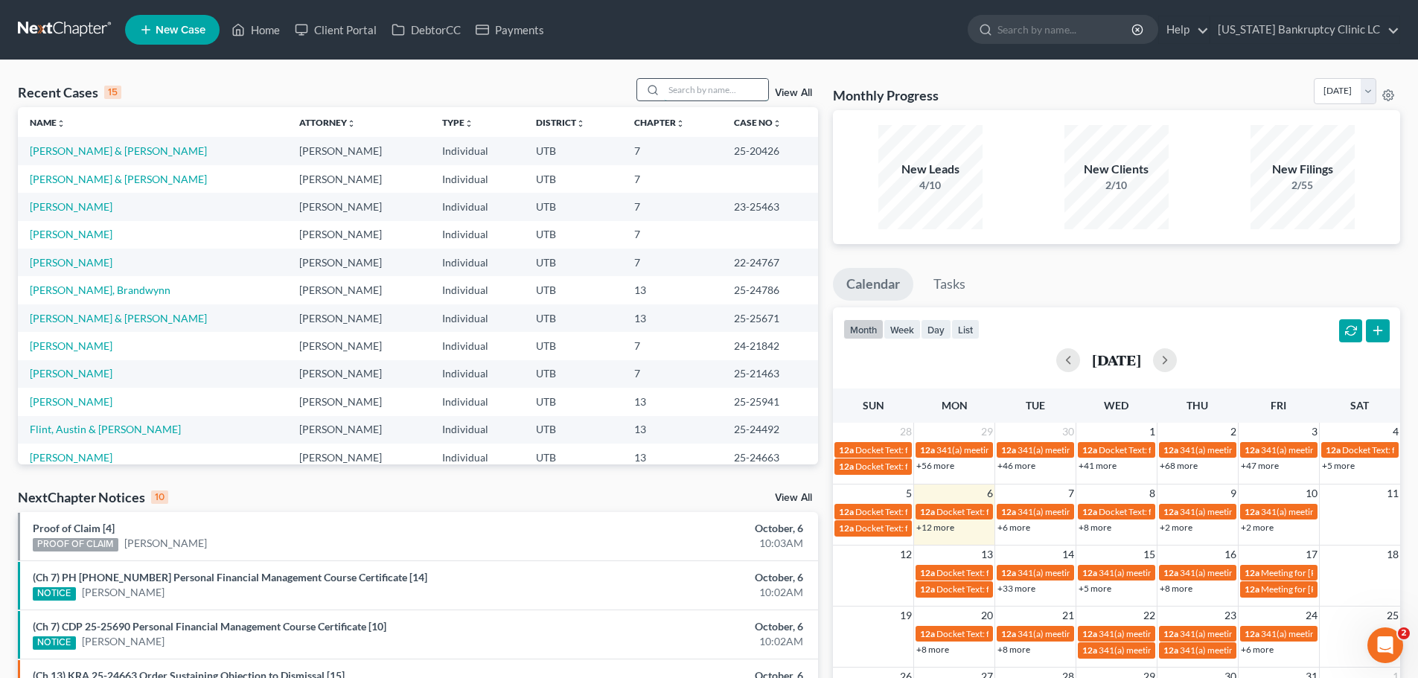
click at [707, 91] on input "search" at bounding box center [716, 90] width 104 height 22
type input "edmunds"
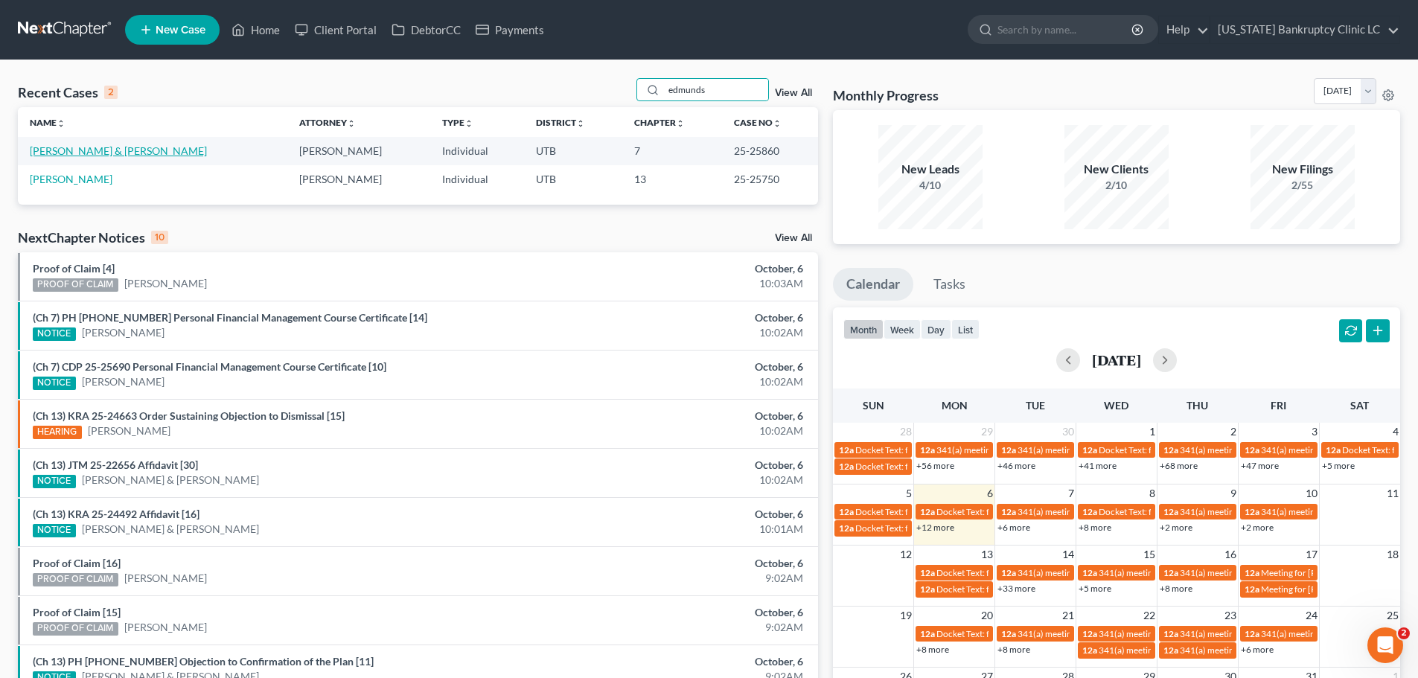
click at [99, 149] on link "[PERSON_NAME] & [PERSON_NAME]" at bounding box center [118, 150] width 177 height 13
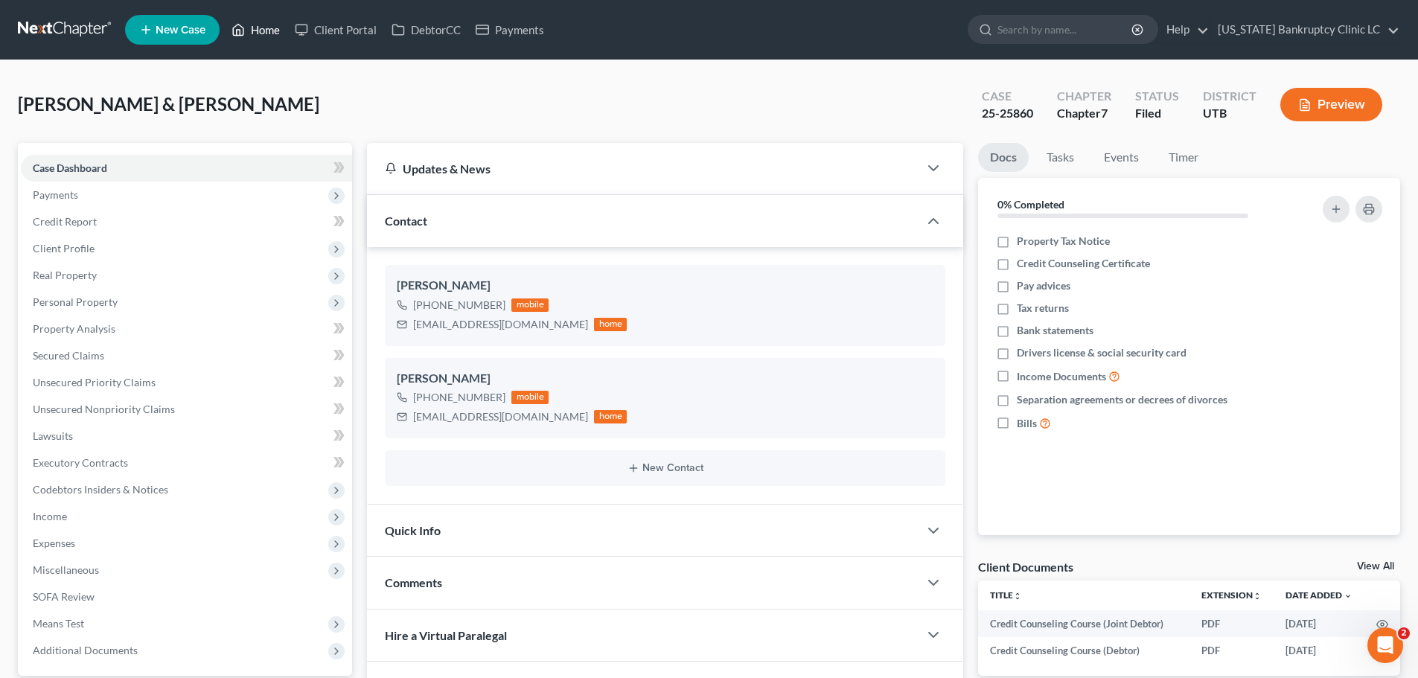
click at [257, 30] on link "Home" at bounding box center [255, 29] width 63 height 27
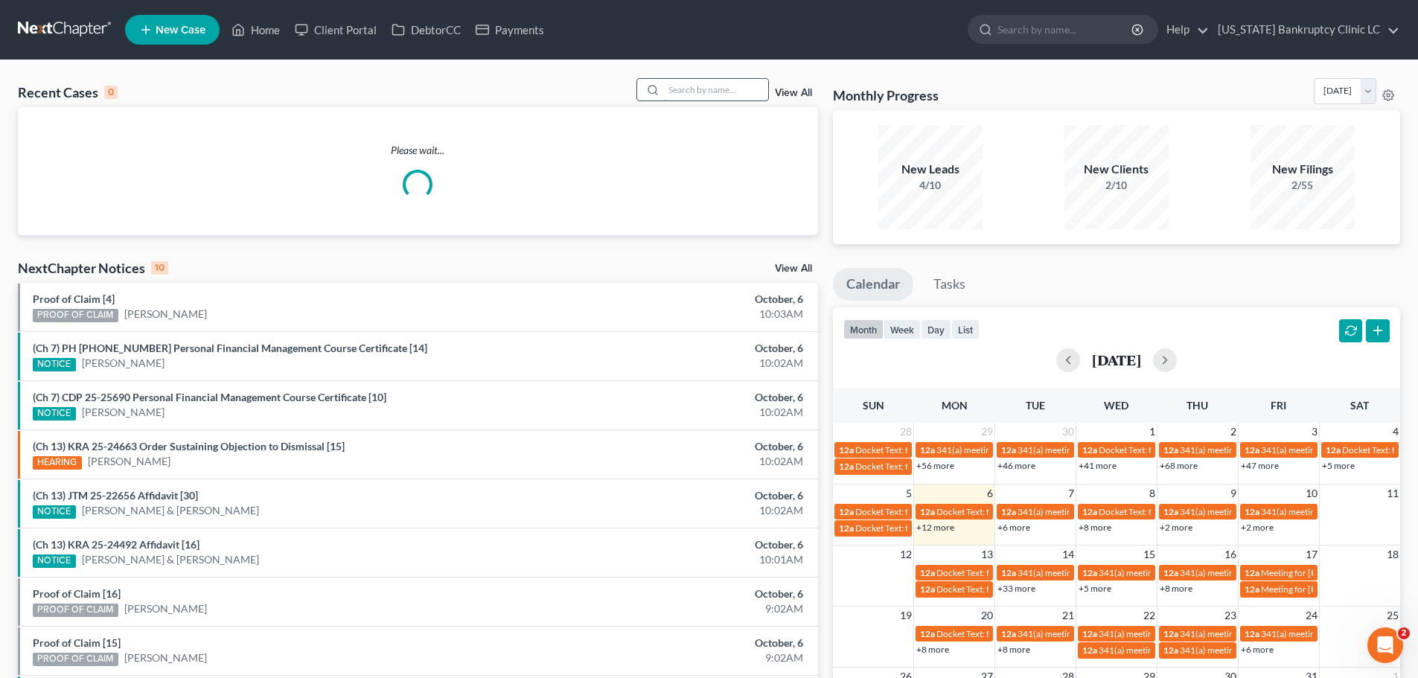
click at [703, 91] on input "search" at bounding box center [716, 90] width 104 height 22
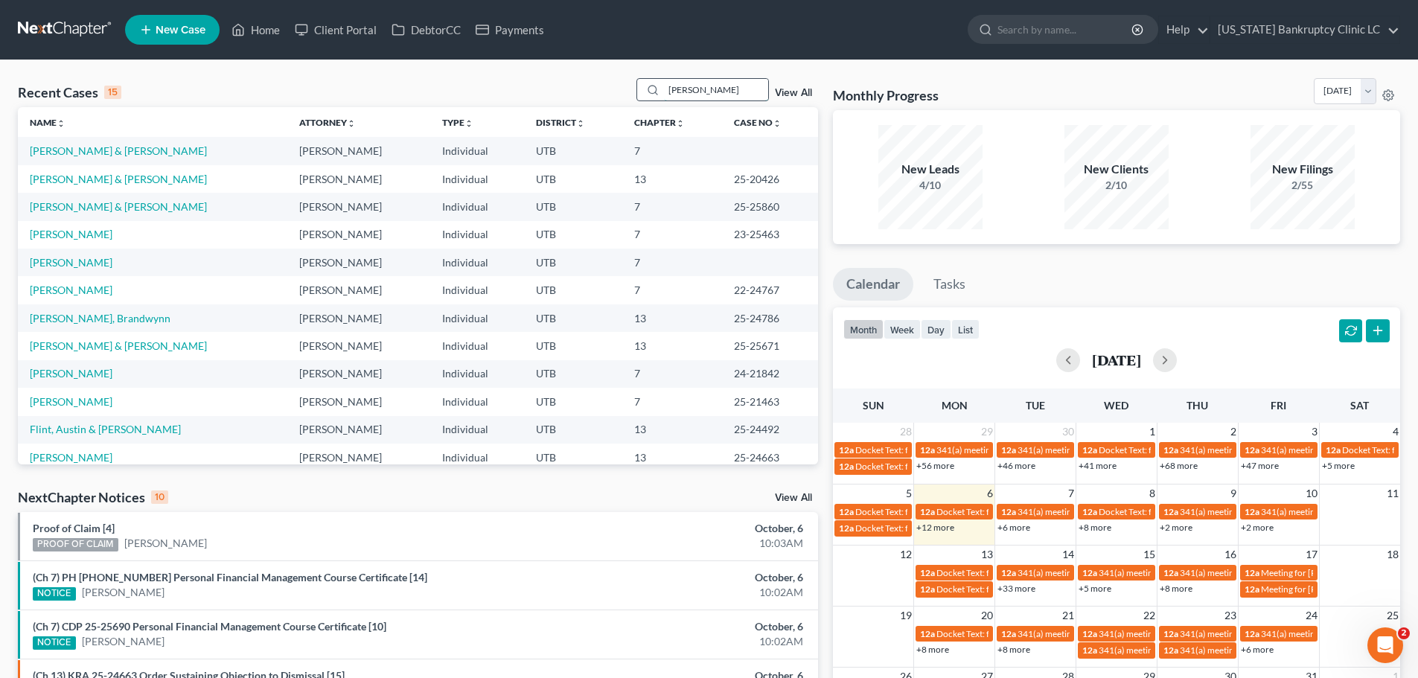
type input "reyes"
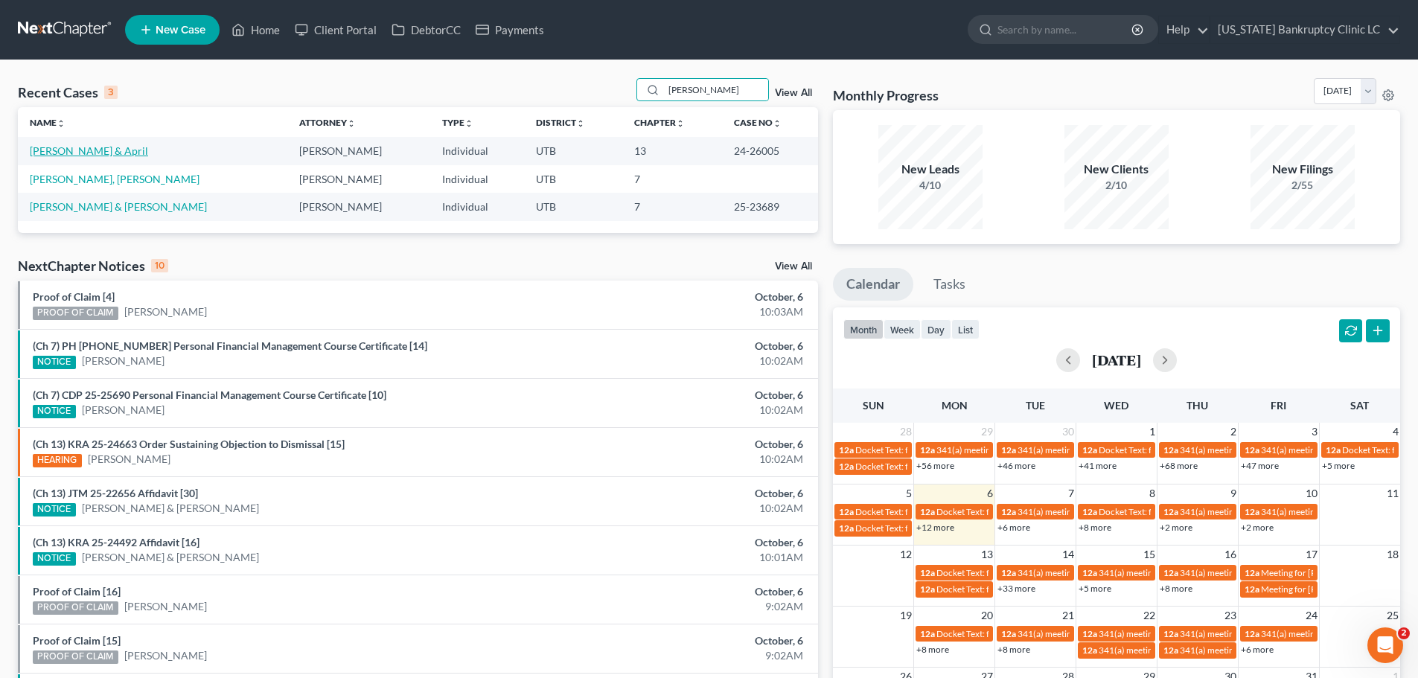
click at [79, 149] on link "[PERSON_NAME] & April" at bounding box center [89, 150] width 118 height 13
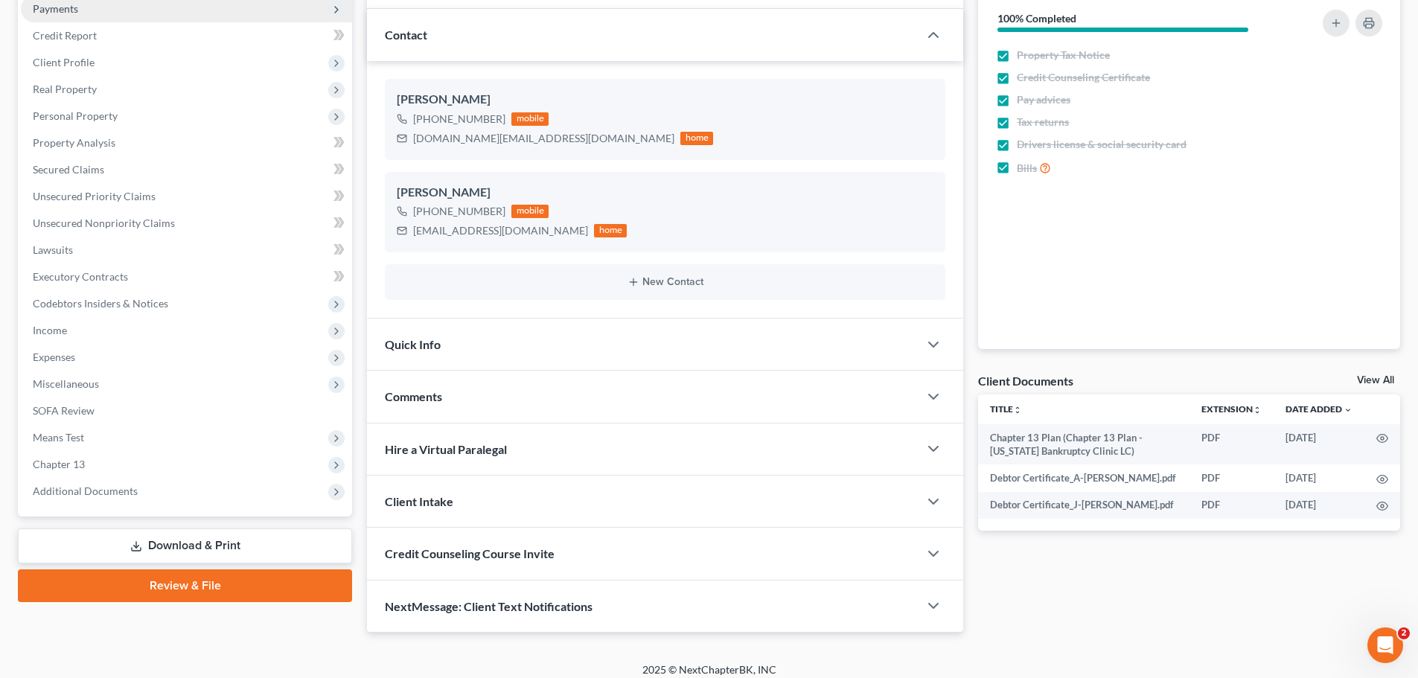
scroll to position [197, 0]
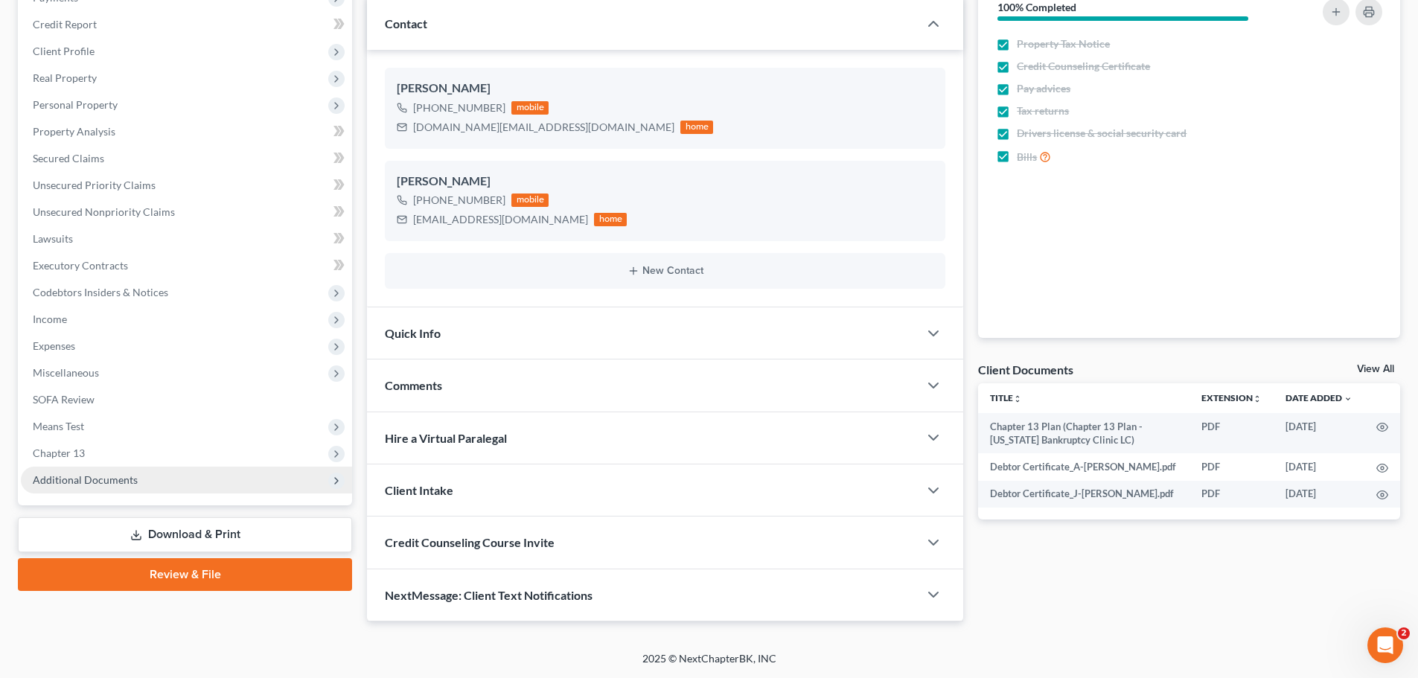
click at [131, 483] on span "Additional Documents" at bounding box center [85, 480] width 105 height 13
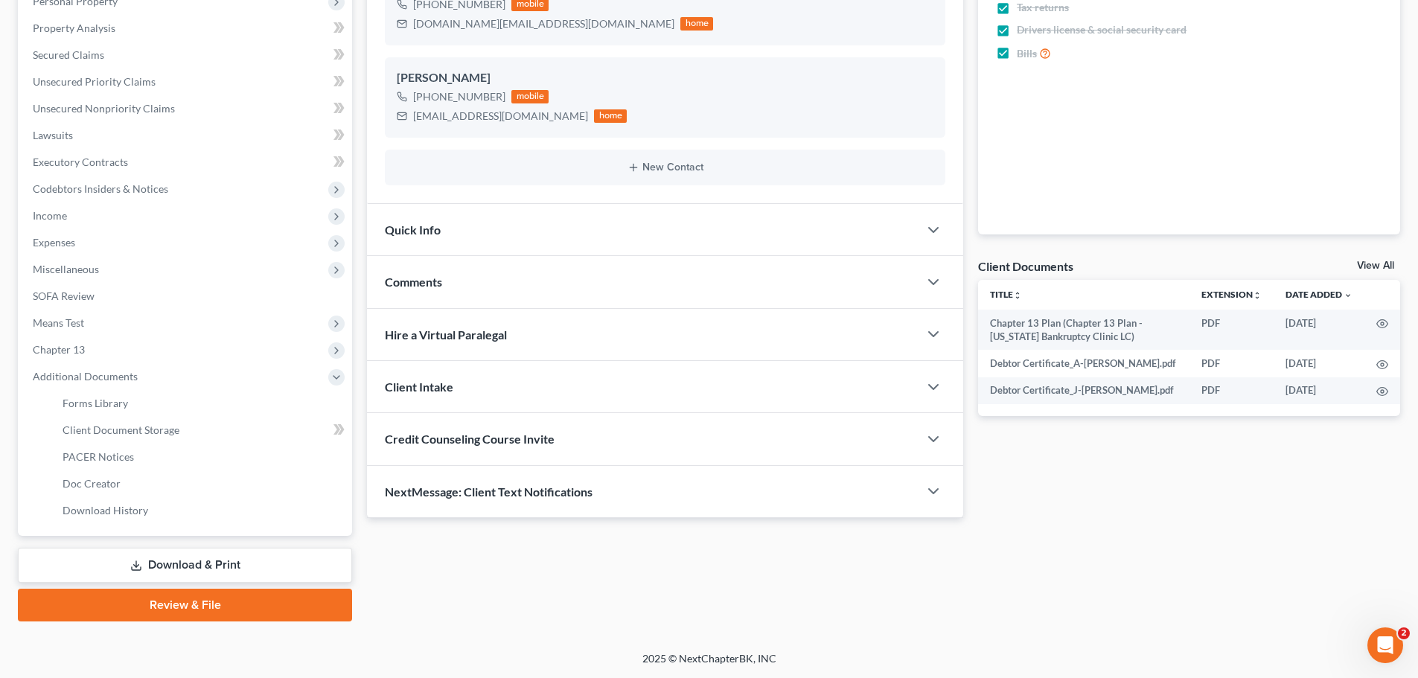
click at [160, 563] on link "Download & Print" at bounding box center [185, 565] width 334 height 35
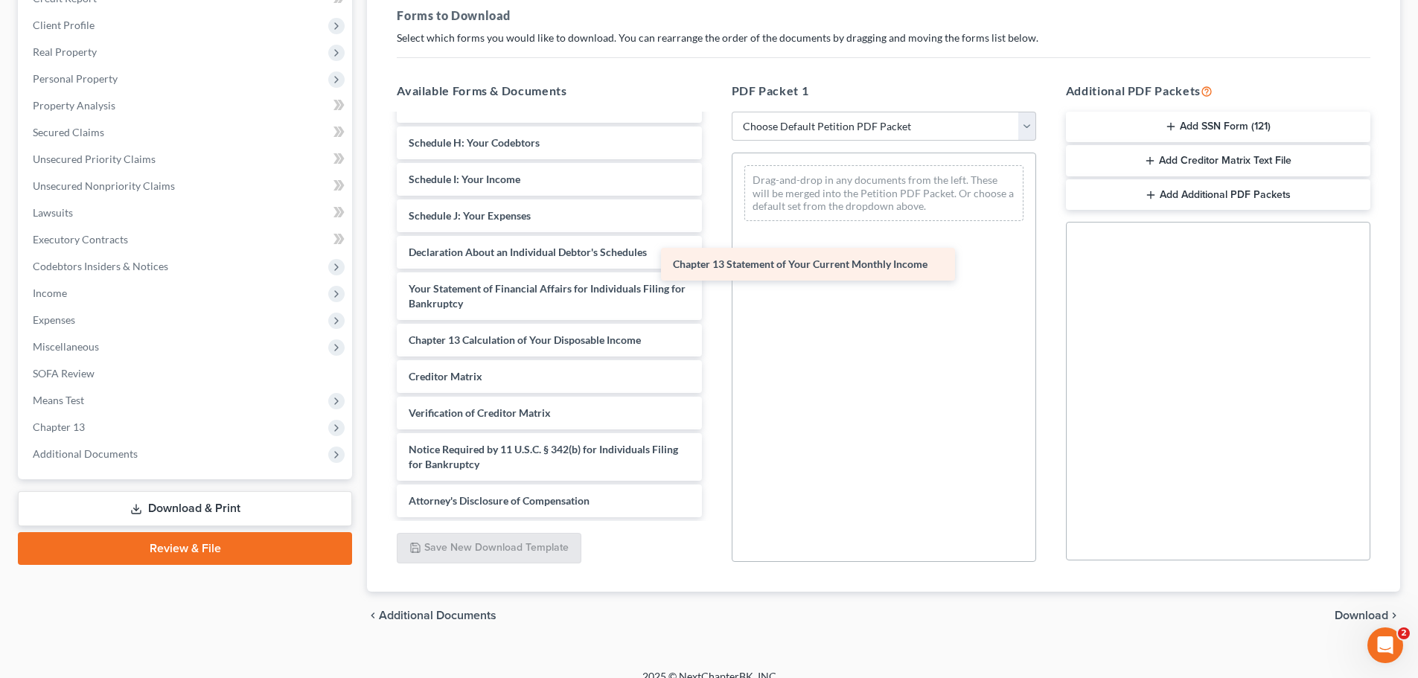
scroll to position [383, 0]
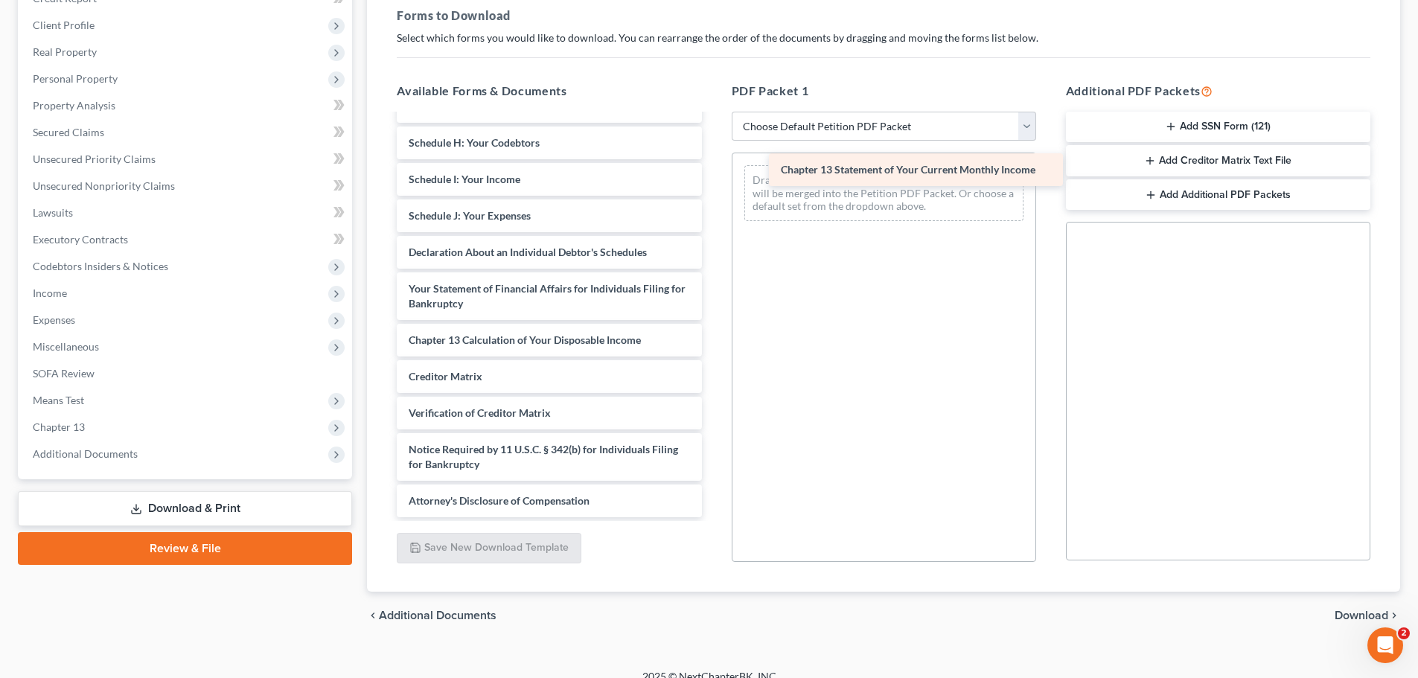
drag, startPoint x: 526, startPoint y: 304, endPoint x: 898, endPoint y: 170, distance: 395.7
click at [713, 170] on div "Chapter 13 Statement of Your Current Monthly Income Chapter 13 Plan (Chapter 13…" at bounding box center [549, 125] width 328 height 786
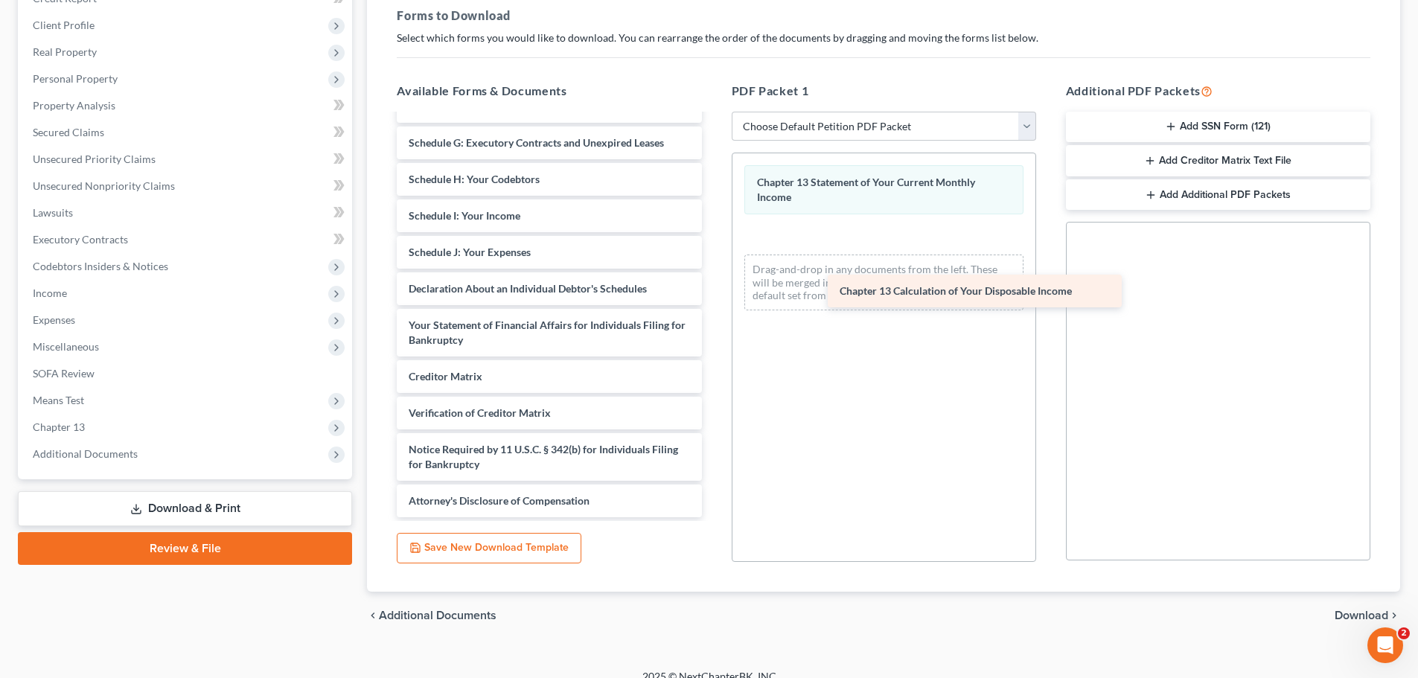
scroll to position [347, 0]
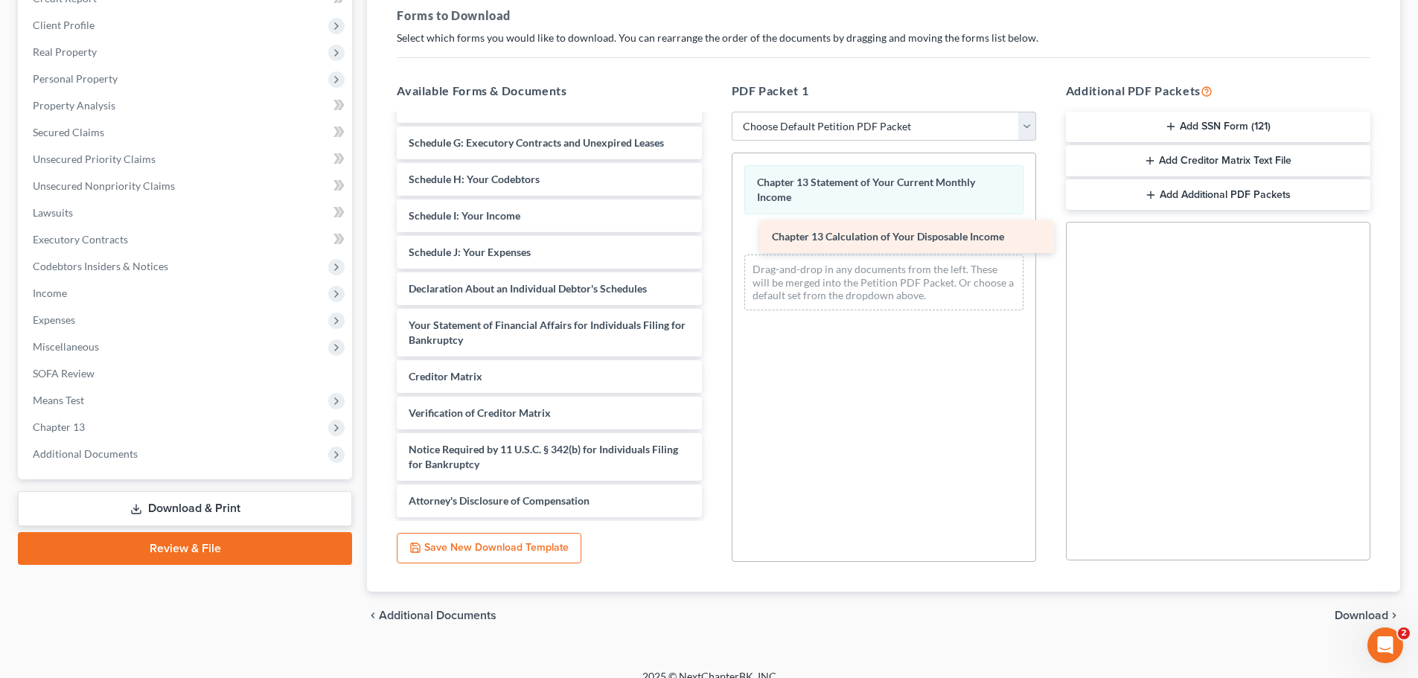
drag, startPoint x: 481, startPoint y: 343, endPoint x: 844, endPoint y: 238, distance: 377.3
click at [713, 238] on div "Chapter 13 Calculation of Your Disposable Income Chapter 13 Plan (Chapter 13 Pl…" at bounding box center [549, 142] width 328 height 749
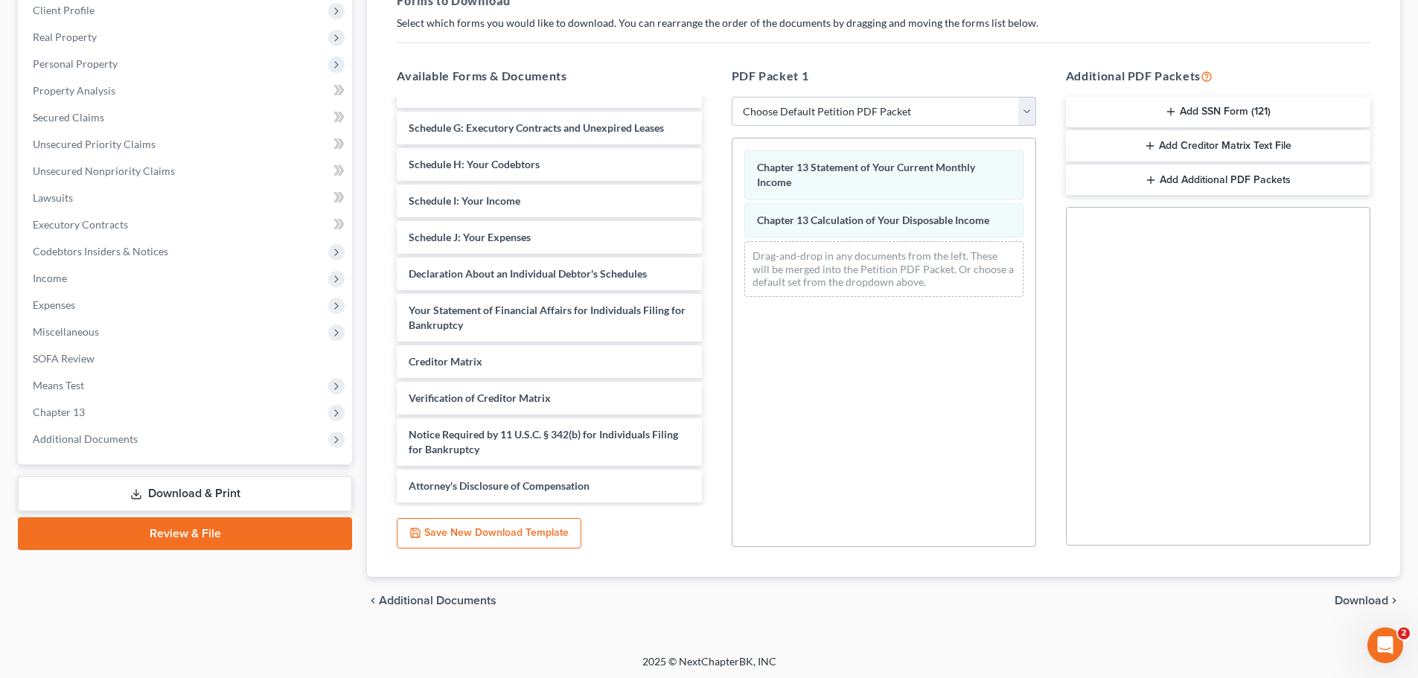
scroll to position [241, 0]
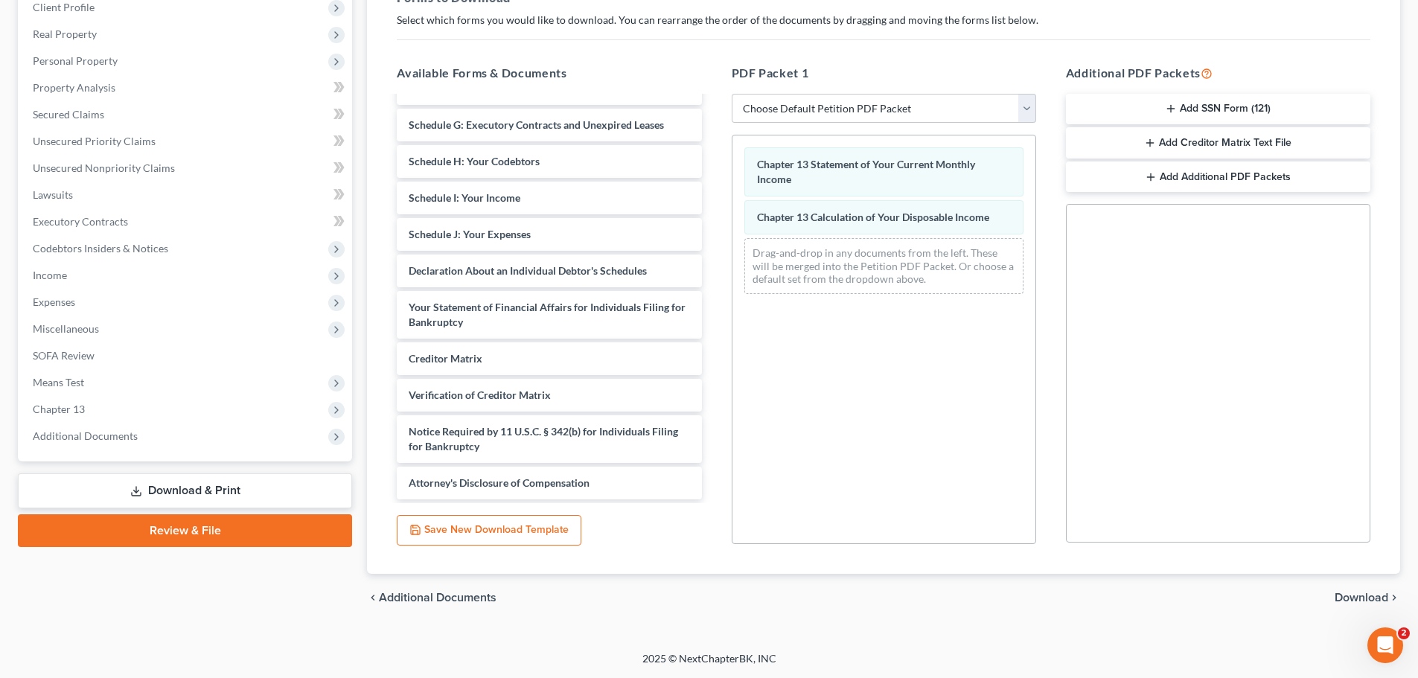
click at [1360, 595] on span "Download" at bounding box center [1362, 598] width 54 height 12
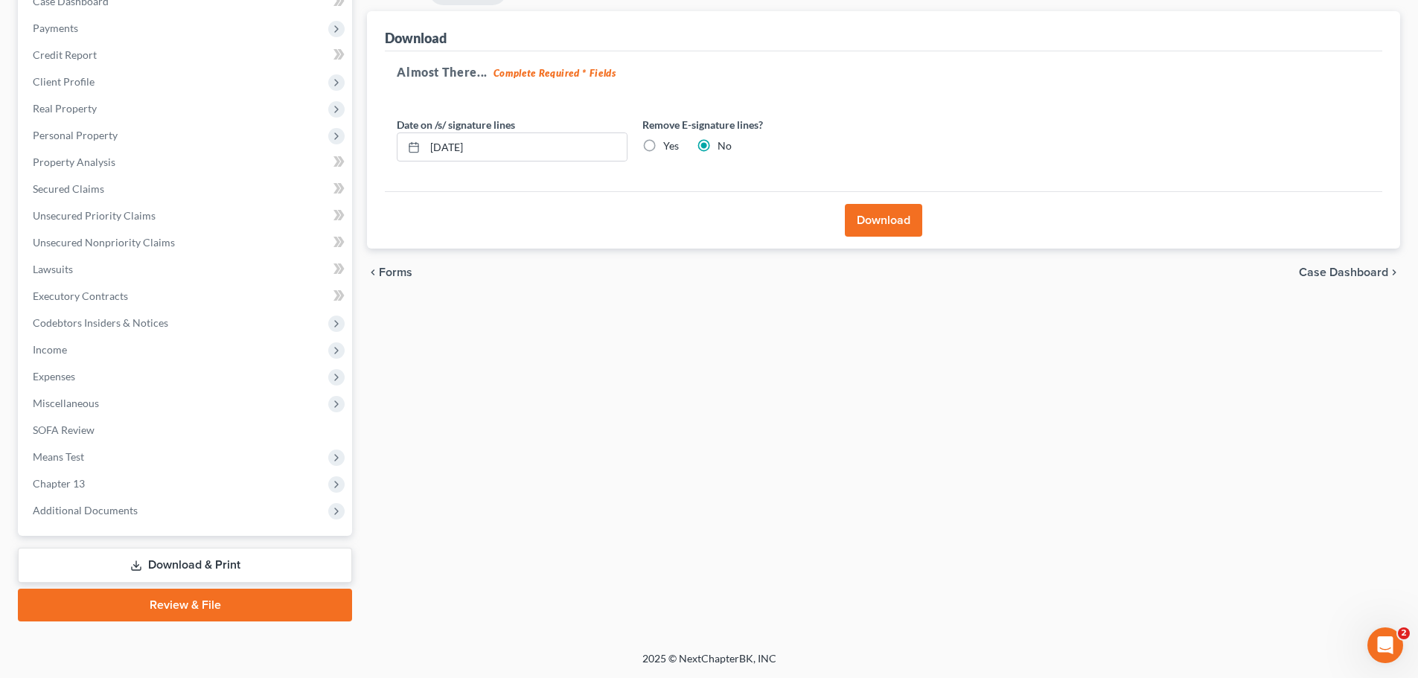
scroll to position [167, 0]
click at [863, 221] on button "Download" at bounding box center [883, 220] width 77 height 33
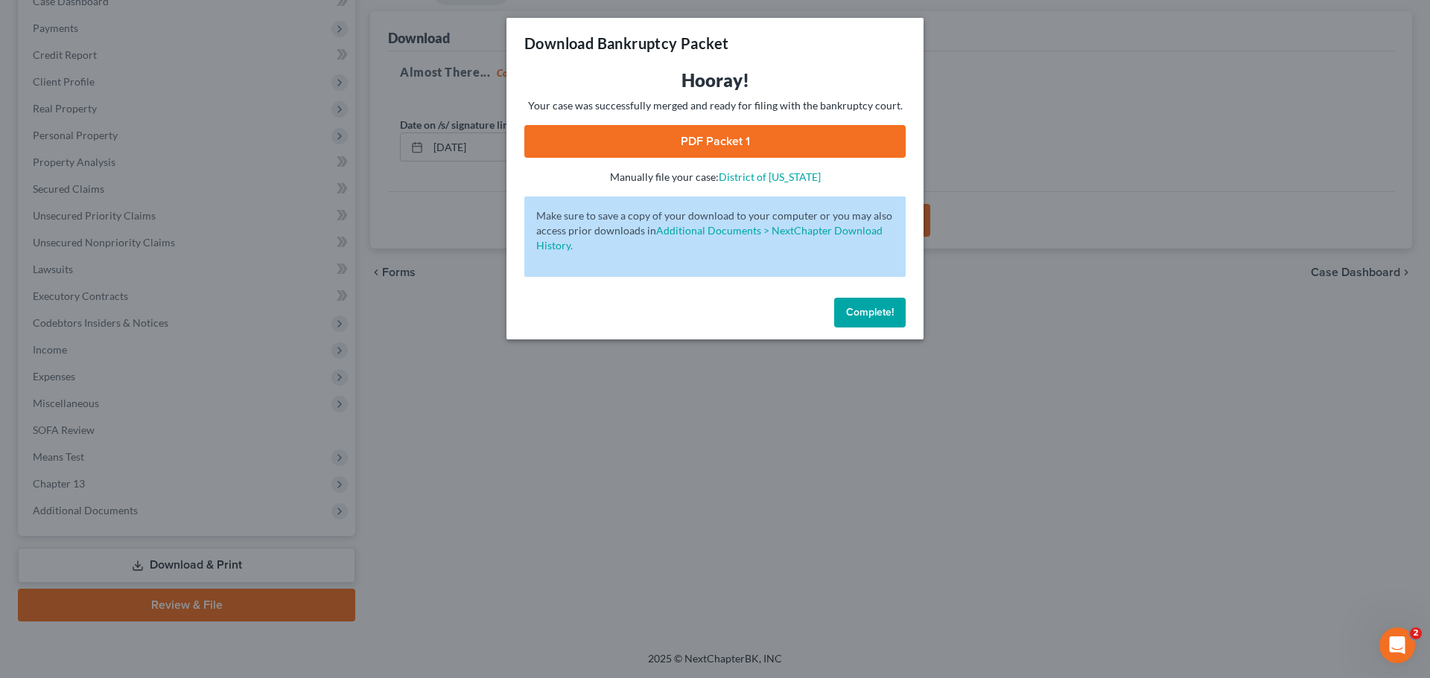
click at [666, 138] on link "PDF Packet 1" at bounding box center [714, 141] width 381 height 33
click at [862, 313] on span "Complete!" at bounding box center [870, 312] width 48 height 13
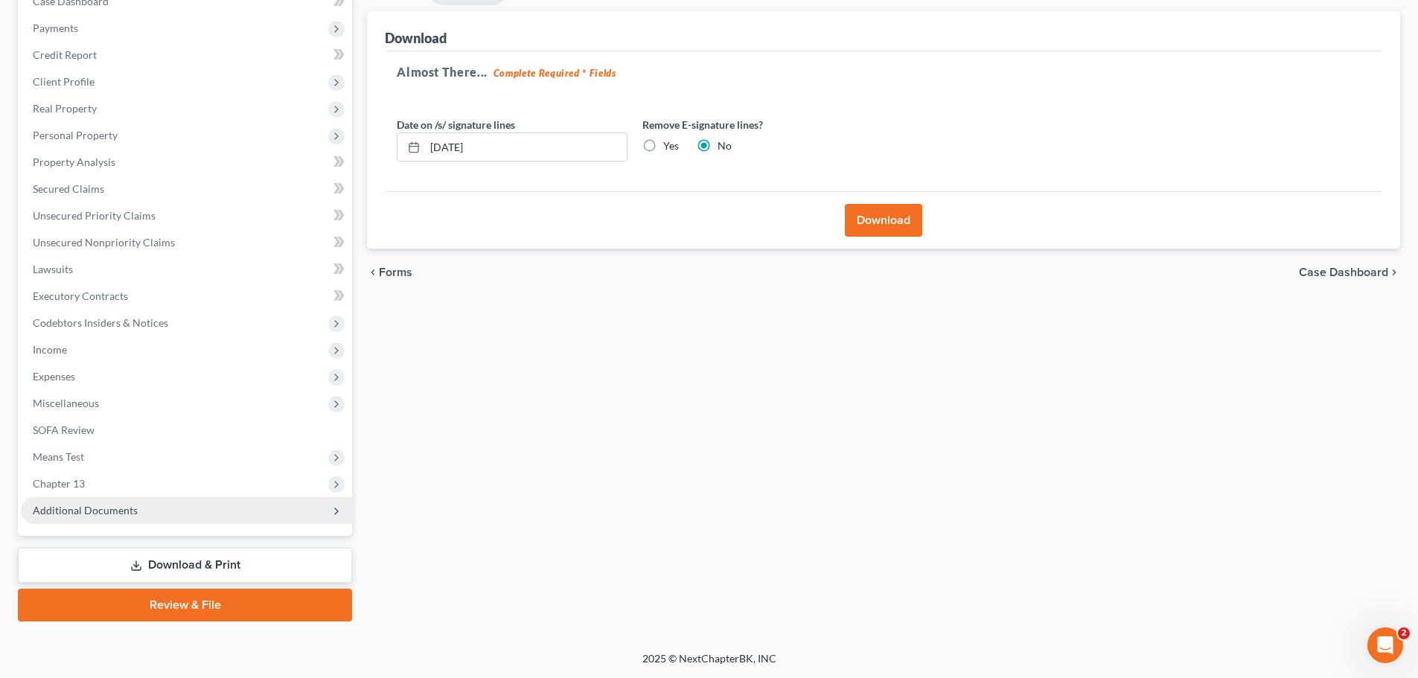
click at [127, 509] on span "Additional Documents" at bounding box center [85, 510] width 105 height 13
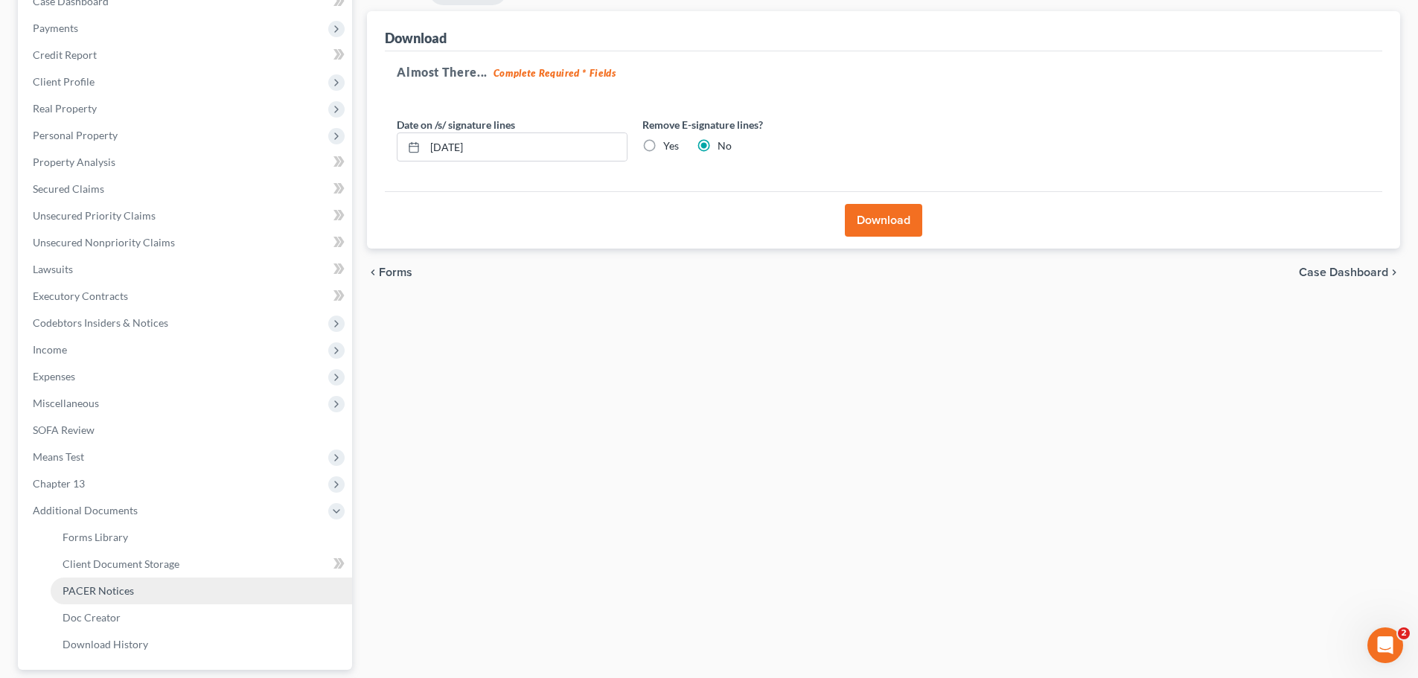
click at [123, 596] on span "PACER Notices" at bounding box center [98, 590] width 71 height 13
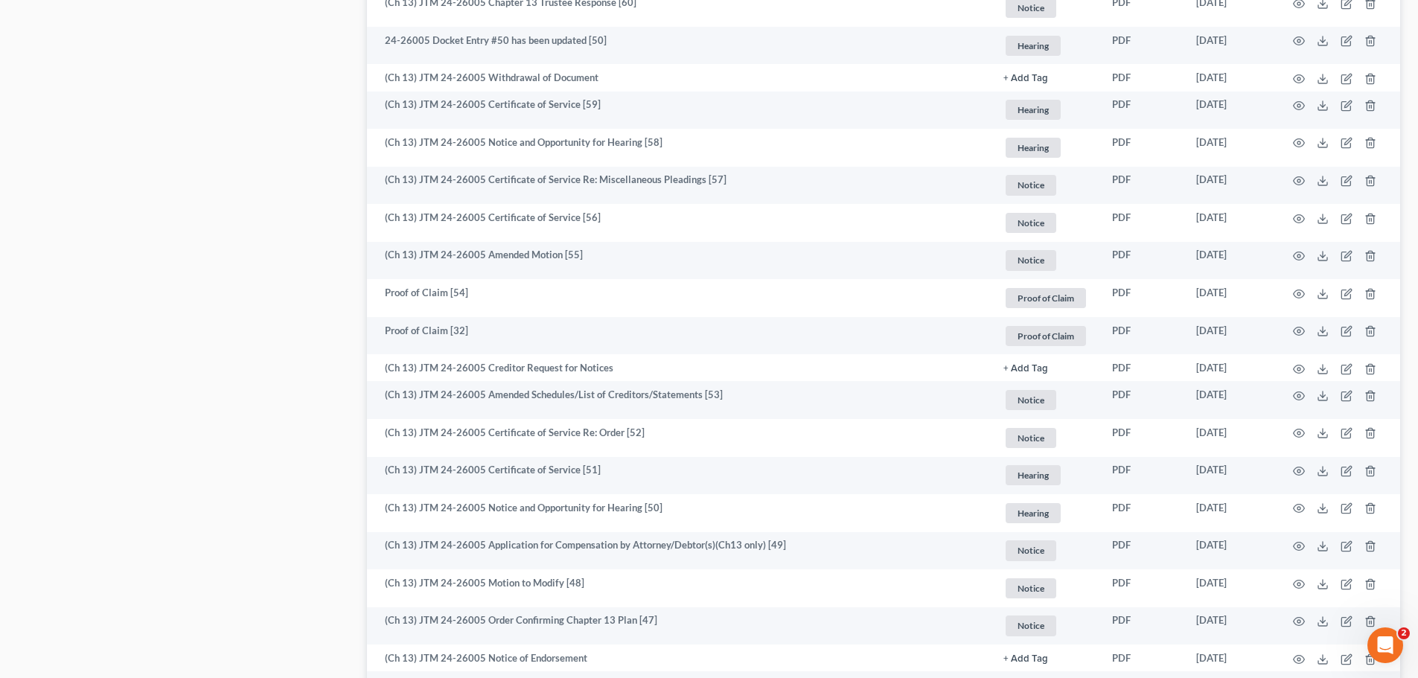
scroll to position [1191, 0]
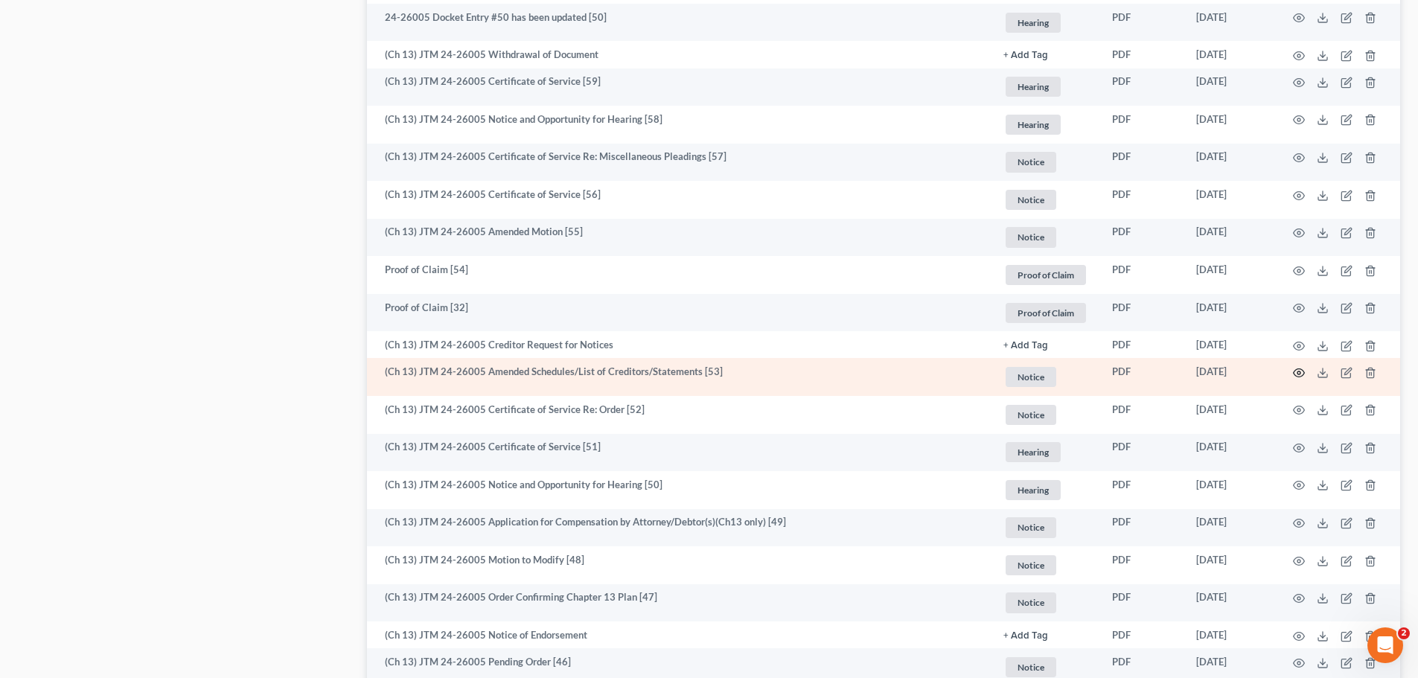
click at [1299, 374] on circle "button" at bounding box center [1299, 373] width 3 height 3
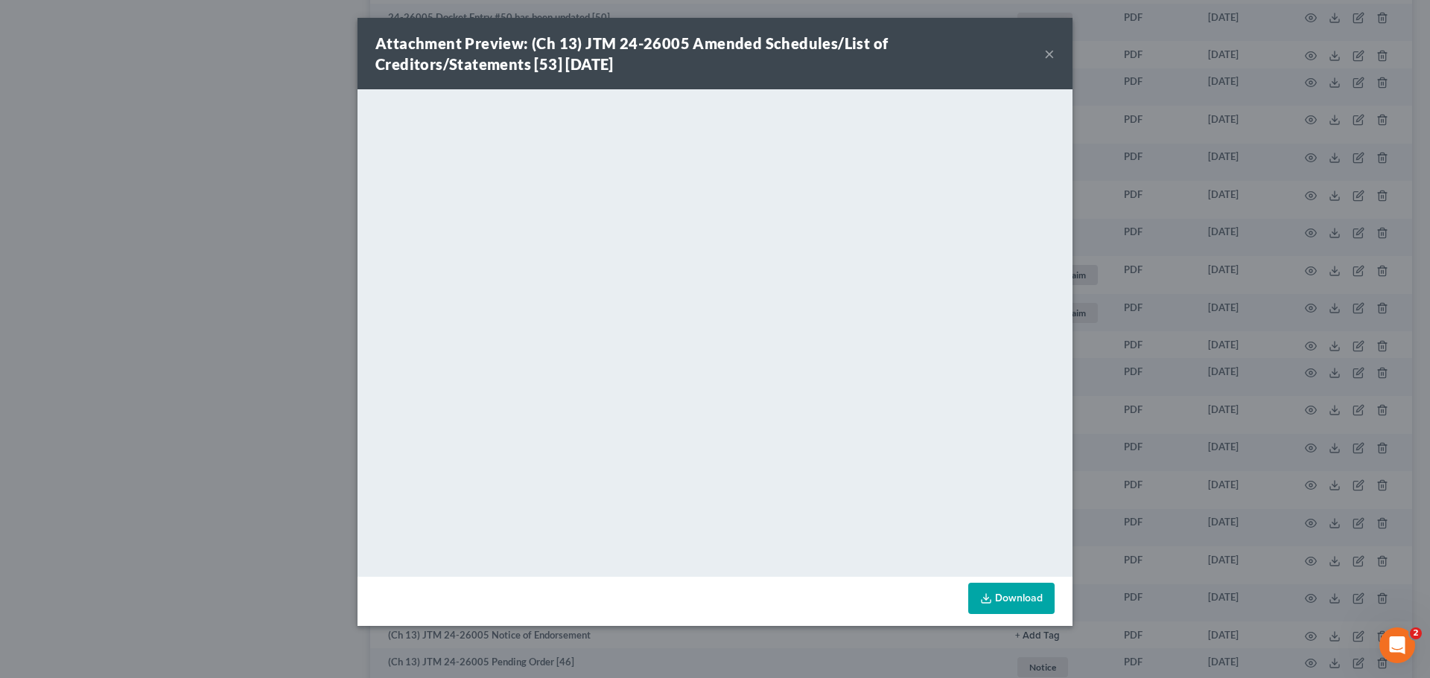
click at [1050, 55] on button "×" at bounding box center [1049, 54] width 10 height 18
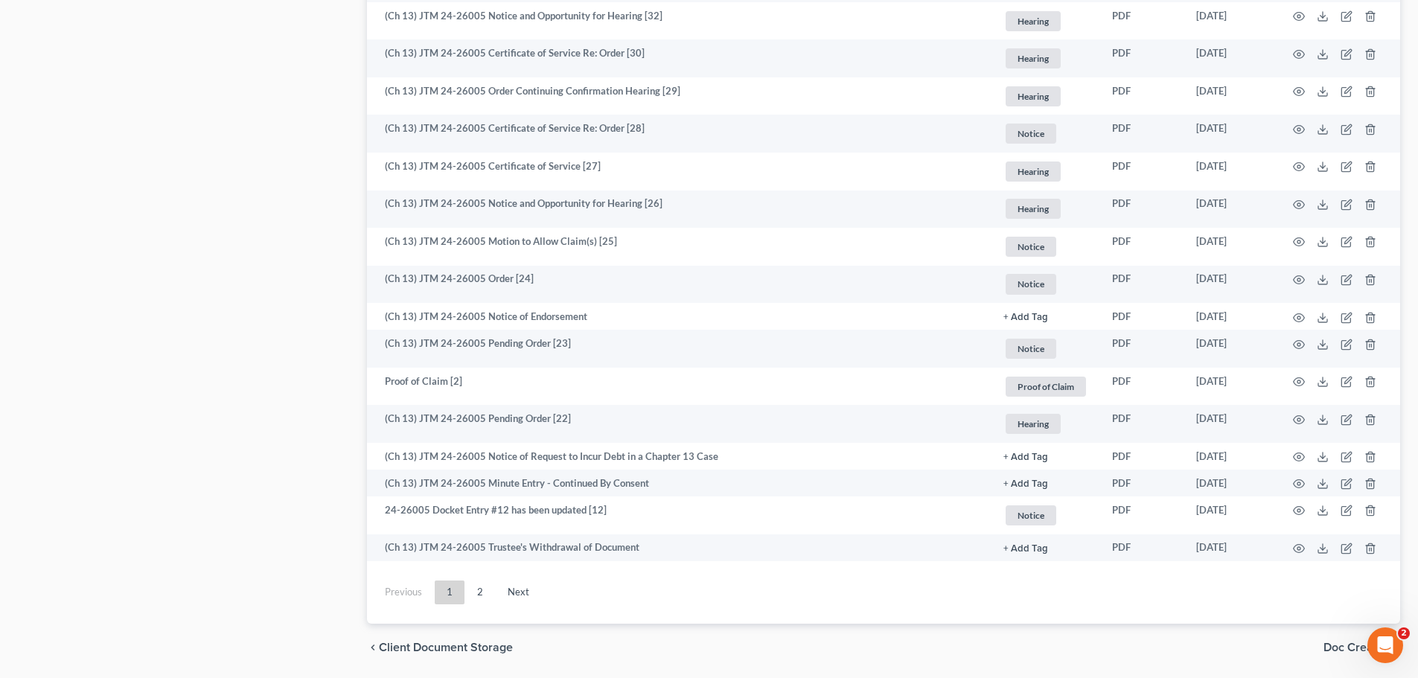
scroll to position [2581, 0]
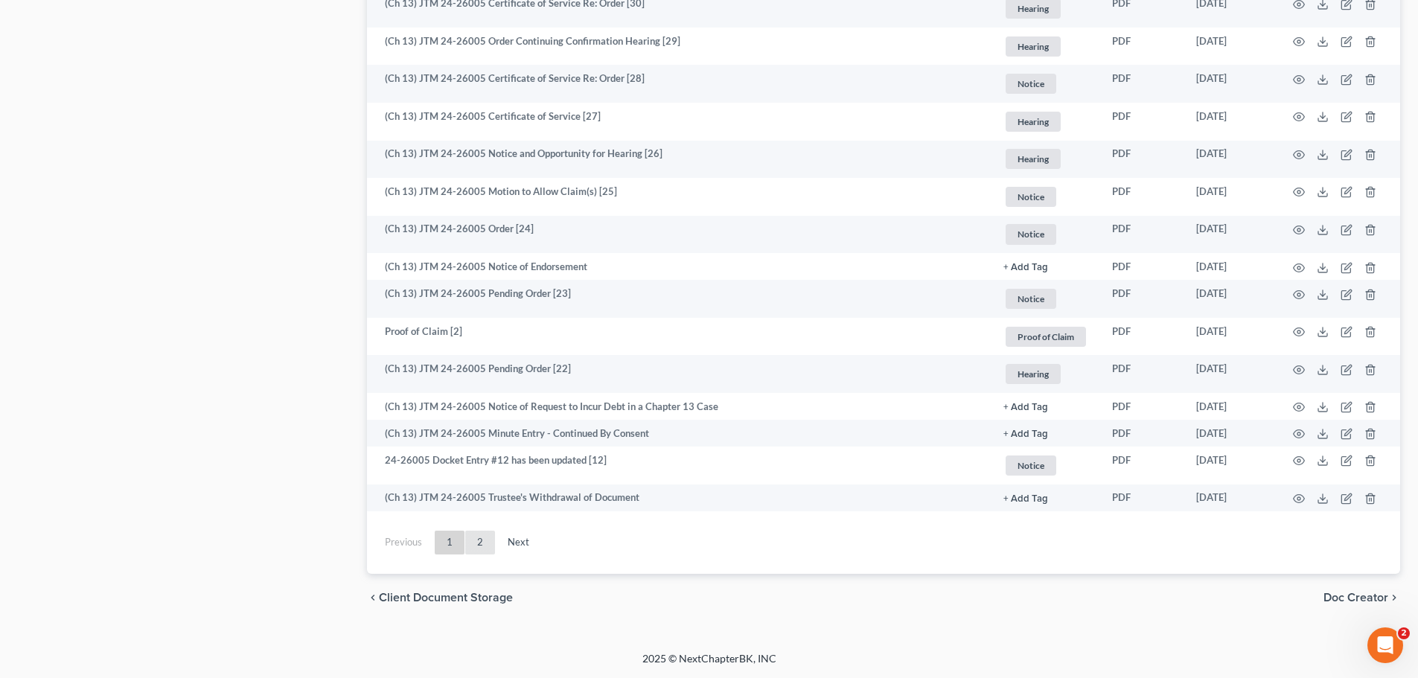
click at [474, 545] on link "2" at bounding box center [480, 543] width 30 height 24
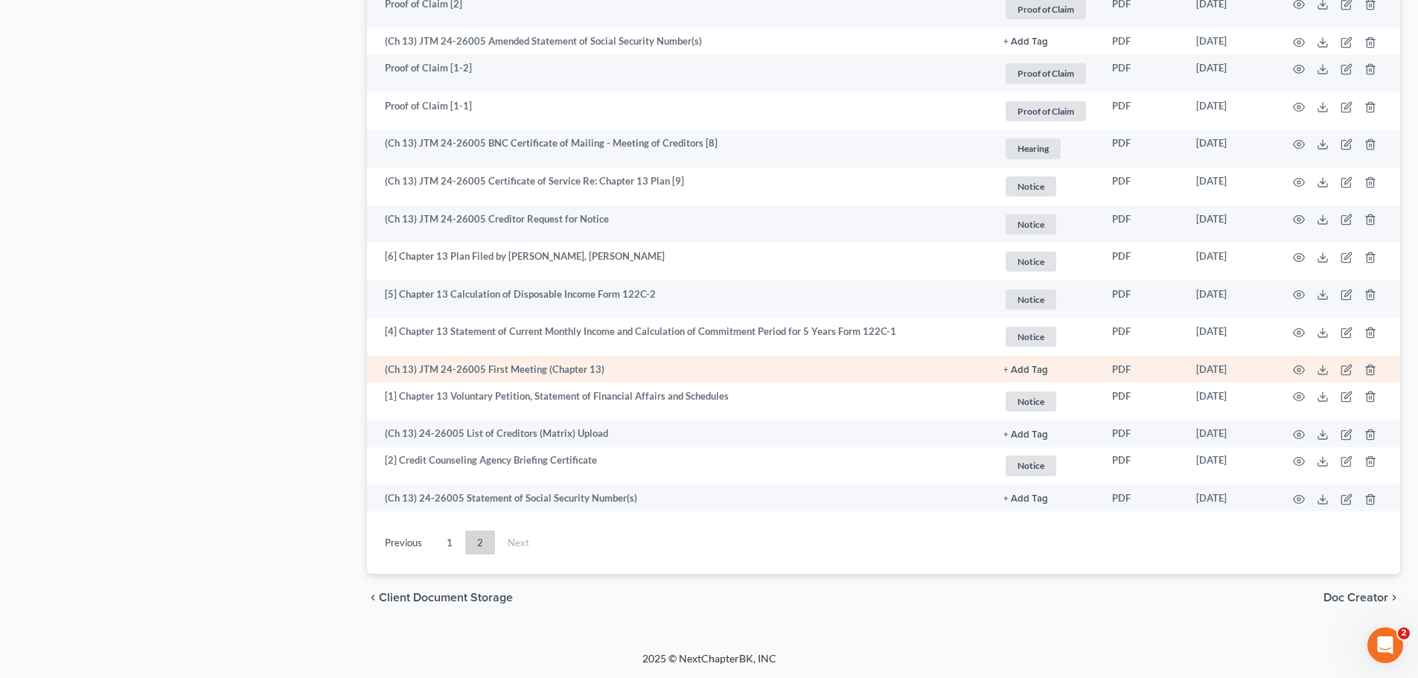
scroll to position [2011, 0]
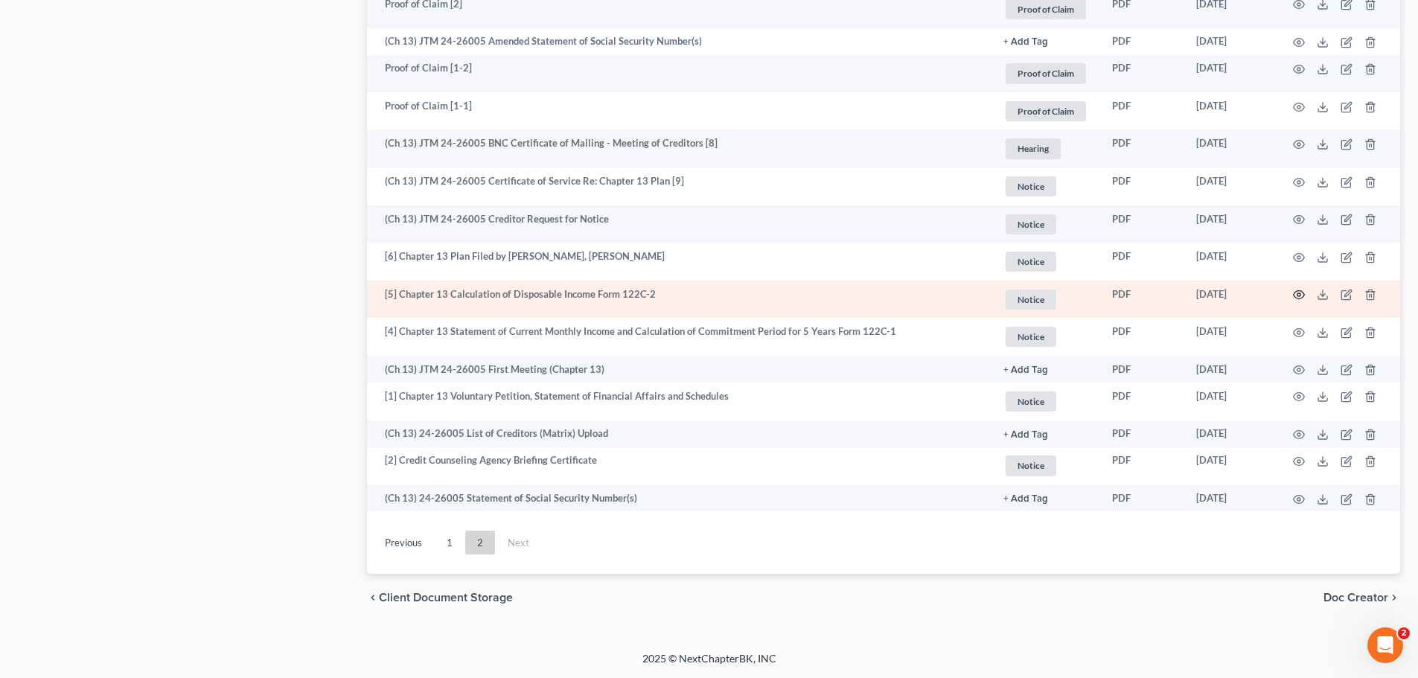
click at [1299, 295] on icon "button" at bounding box center [1299, 295] width 12 height 12
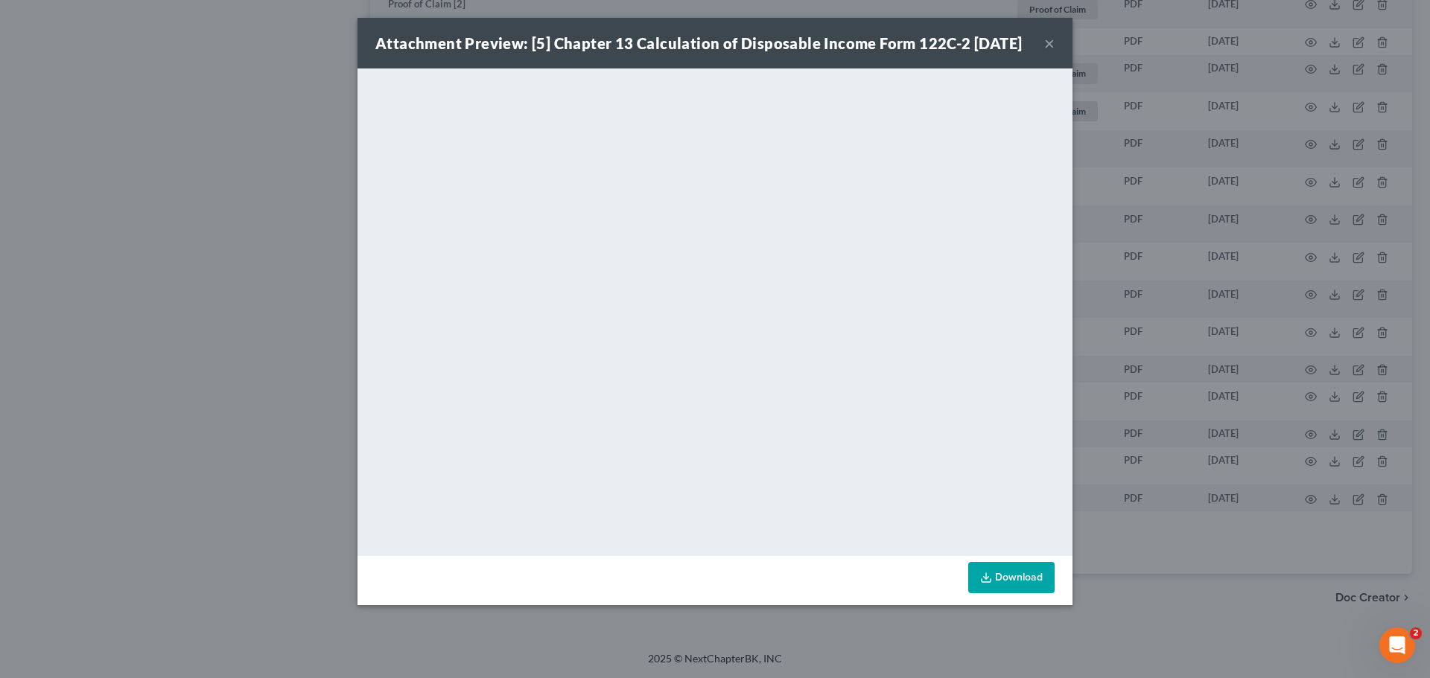
click at [1045, 52] on button "×" at bounding box center [1049, 43] width 10 height 18
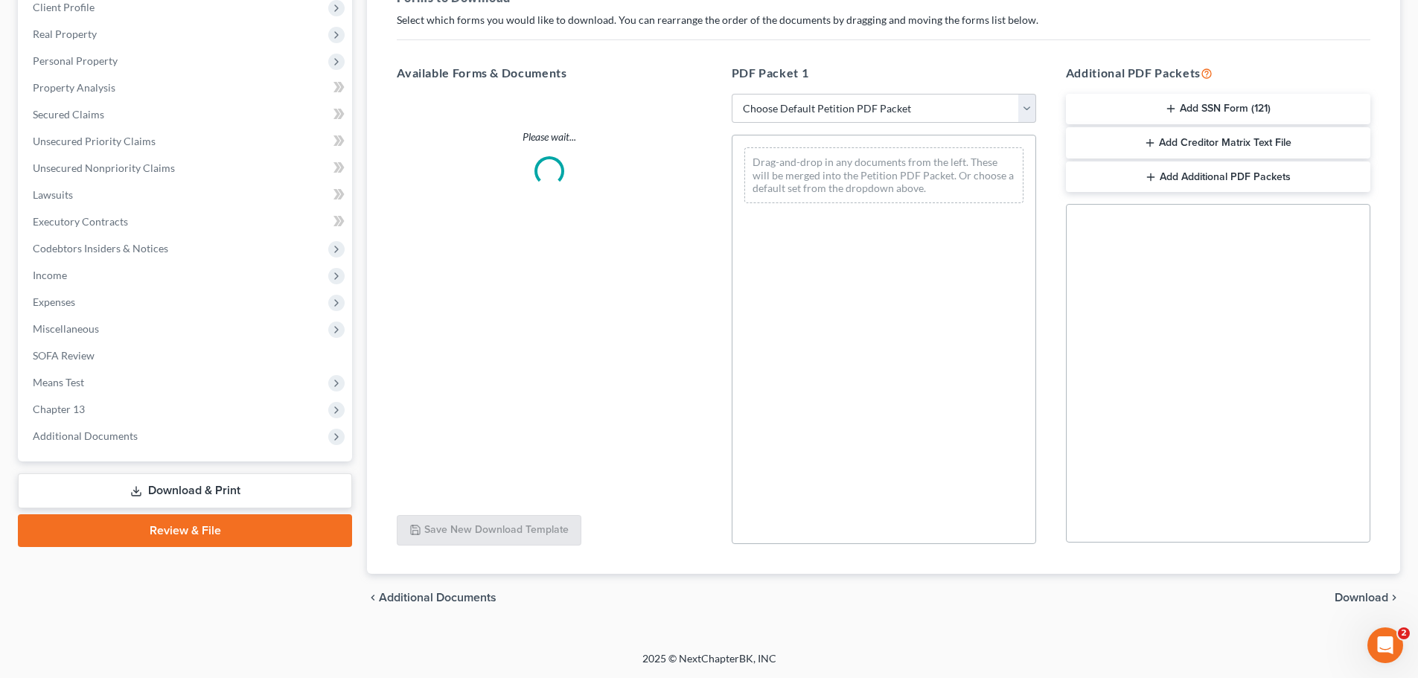
scroll to position [167, 0]
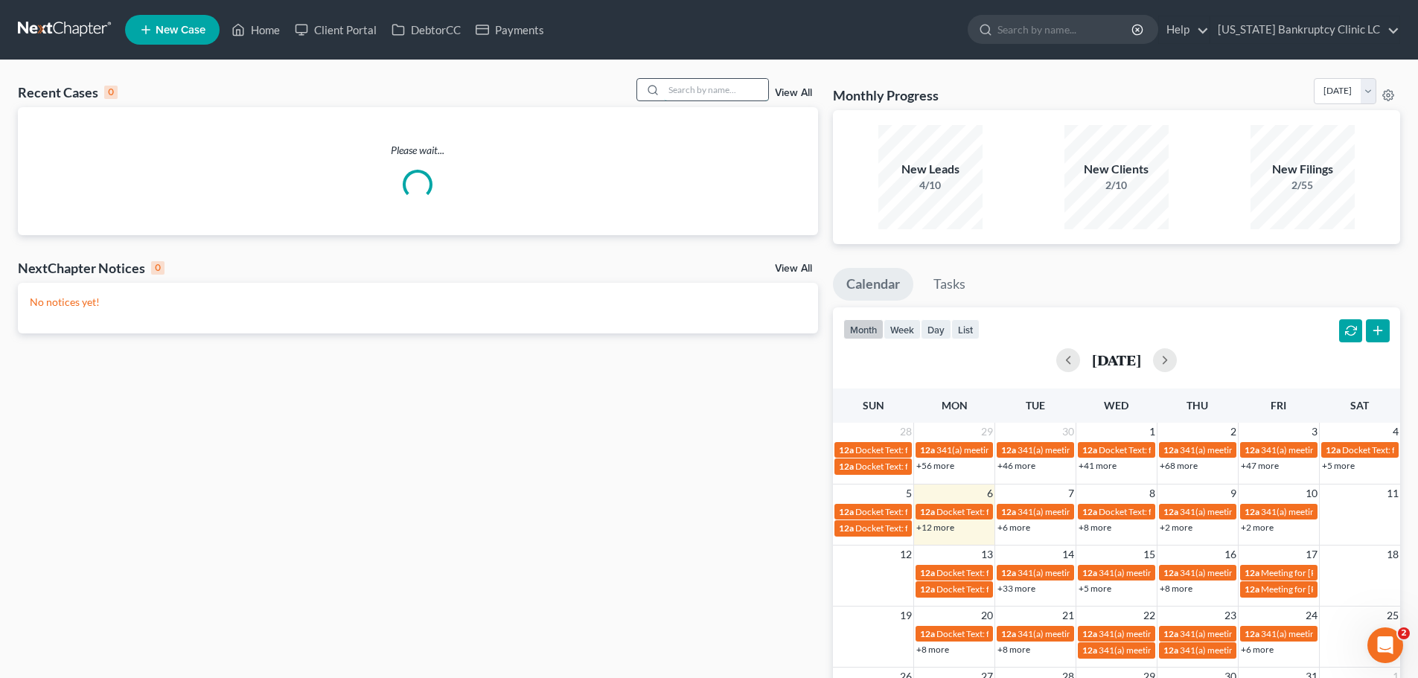
click at [690, 89] on input "search" at bounding box center [716, 90] width 104 height 22
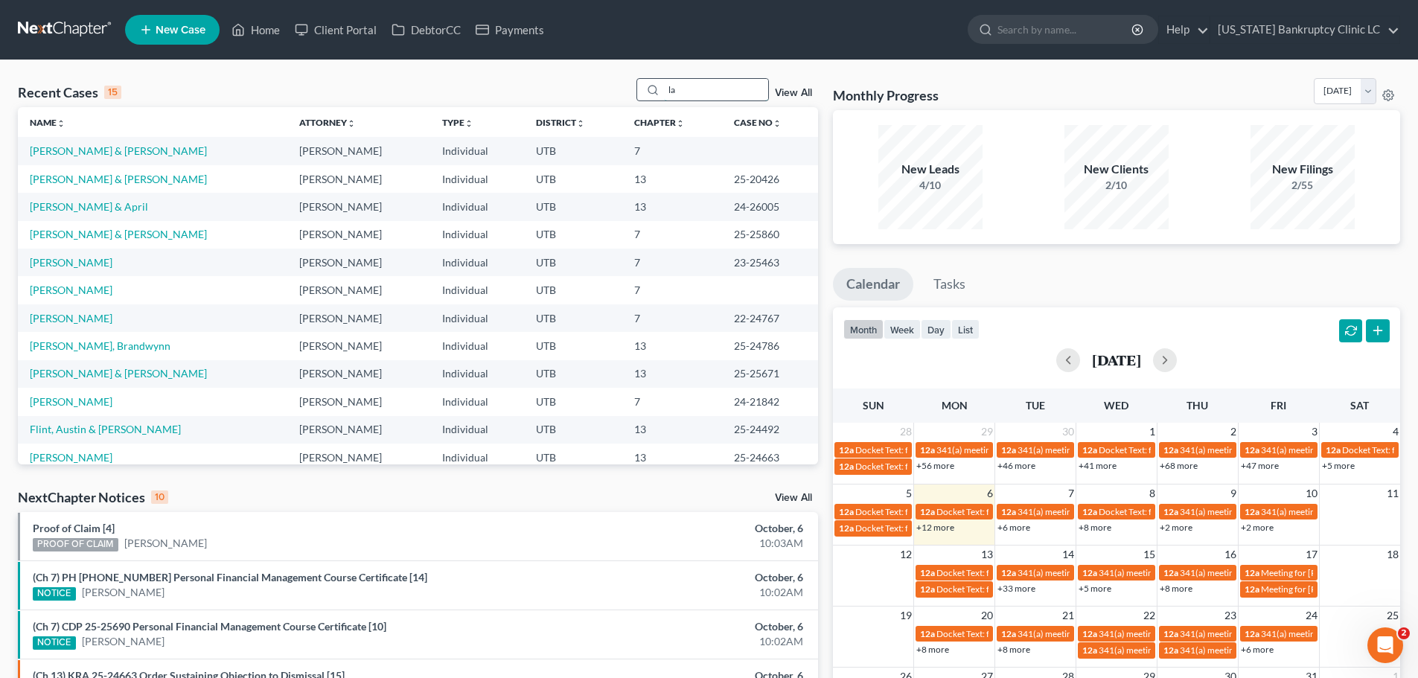
type input "l"
